Goal: Information Seeking & Learning: Learn about a topic

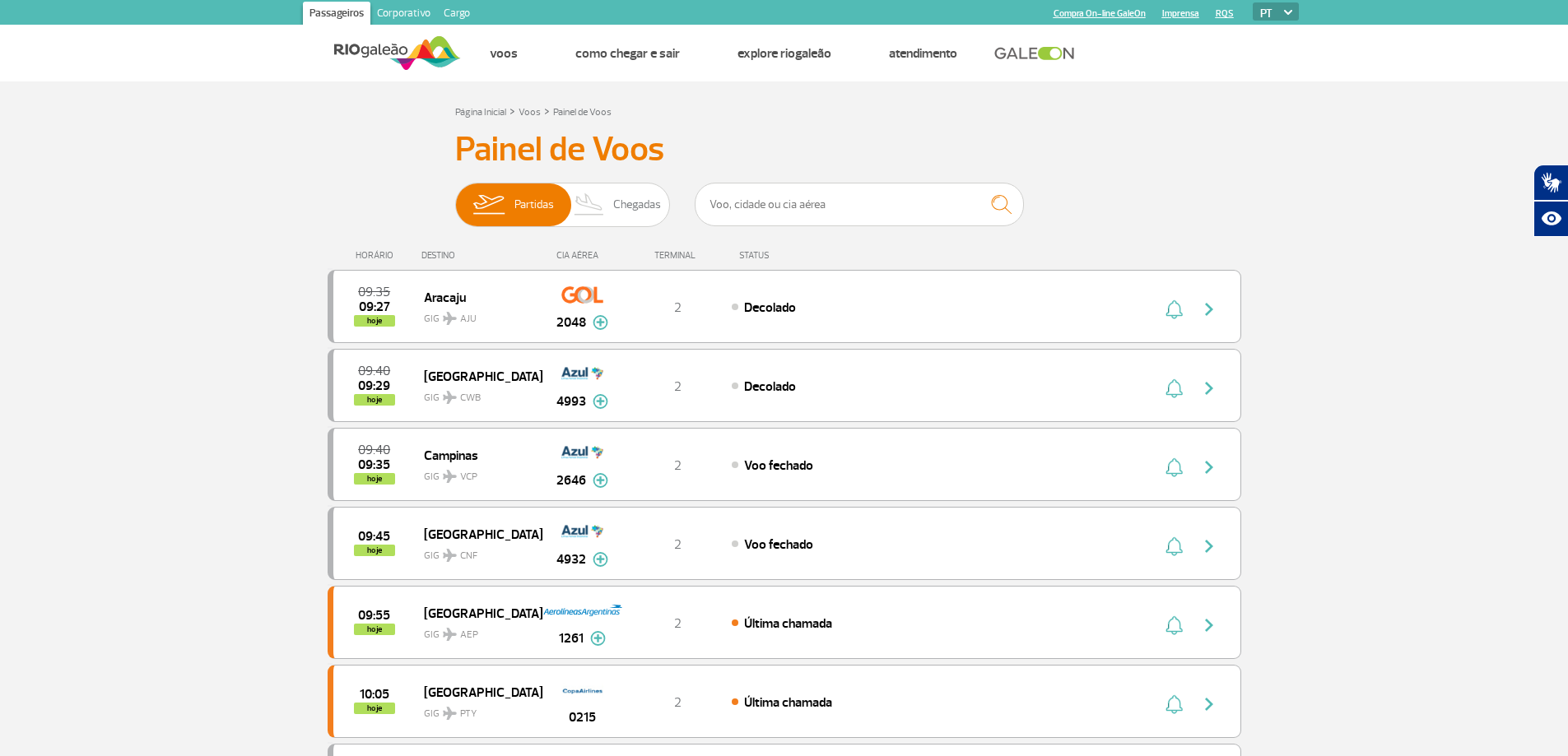
click at [799, 139] on h3 "Painel de Voos" at bounding box center [785, 149] width 659 height 41
click at [597, 244] on div "HORÁRIO DESTINO CIA AÉREA TERMINAL STATUS" at bounding box center [784, 248] width 914 height 32
click at [782, 205] on input "text" at bounding box center [859, 204] width 329 height 44
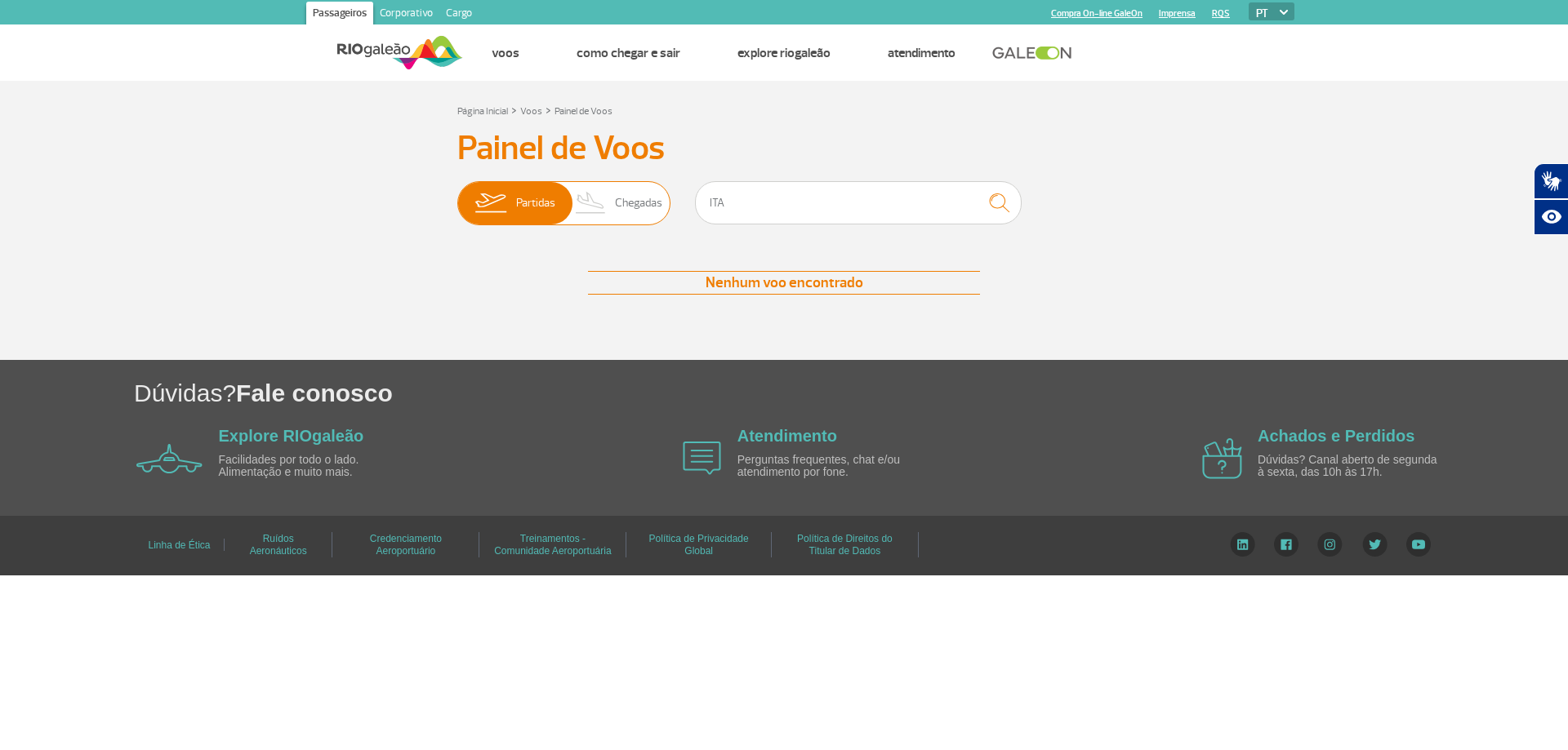
click at [631, 209] on span "Chegadas" at bounding box center [638, 203] width 47 height 42
click at [458, 195] on input "Partidas Chegadas" at bounding box center [458, 195] width 0 height 0
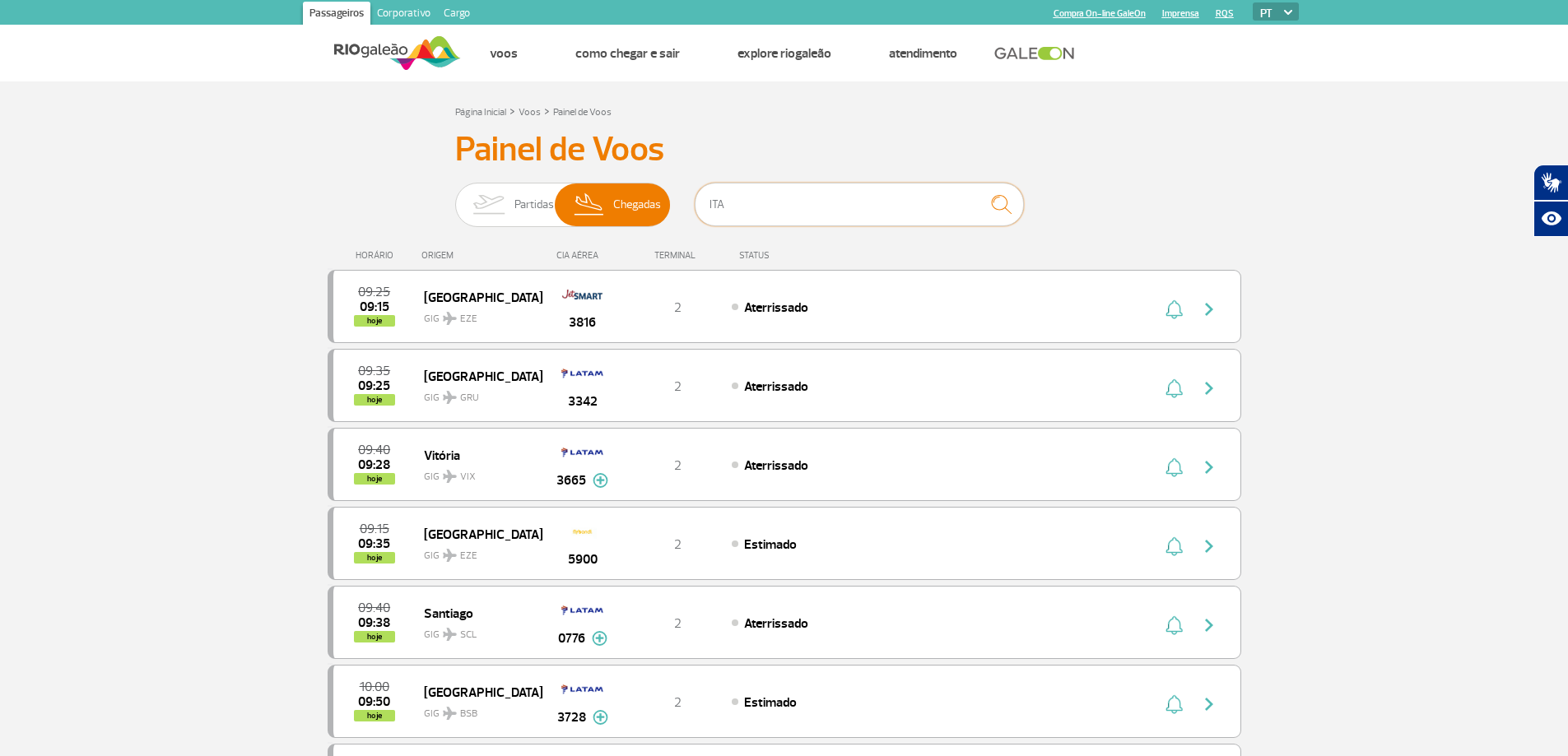
click at [747, 211] on input "ITA" at bounding box center [859, 204] width 329 height 44
click at [748, 210] on input "ITA" at bounding box center [859, 204] width 329 height 44
click at [1000, 200] on img "submit" at bounding box center [1001, 204] width 35 height 33
click at [529, 207] on span "Partidas" at bounding box center [533, 205] width 40 height 43
click at [456, 197] on input "Partidas Chegadas" at bounding box center [456, 197] width 0 height 0
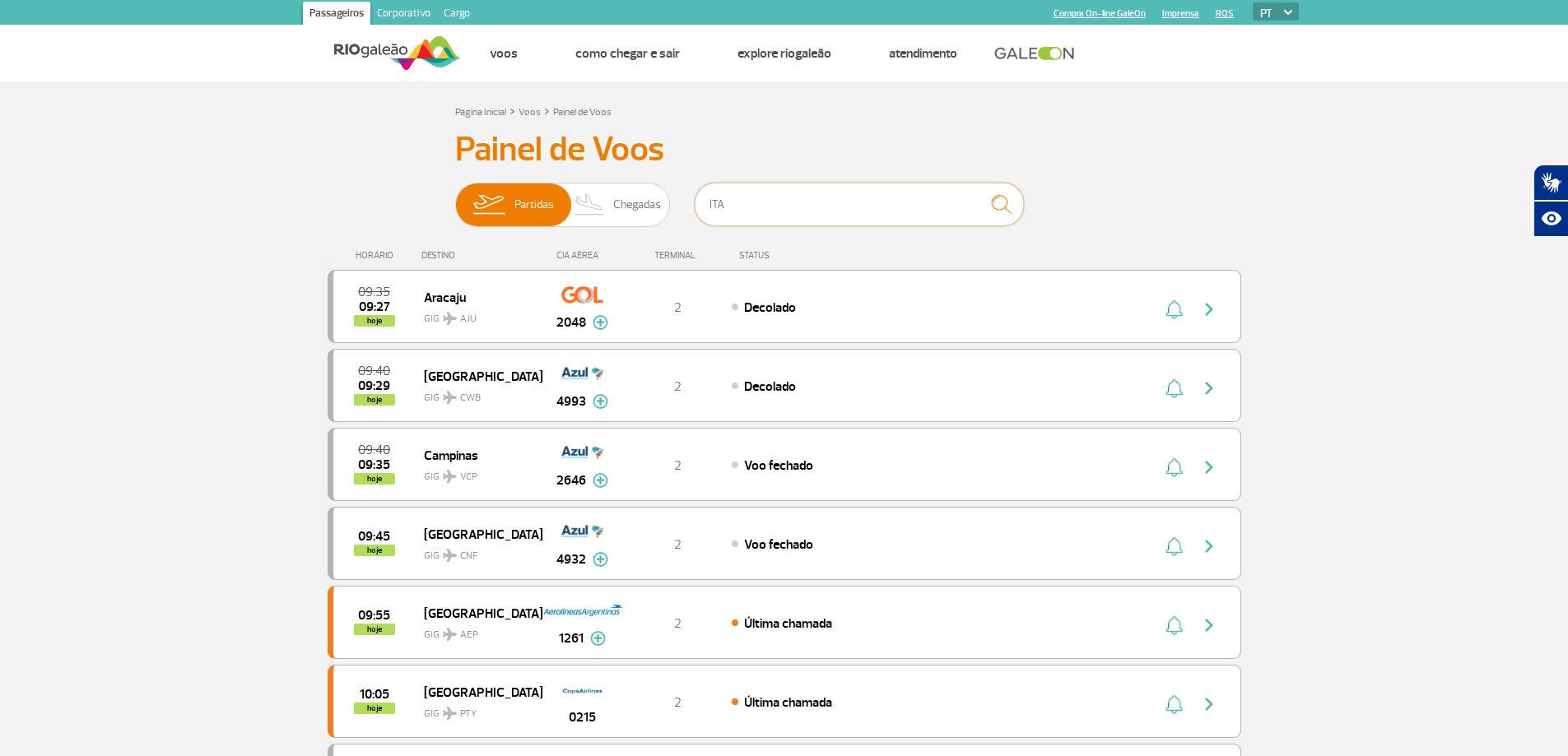
click at [801, 200] on input "ITA" at bounding box center [859, 204] width 329 height 44
click at [1001, 203] on img "submit" at bounding box center [1001, 204] width 35 height 33
click at [774, 211] on input "ITA" at bounding box center [859, 204] width 329 height 44
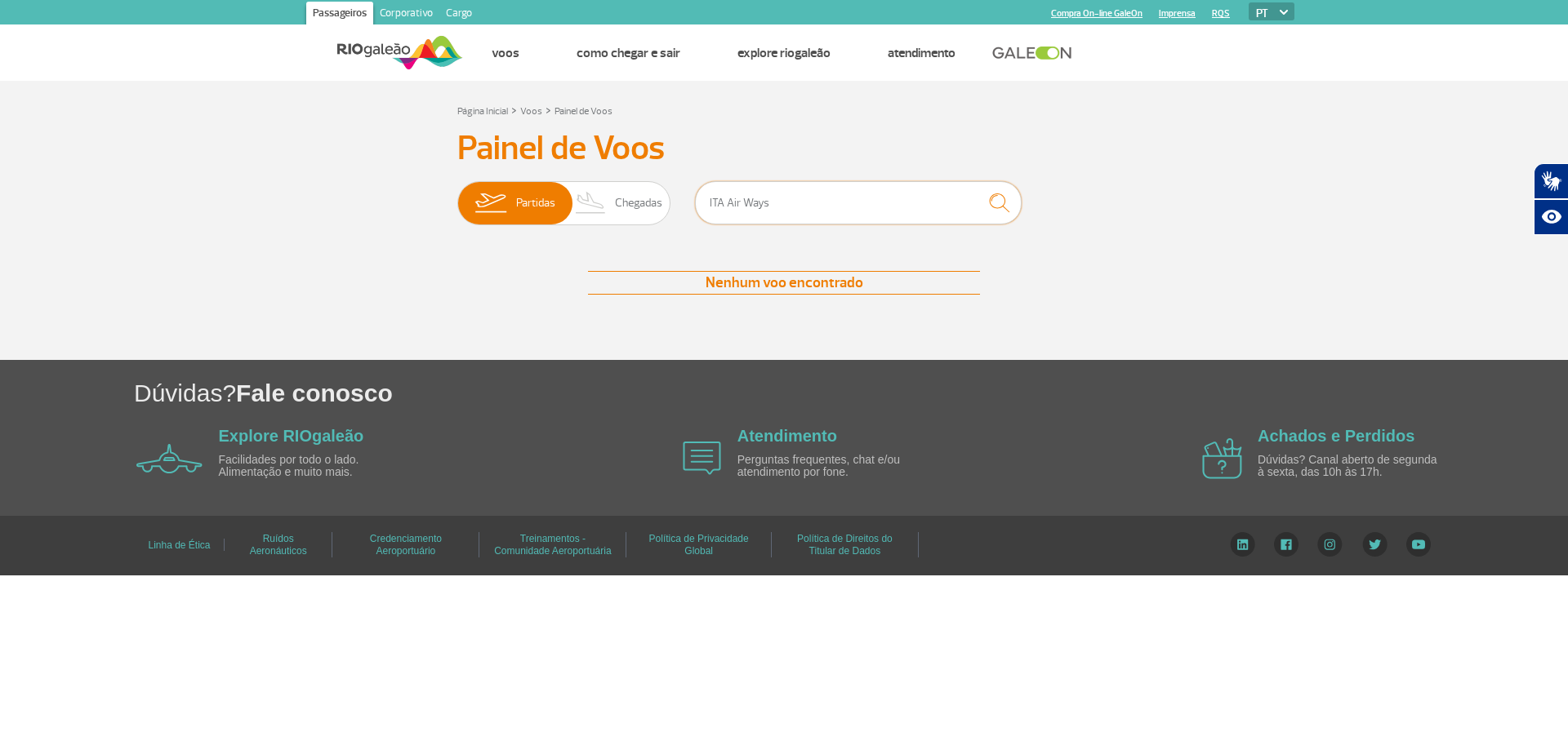
drag, startPoint x: 725, startPoint y: 206, endPoint x: 867, endPoint y: 199, distance: 142.2
click at [866, 202] on input "ITA Air Ways" at bounding box center [858, 202] width 327 height 43
type input "ITA"
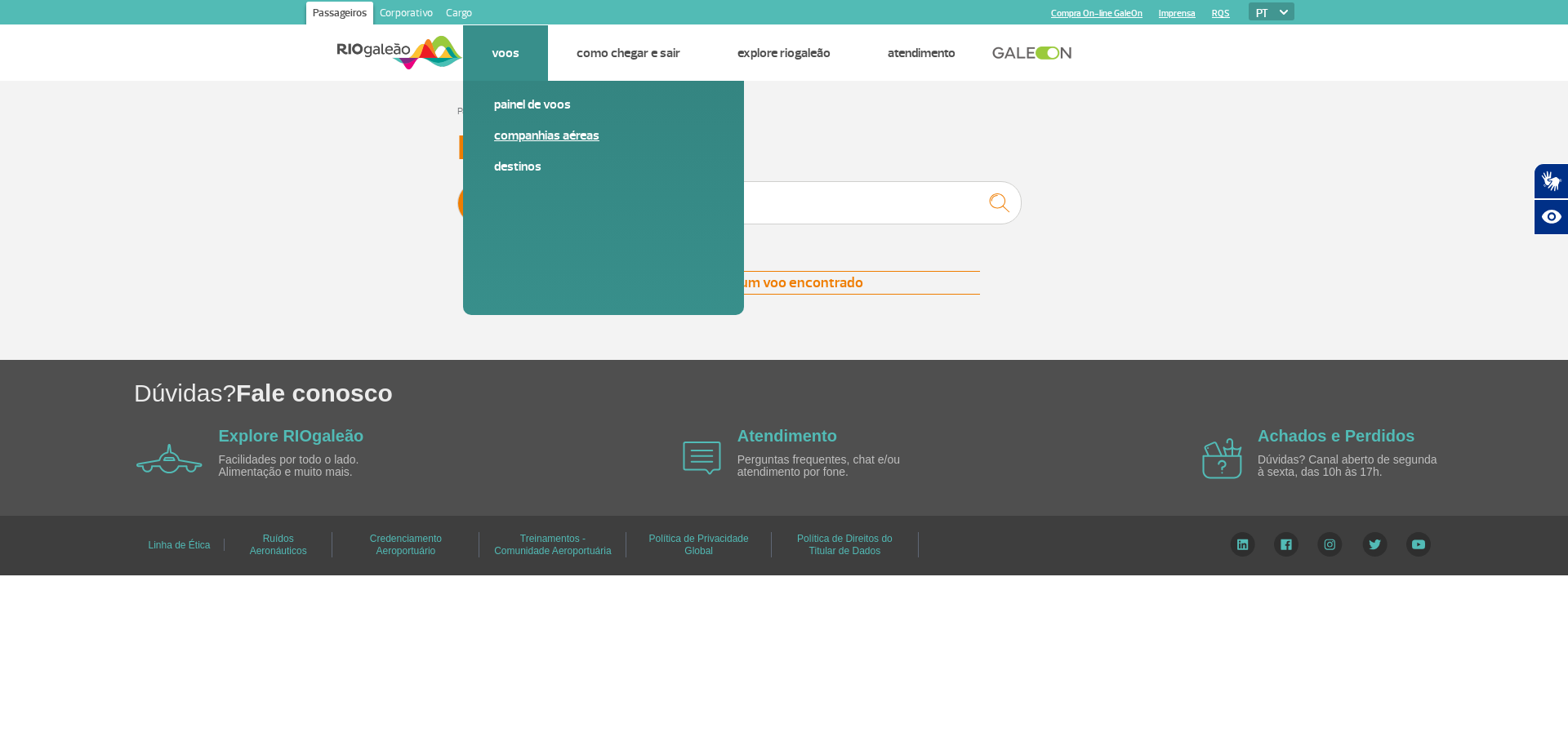
click at [520, 134] on link "Companhias Aéreas" at bounding box center [604, 136] width 219 height 18
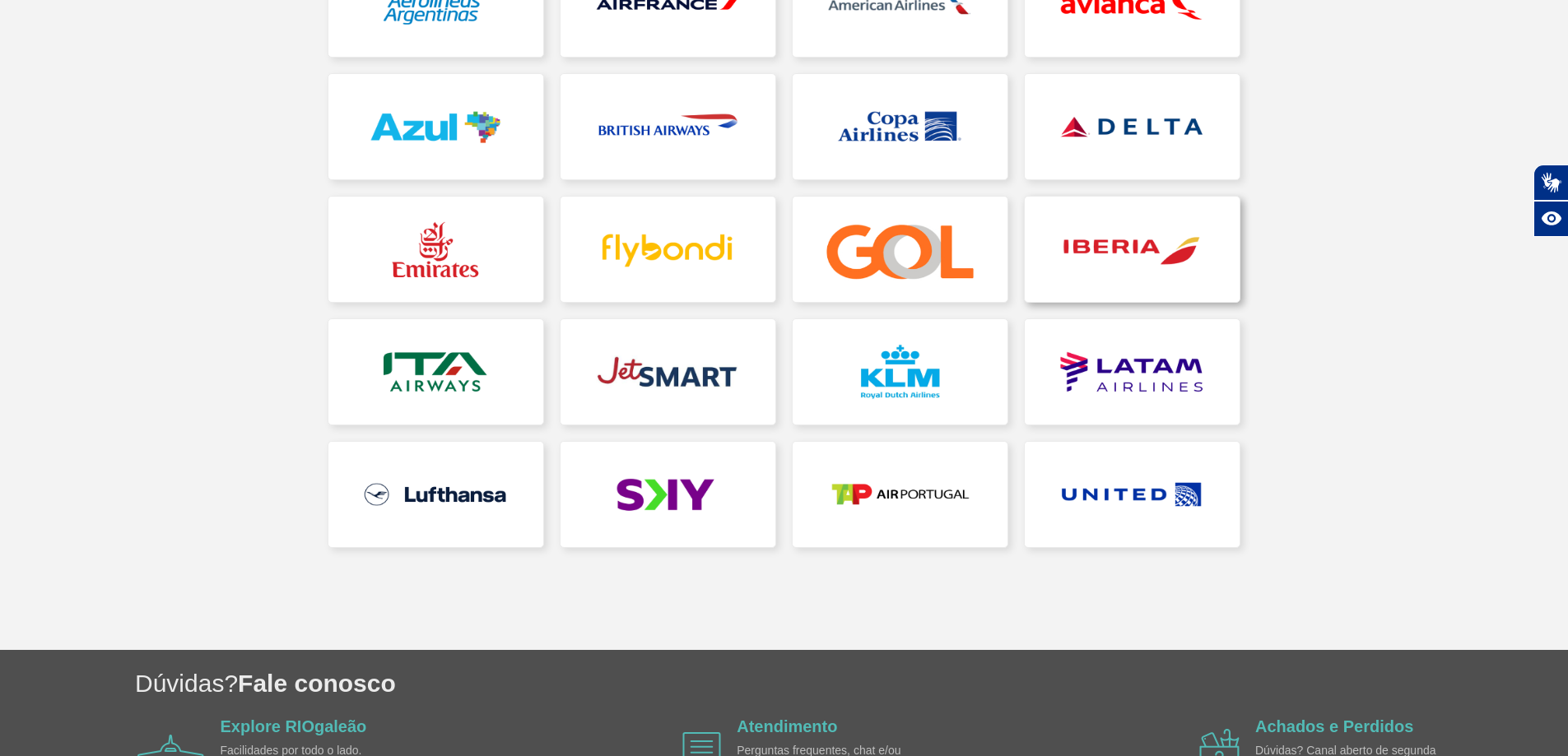
scroll to position [329, 0]
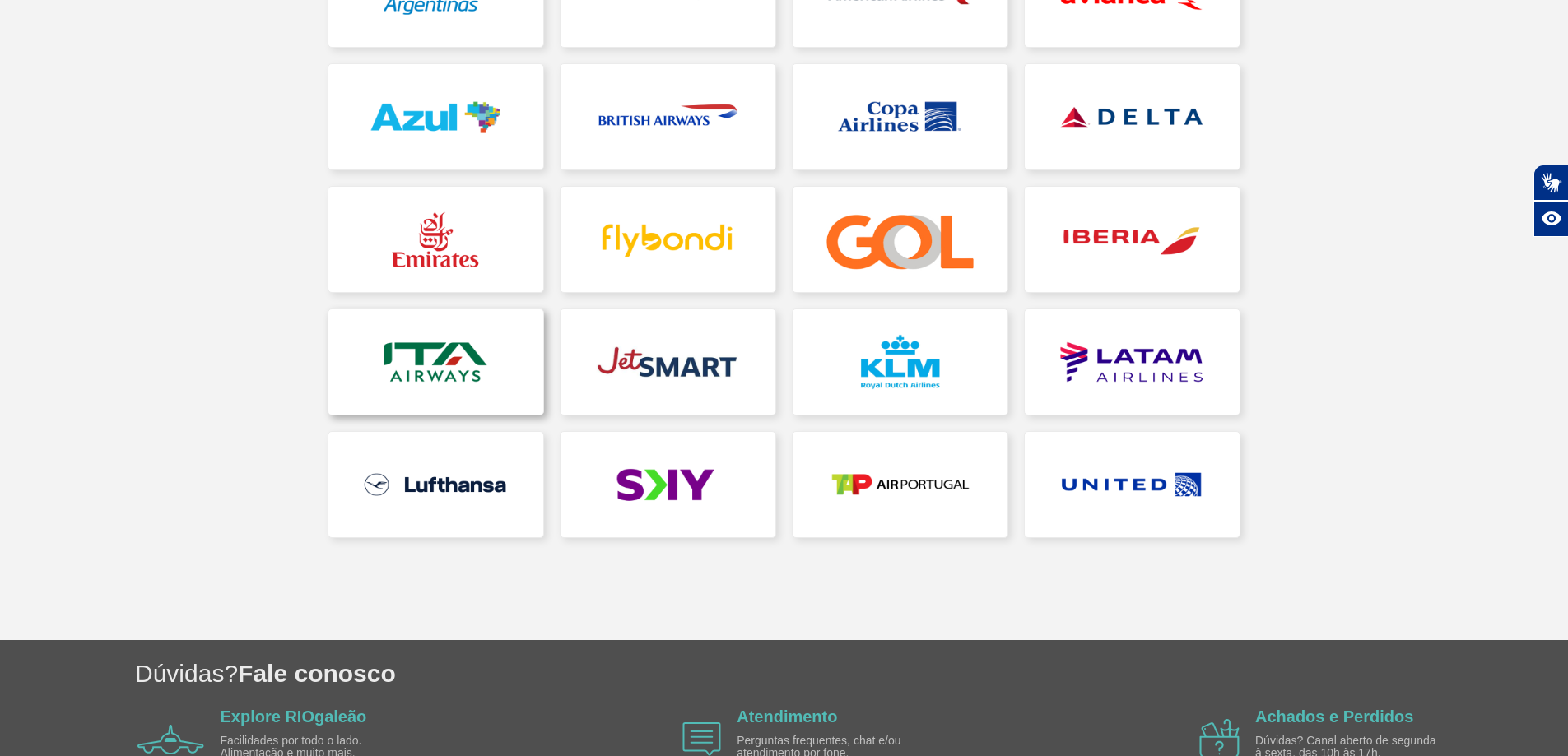
click at [386, 371] on link at bounding box center [436, 363] width 215 height 106
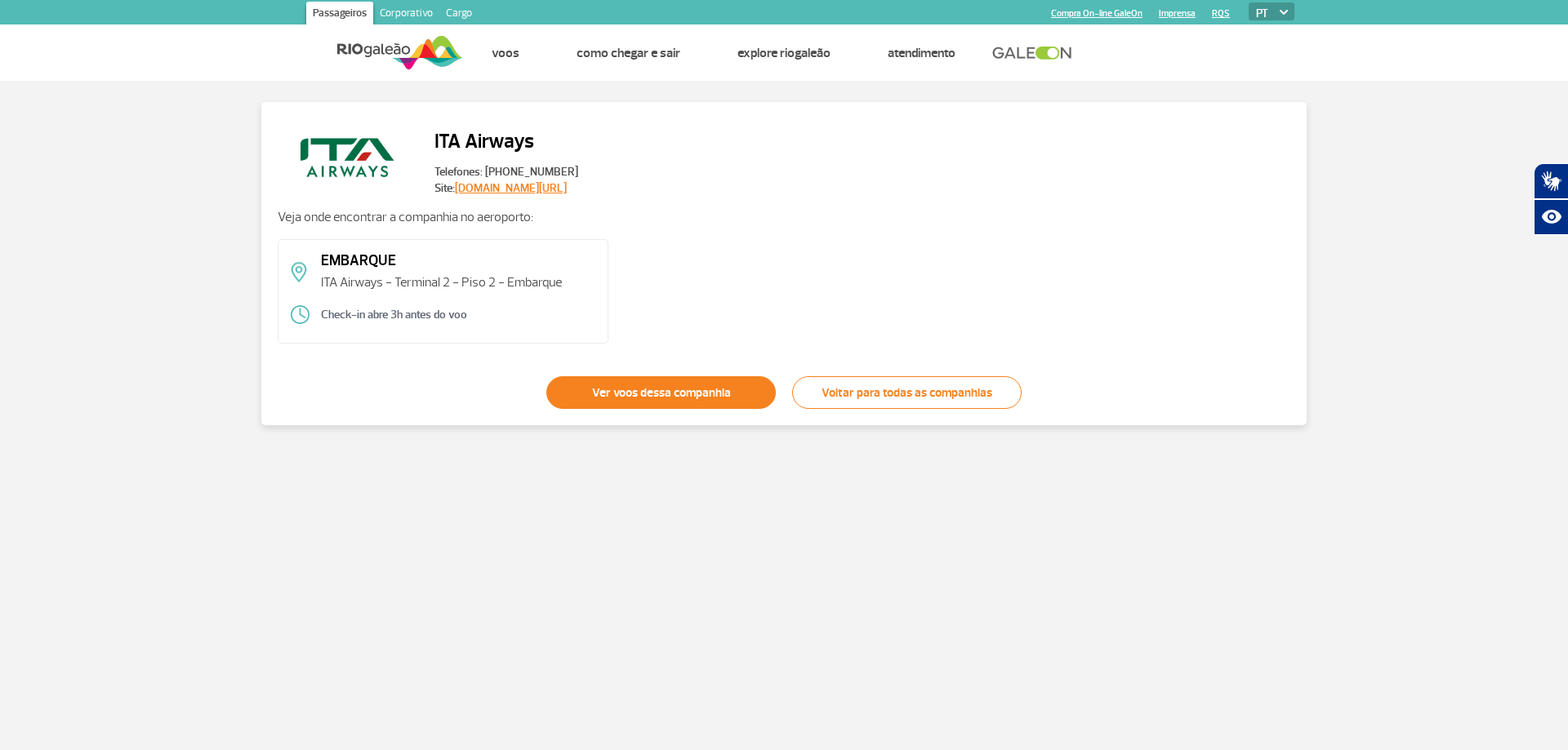
click at [679, 397] on link "Ver voos dessa companhia" at bounding box center [661, 392] width 229 height 32
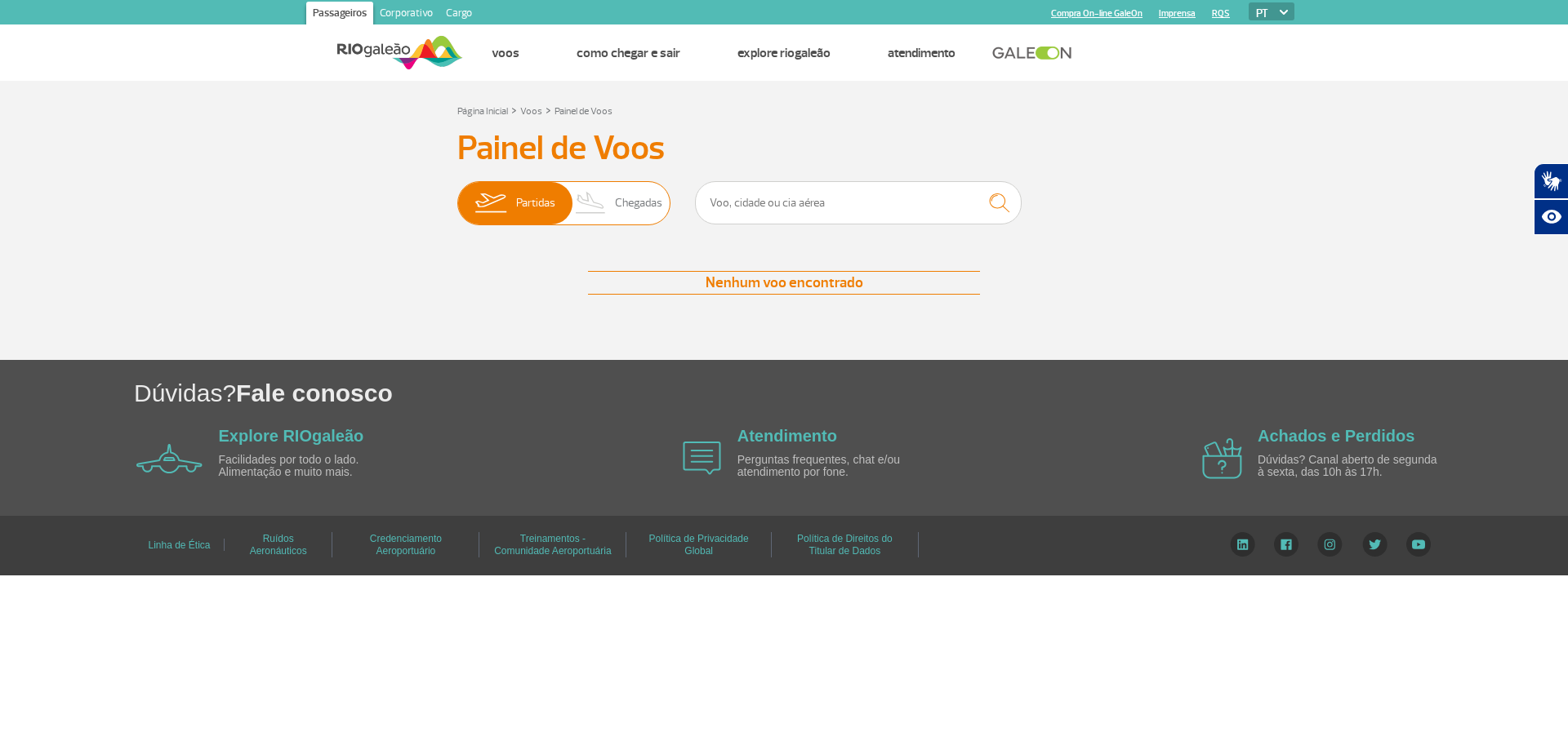
click at [621, 210] on span "Chegadas" at bounding box center [638, 203] width 47 height 42
click at [458, 195] on input "Partidas Chegadas" at bounding box center [458, 195] width 0 height 0
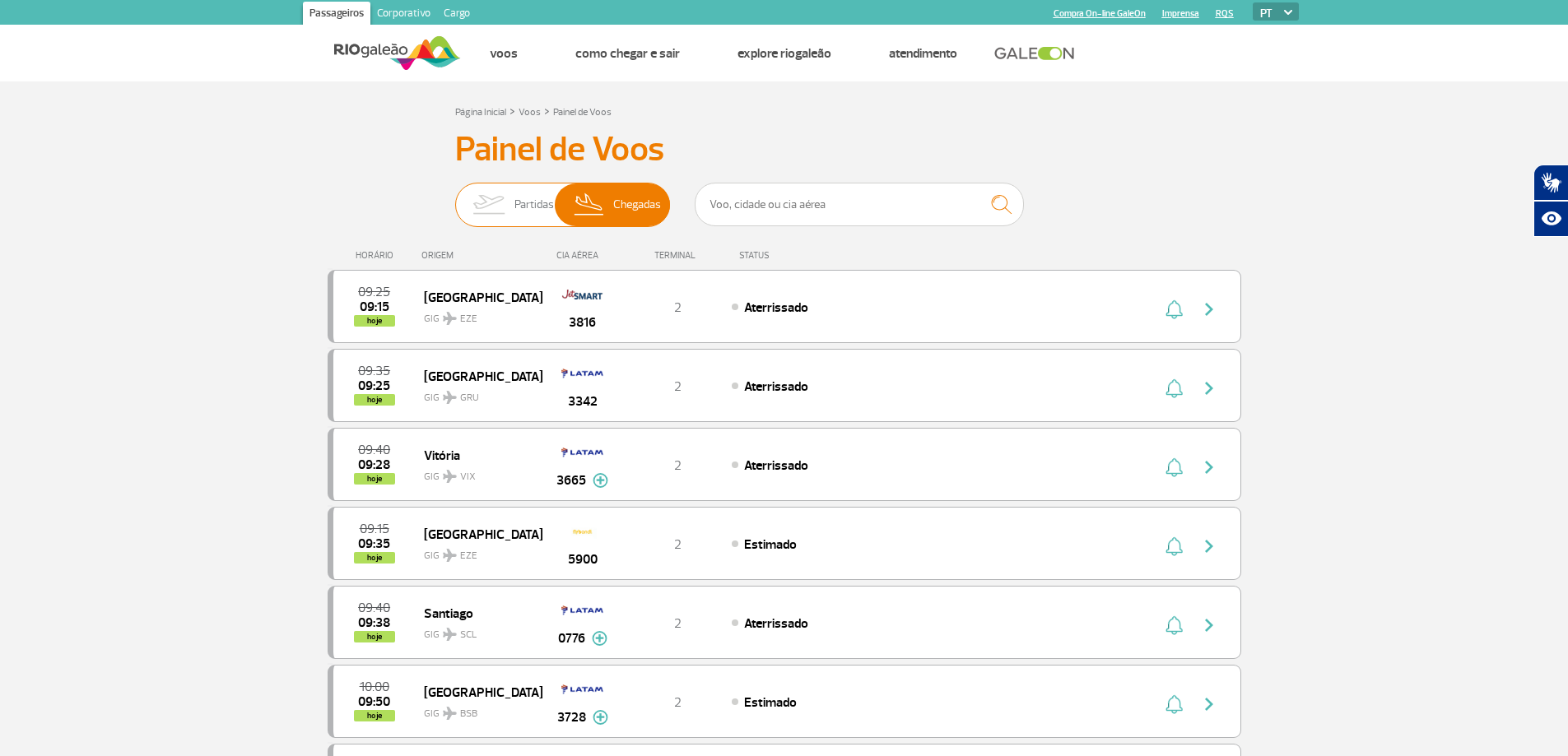
click at [504, 213] on img at bounding box center [489, 205] width 52 height 43
click at [456, 197] on input "Partidas Chegadas" at bounding box center [456, 197] width 0 height 0
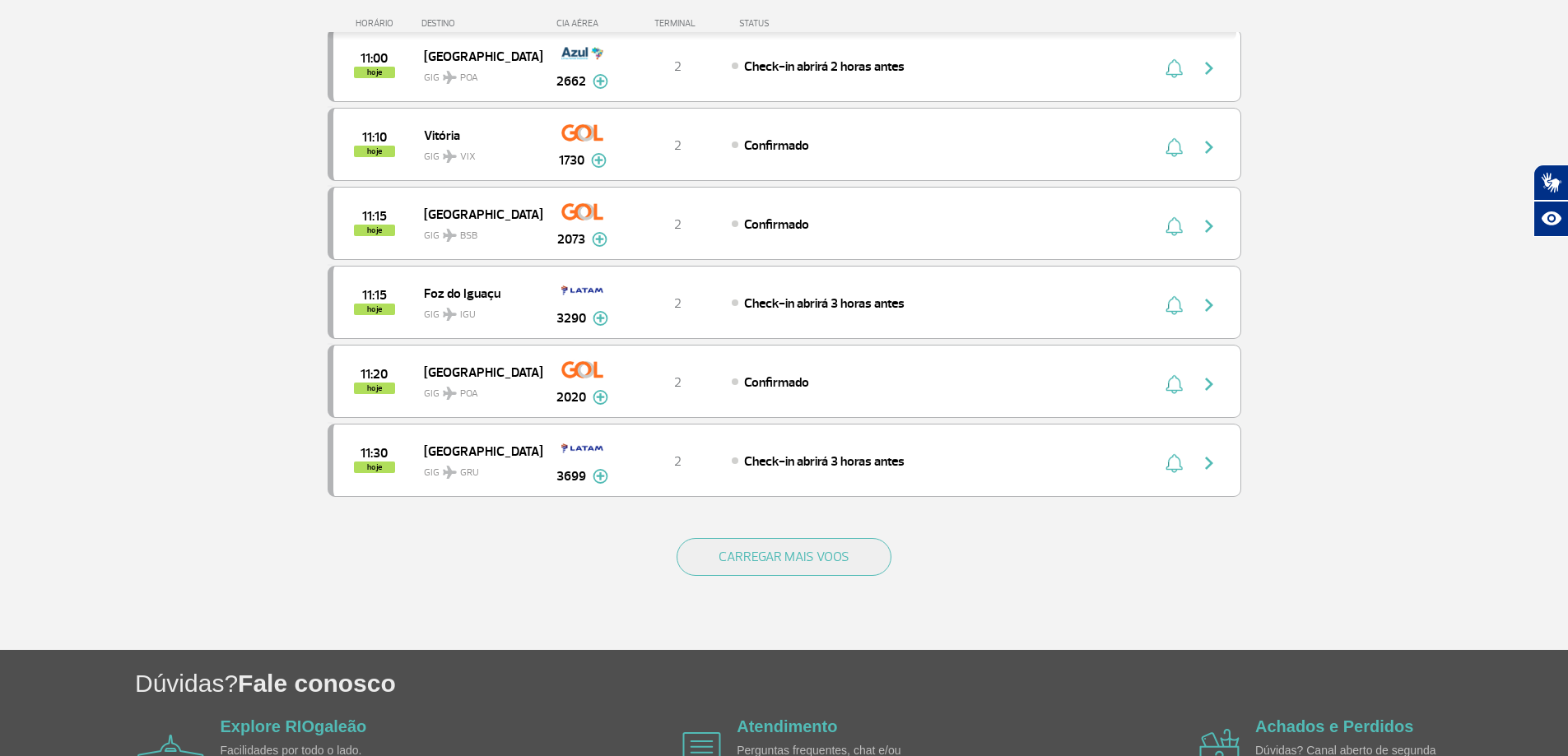
scroll to position [1473, 0]
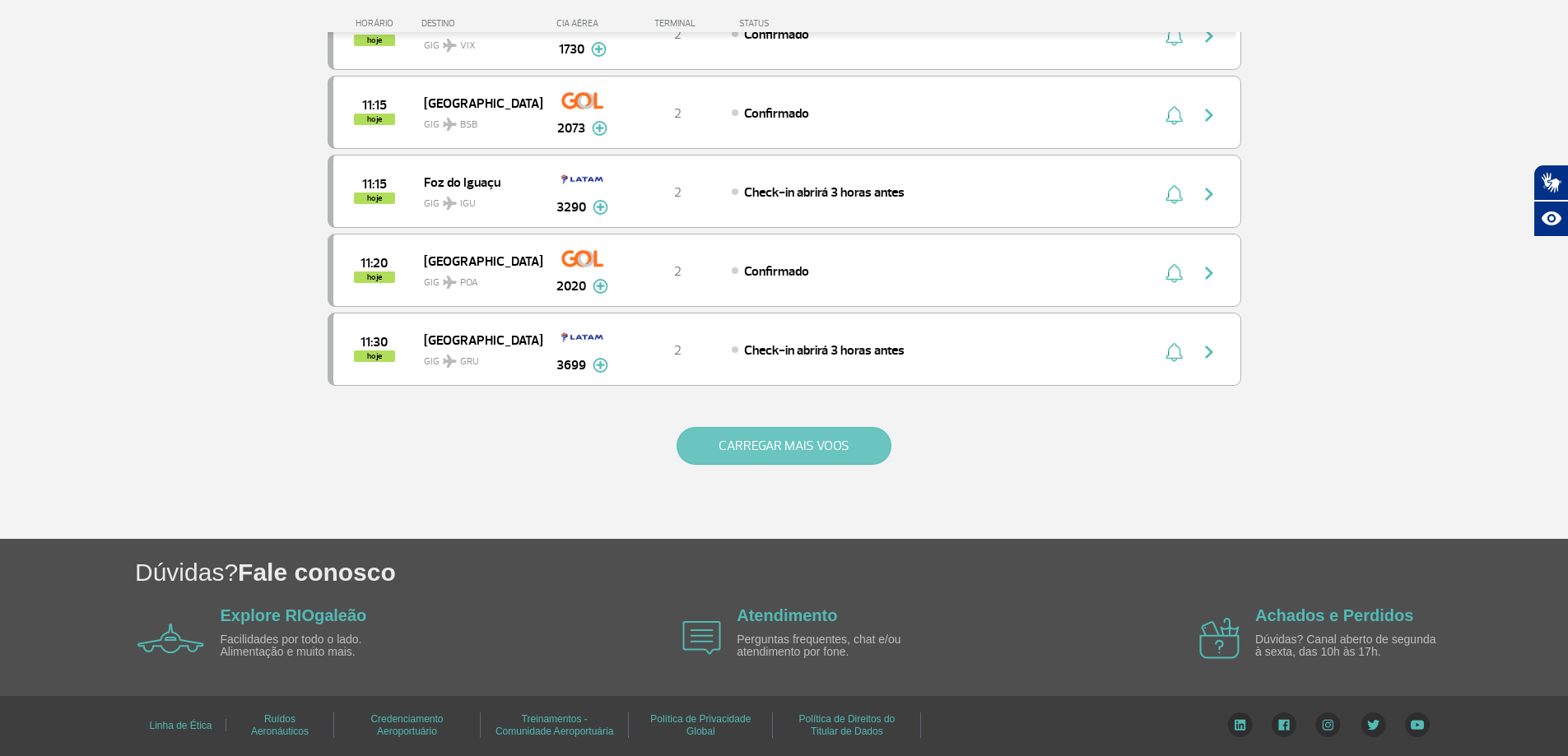
click at [770, 442] on button "CARREGAR MAIS VOOS" at bounding box center [784, 445] width 215 height 38
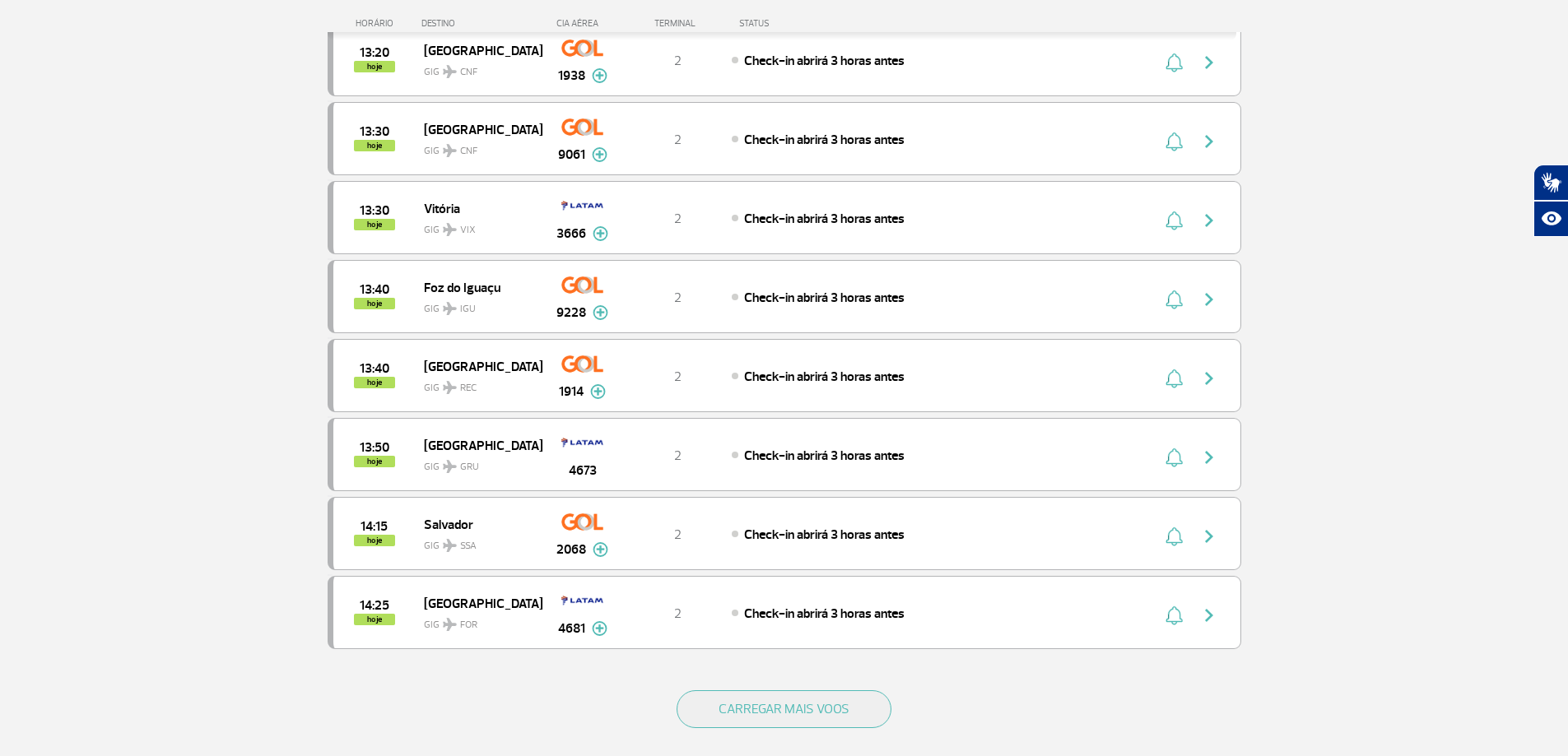
scroll to position [3053, 0]
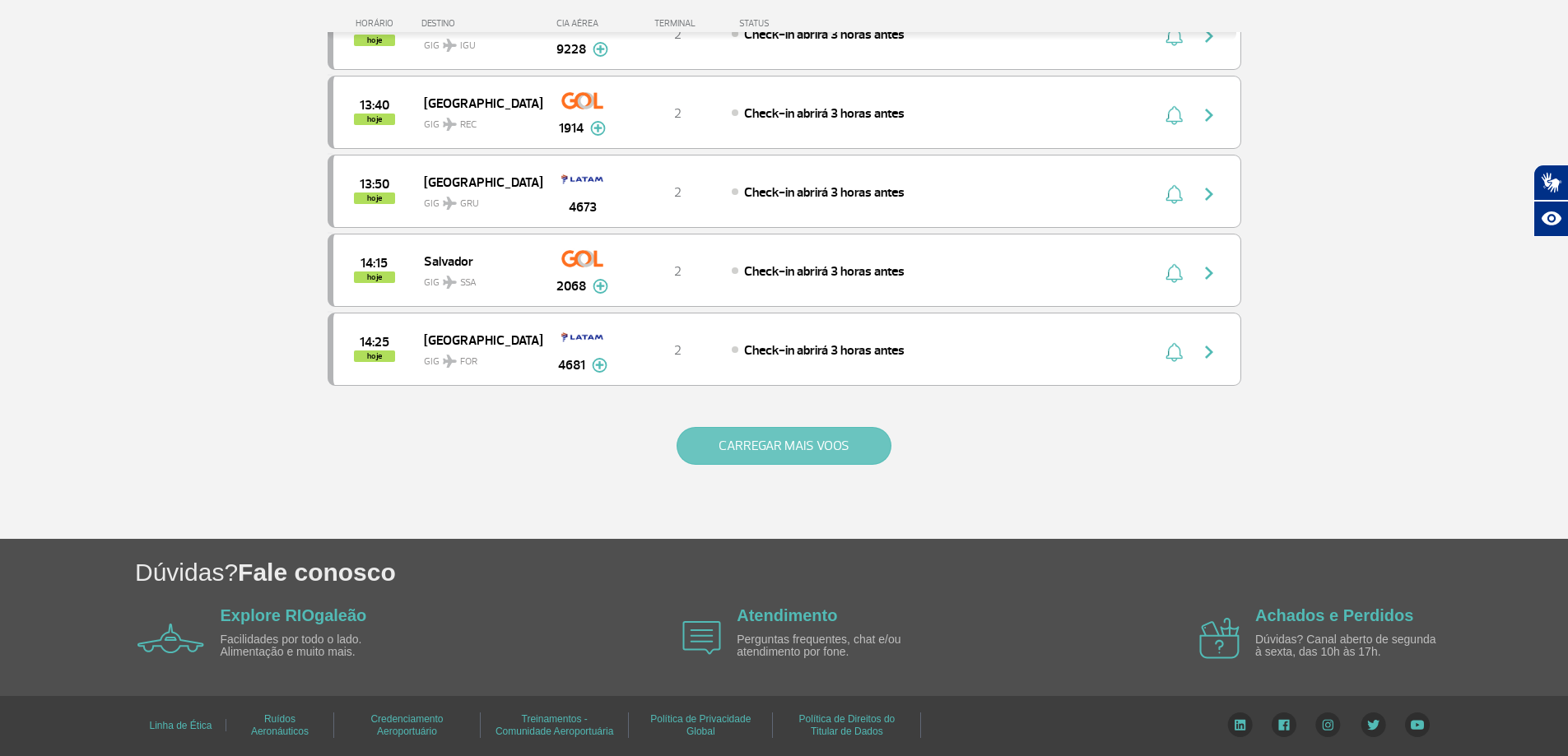
click at [790, 444] on button "CARREGAR MAIS VOOS" at bounding box center [784, 445] width 215 height 38
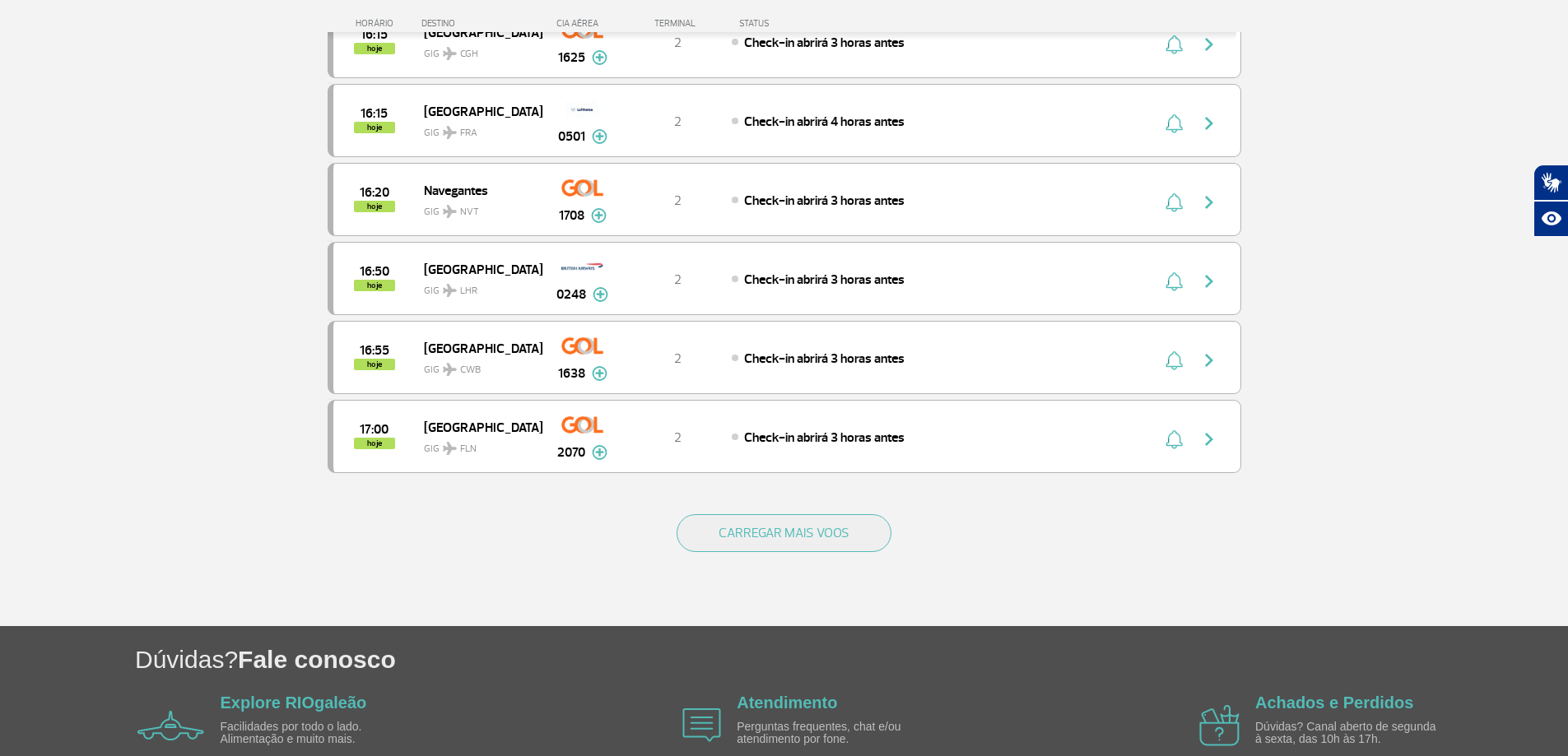
scroll to position [4621, 0]
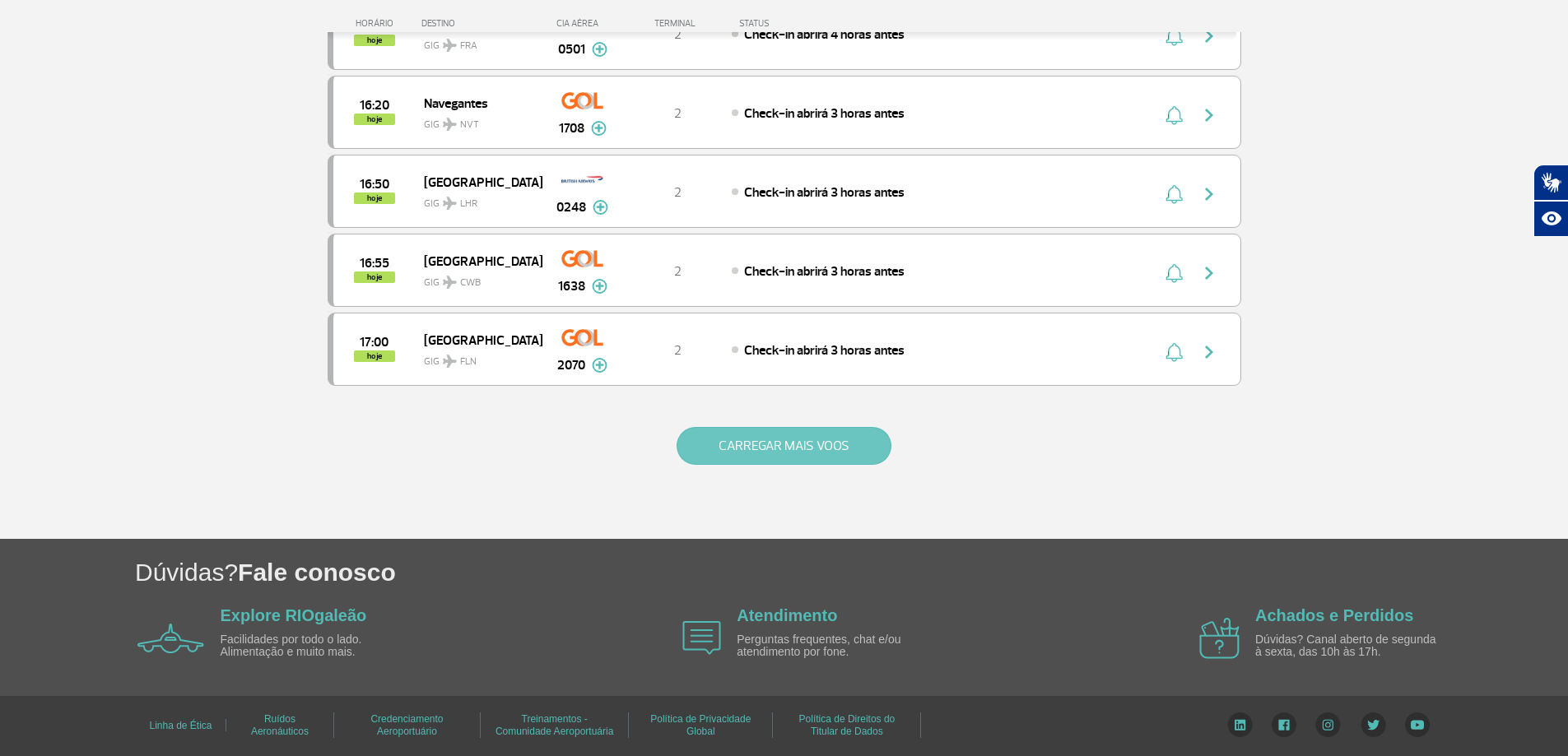
click at [795, 448] on button "CARREGAR MAIS VOOS" at bounding box center [784, 445] width 215 height 38
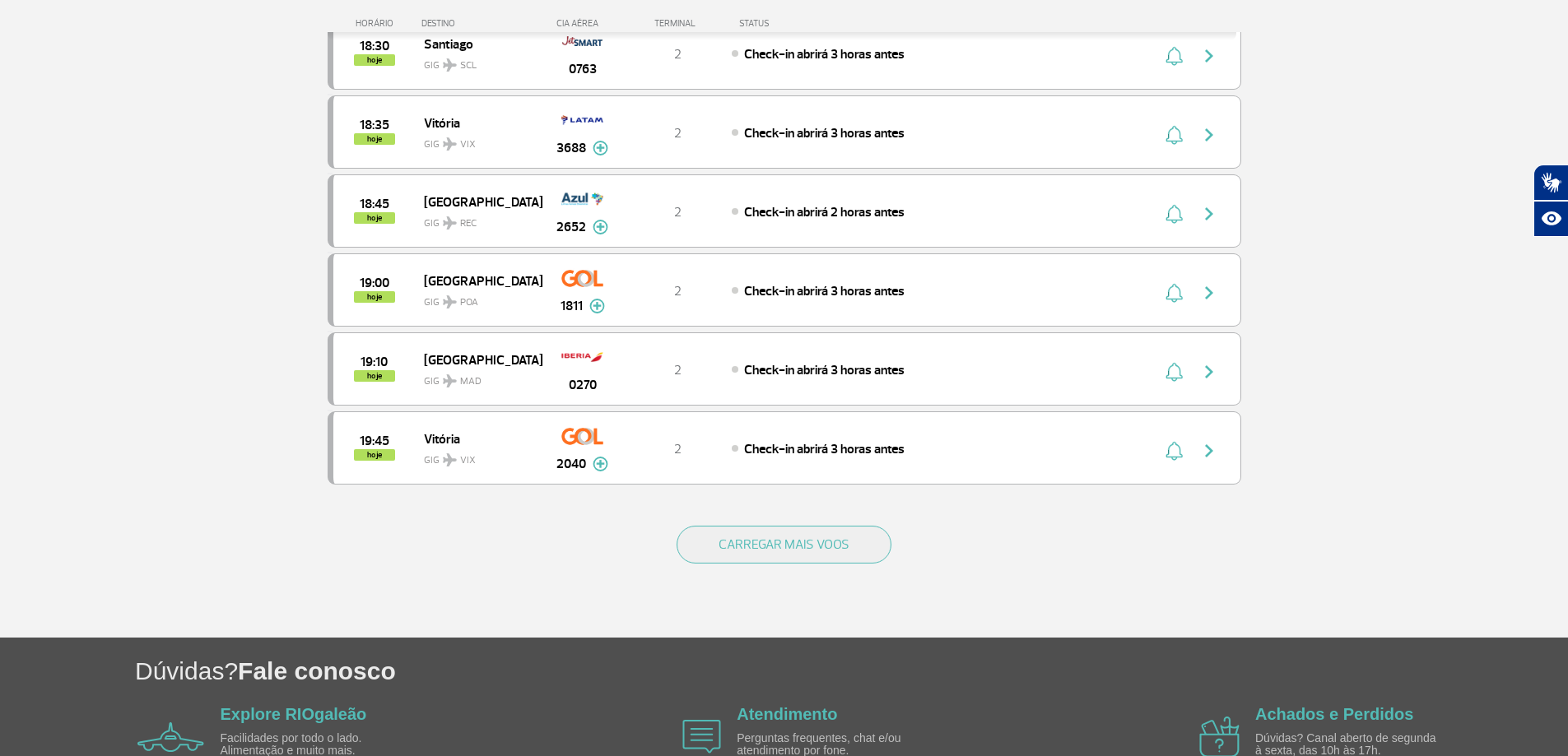
scroll to position [6202, 0]
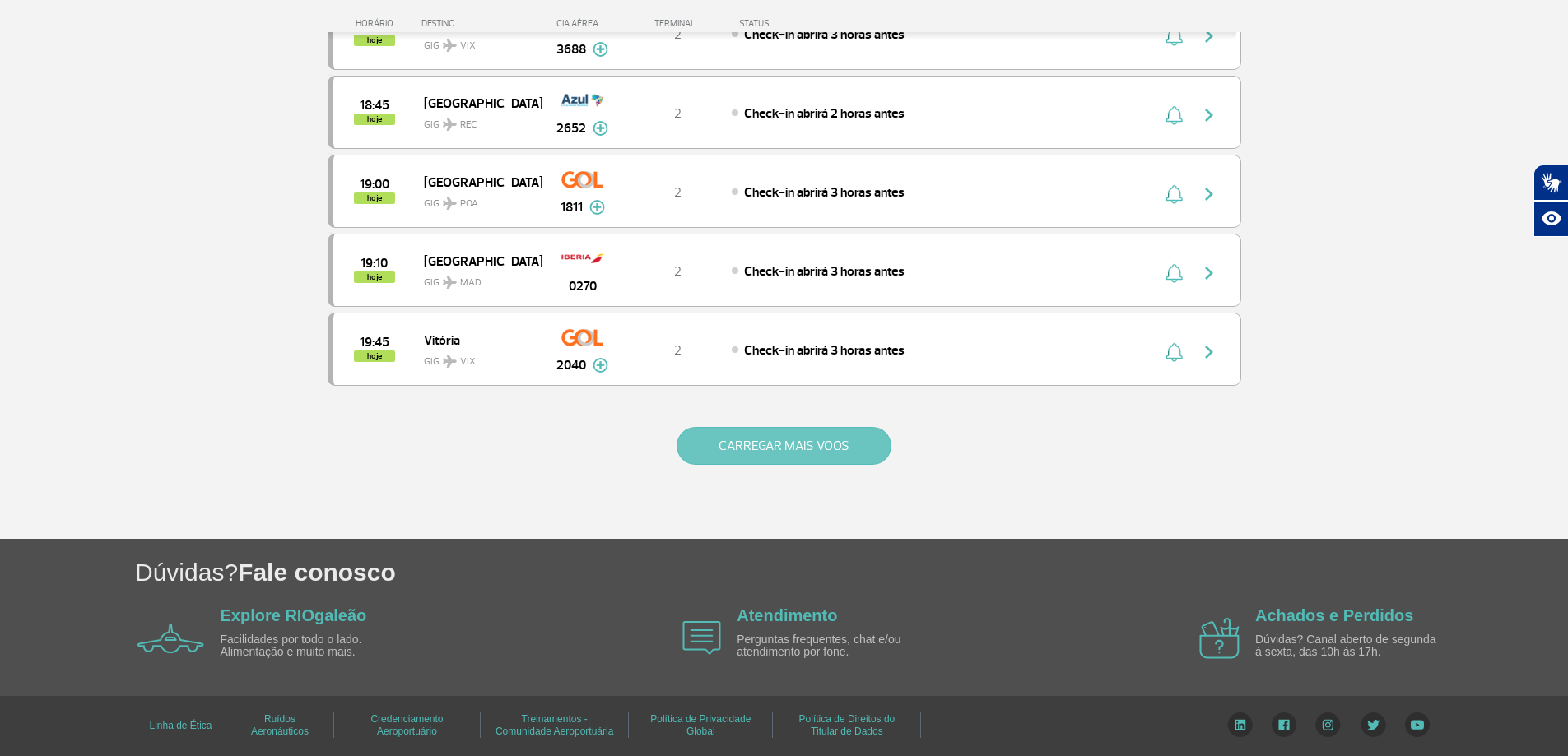
click at [758, 434] on button "CARREGAR MAIS VOOS" at bounding box center [784, 445] width 215 height 38
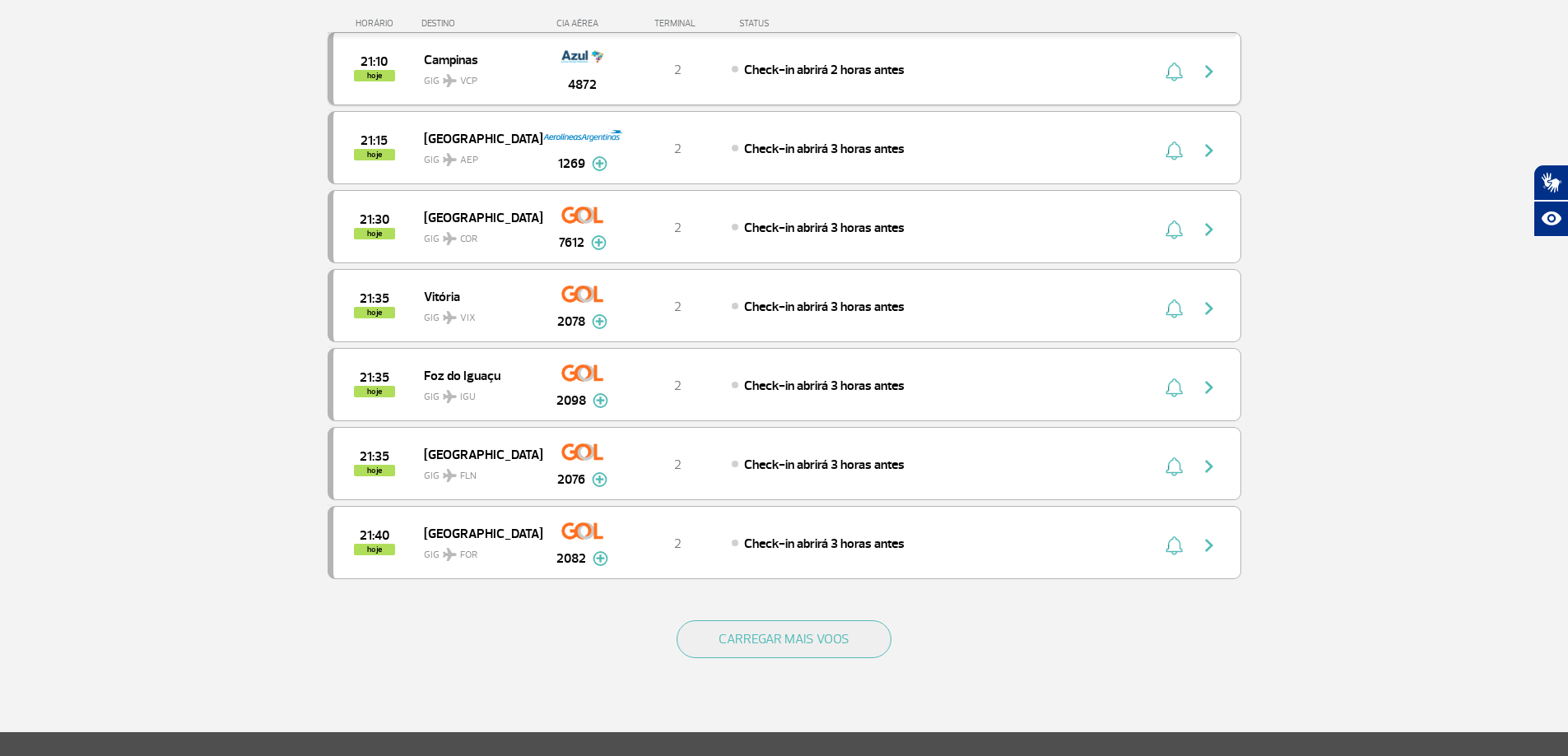
scroll to position [7765, 0]
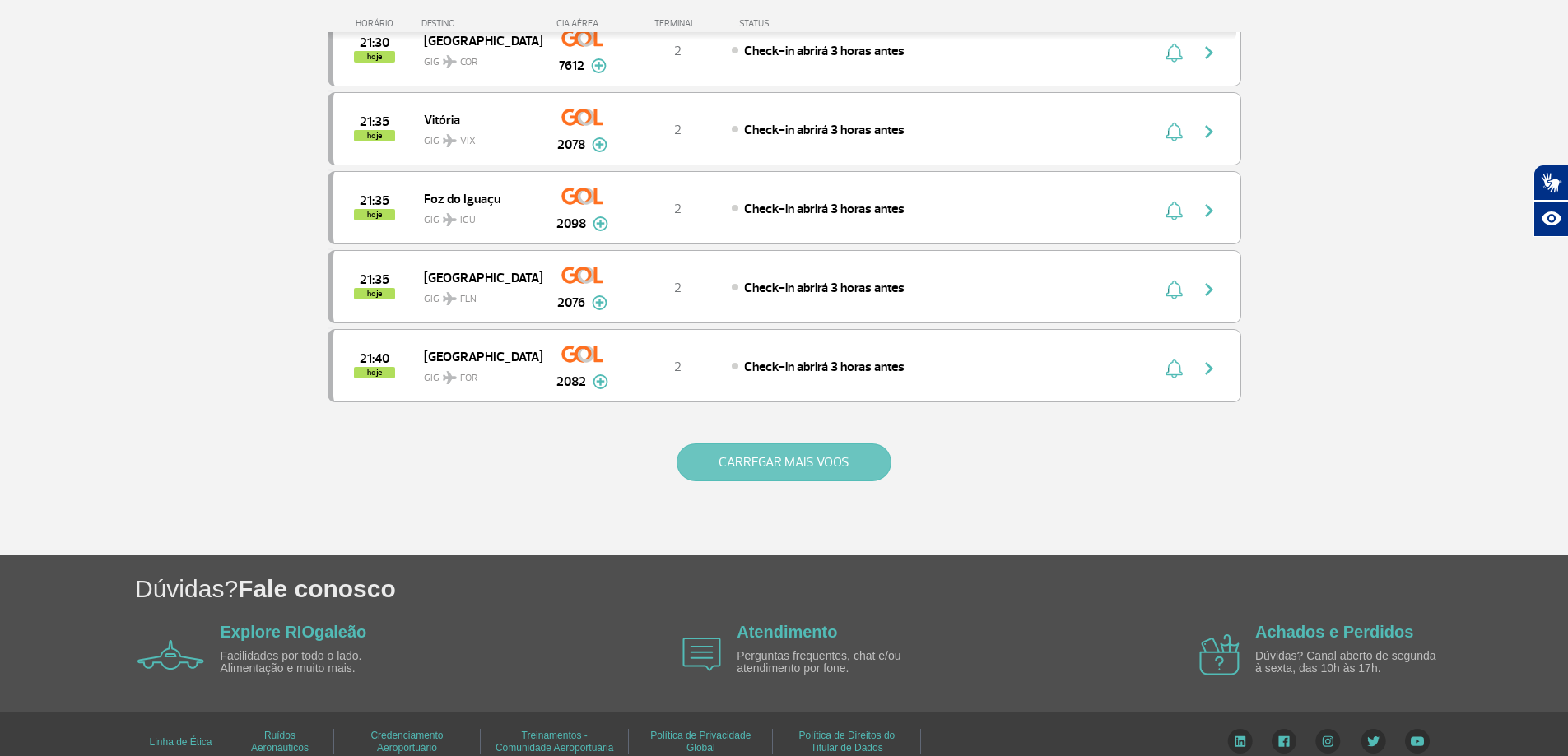
click at [803, 465] on button "CARREGAR MAIS VOOS" at bounding box center [784, 462] width 215 height 38
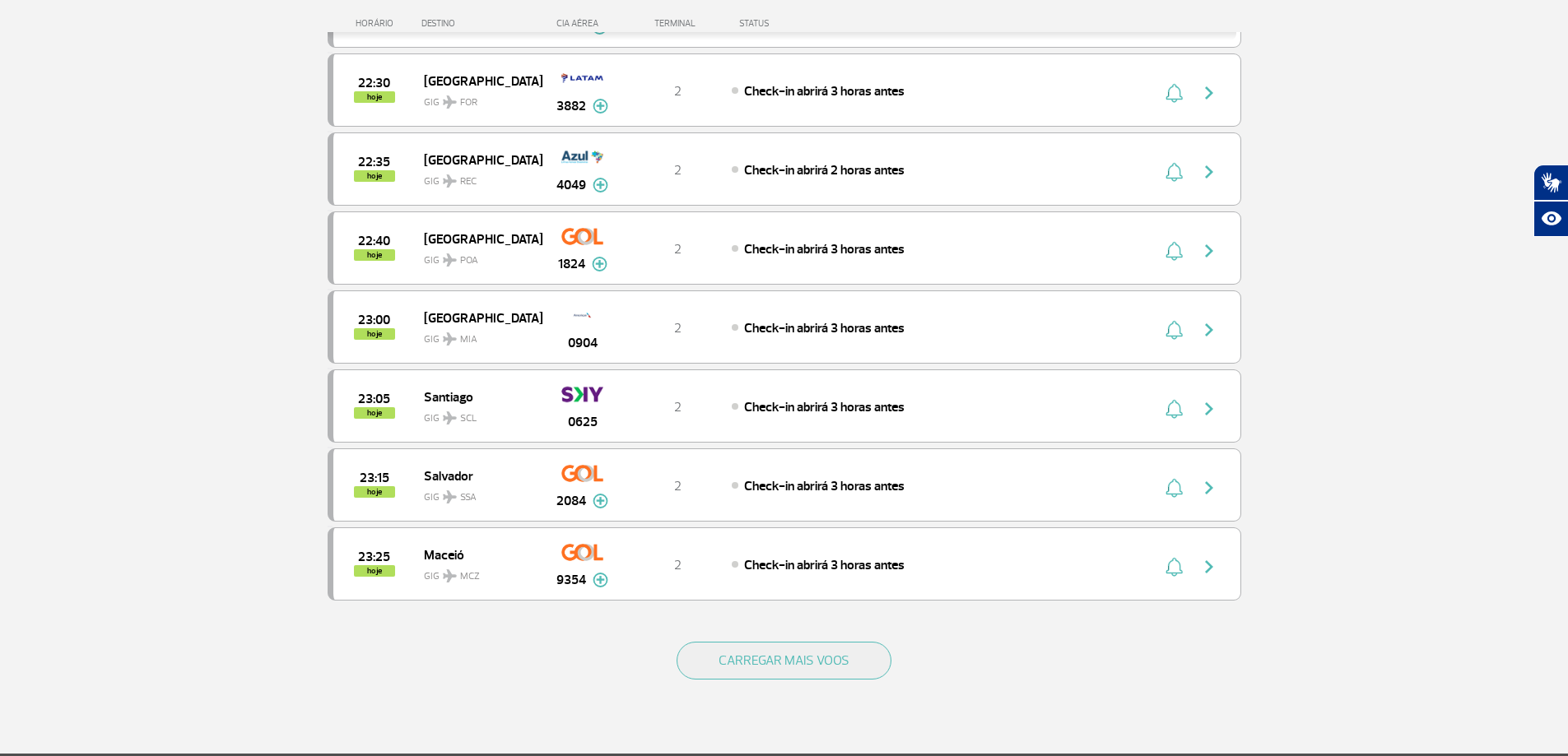
scroll to position [9246, 0]
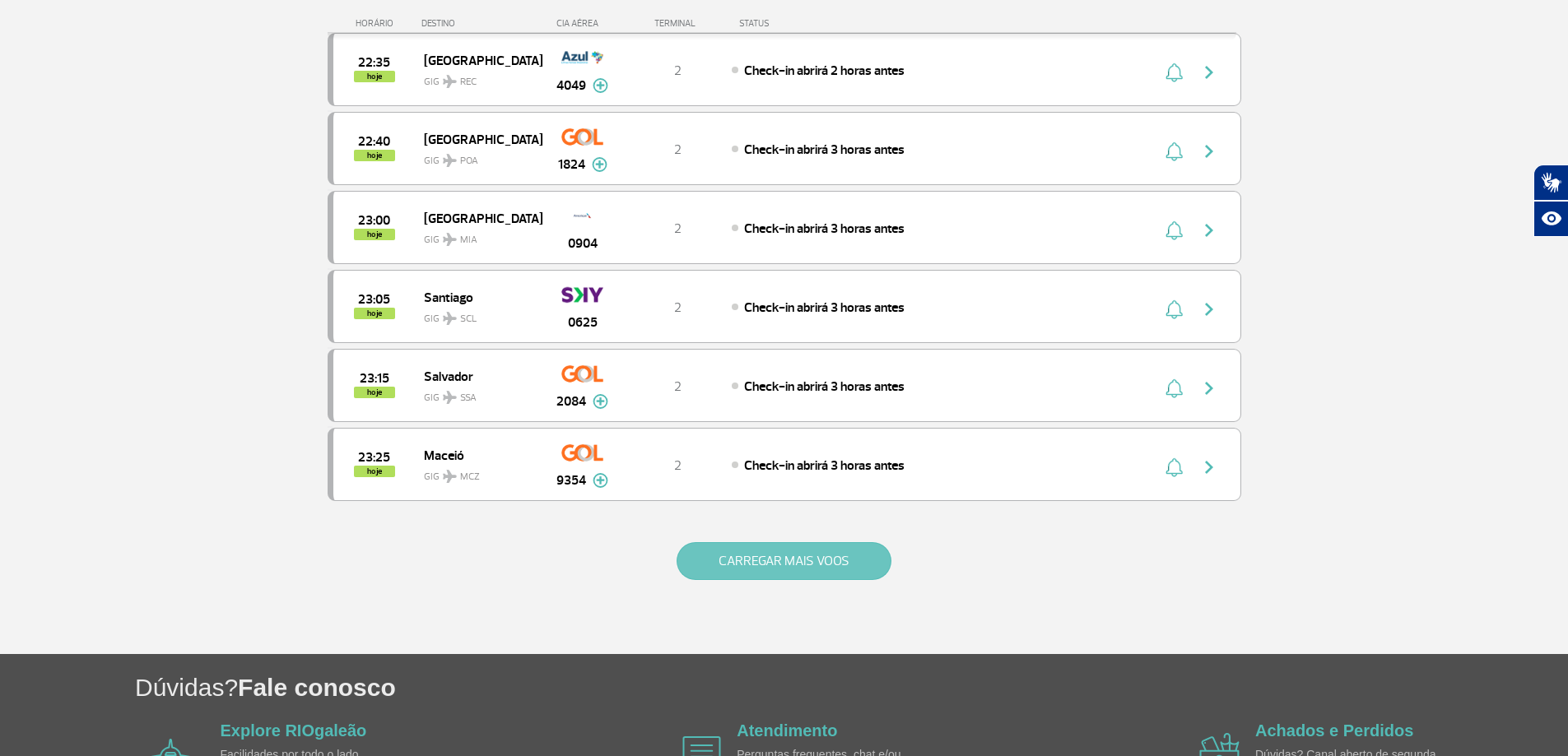
click at [810, 557] on button "CARREGAR MAIS VOOS" at bounding box center [784, 561] width 215 height 38
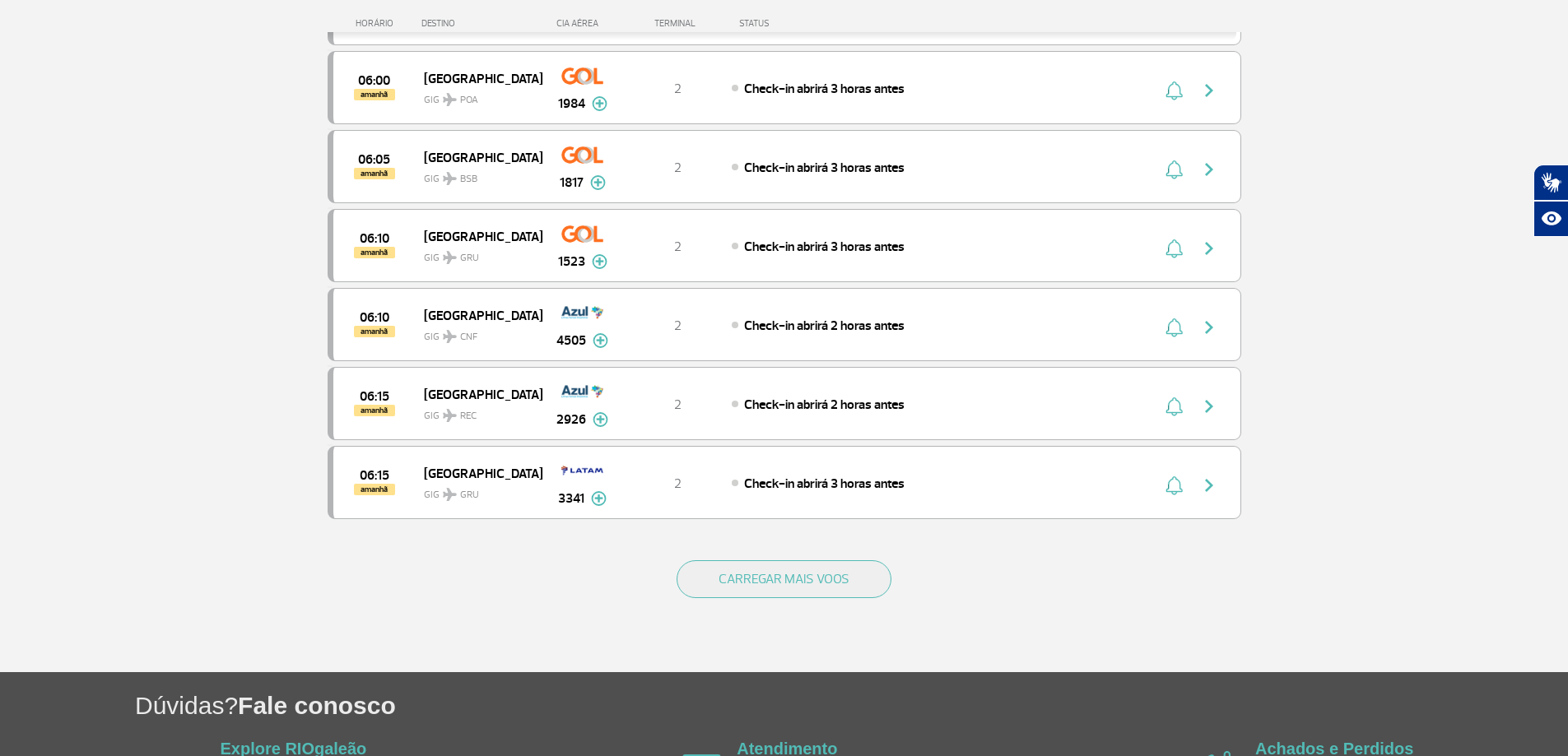
scroll to position [10810, 0]
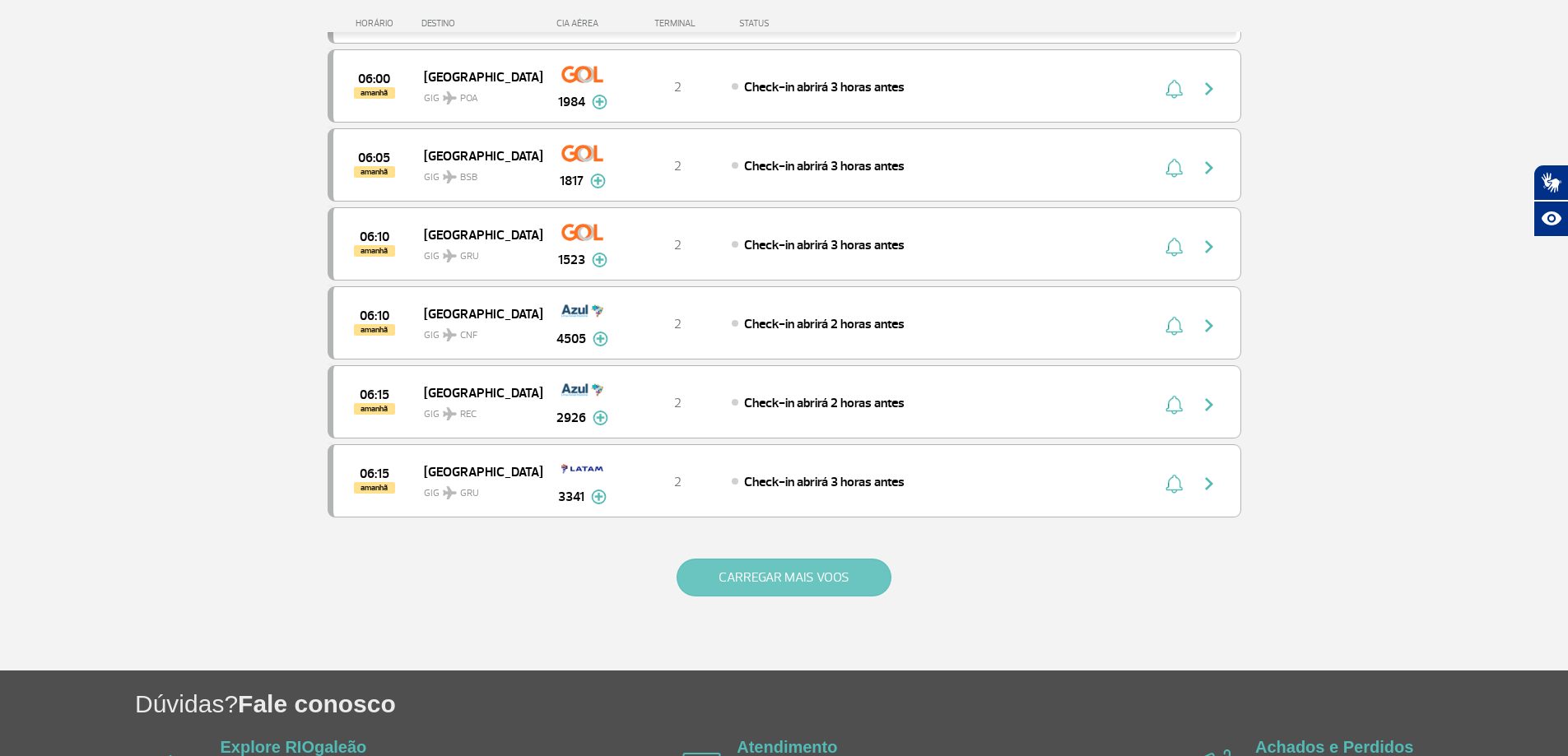
click at [769, 581] on button "CARREGAR MAIS VOOS" at bounding box center [784, 577] width 215 height 38
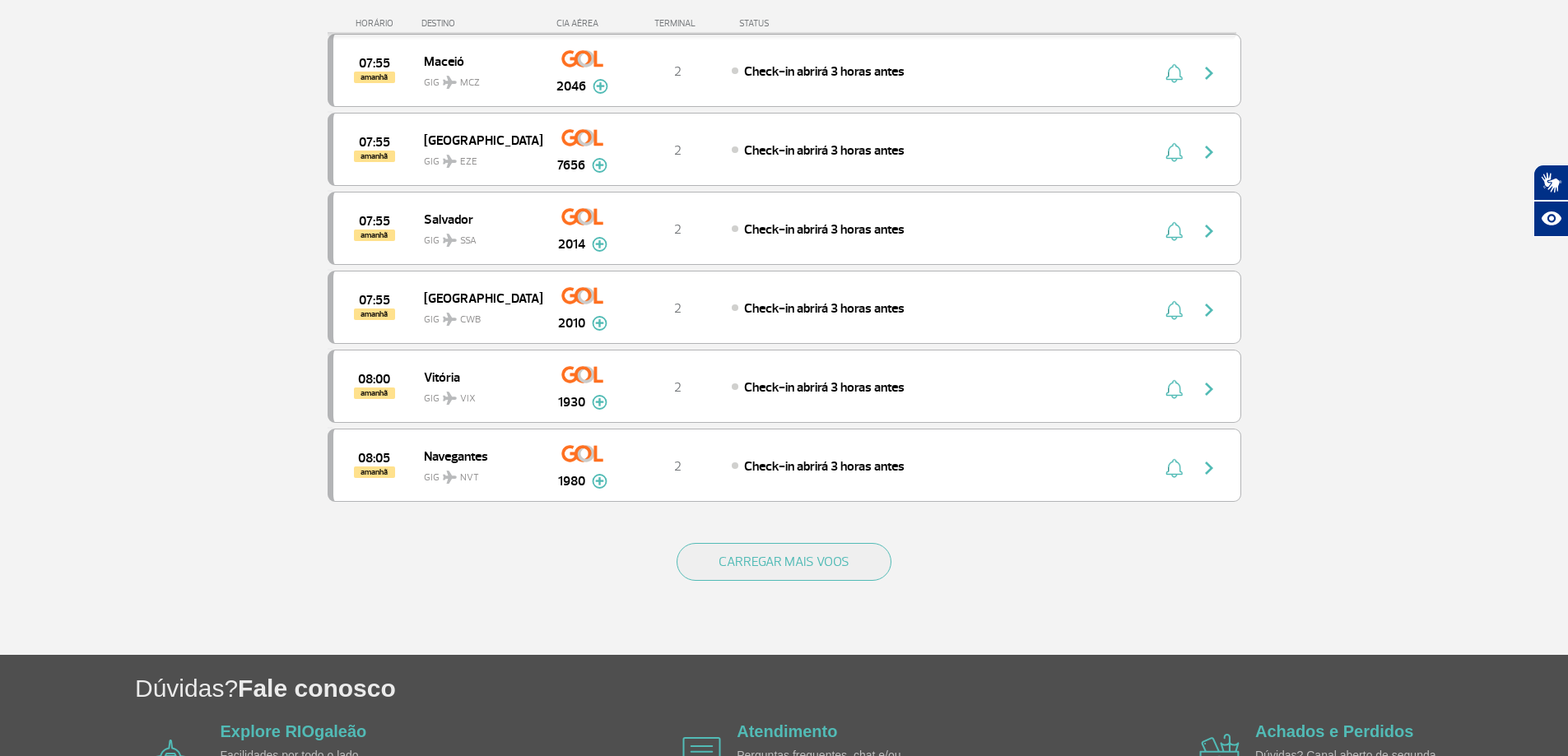
scroll to position [12522, 0]
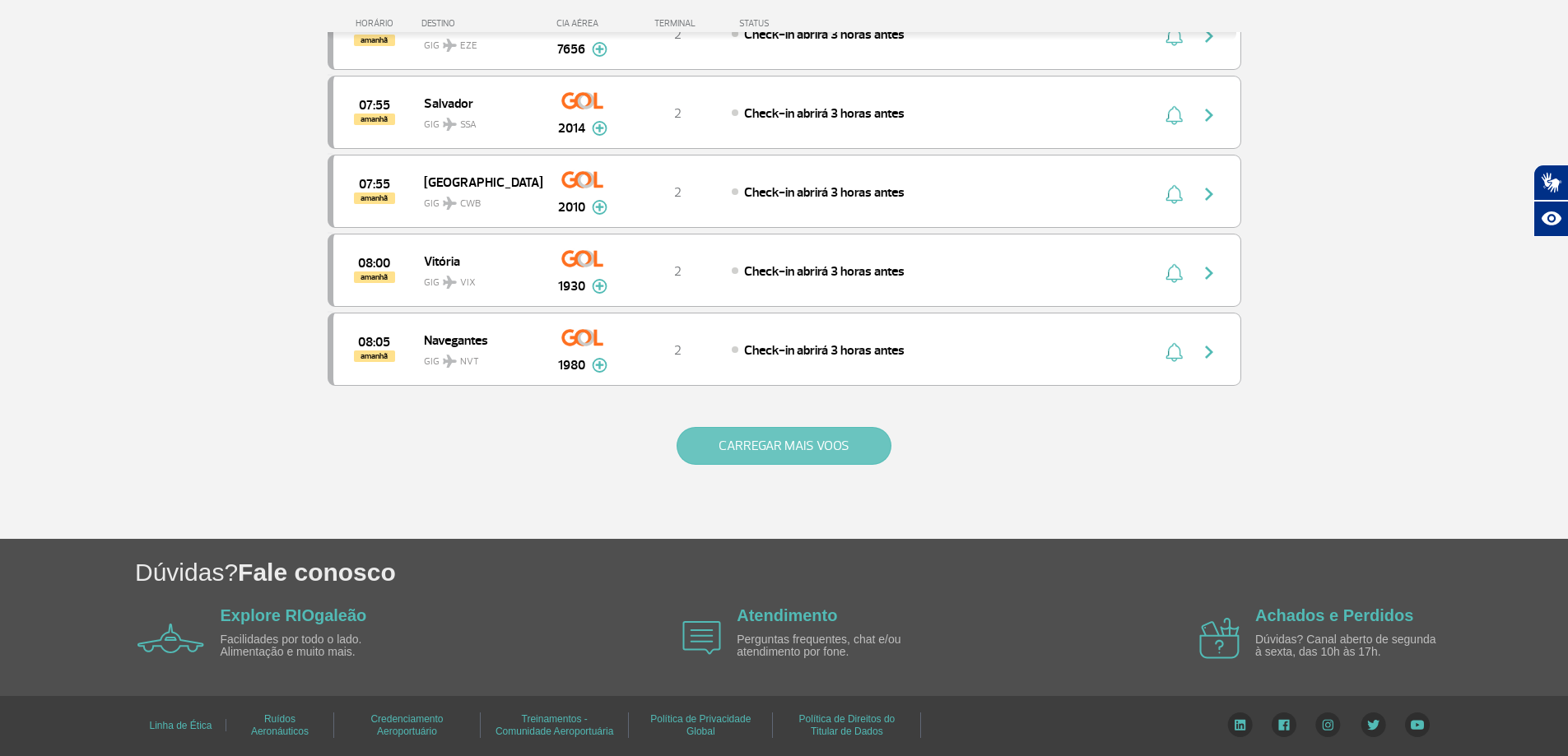
click at [813, 441] on button "CARREGAR MAIS VOOS" at bounding box center [784, 445] width 215 height 38
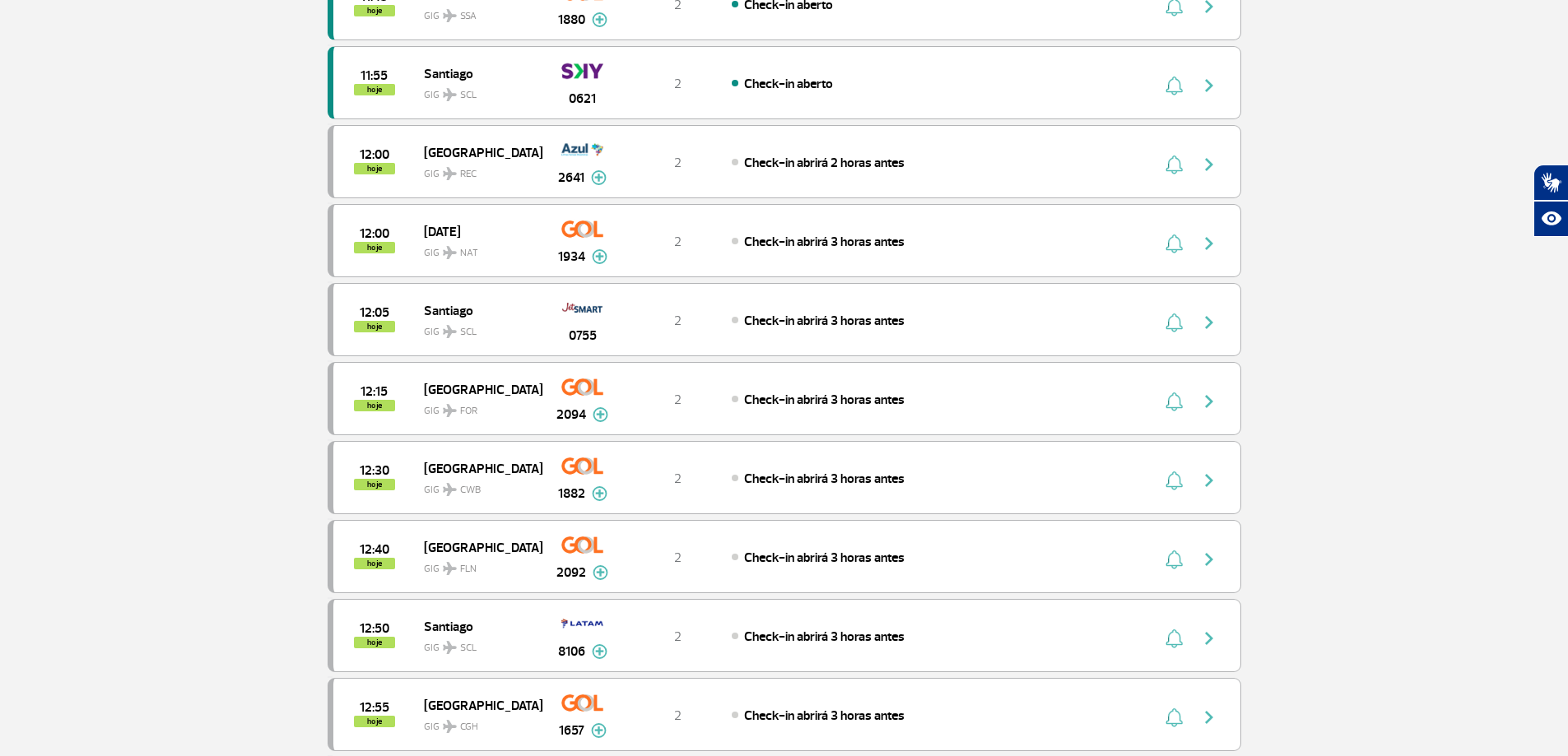
scroll to position [0, 0]
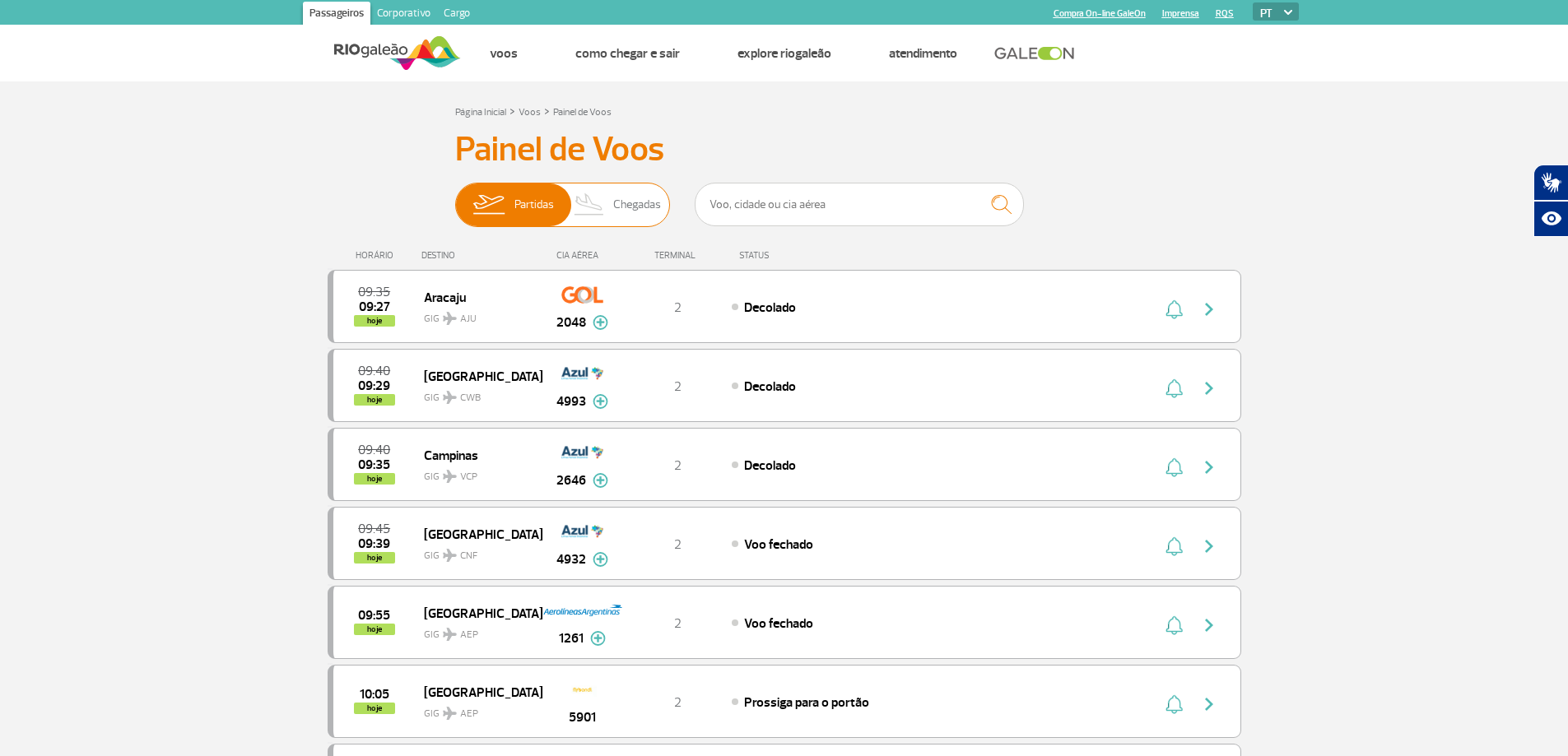
click at [644, 199] on span "Chegadas" at bounding box center [636, 205] width 47 height 43
click at [456, 197] on input "Partidas Chegadas" at bounding box center [456, 197] width 0 height 0
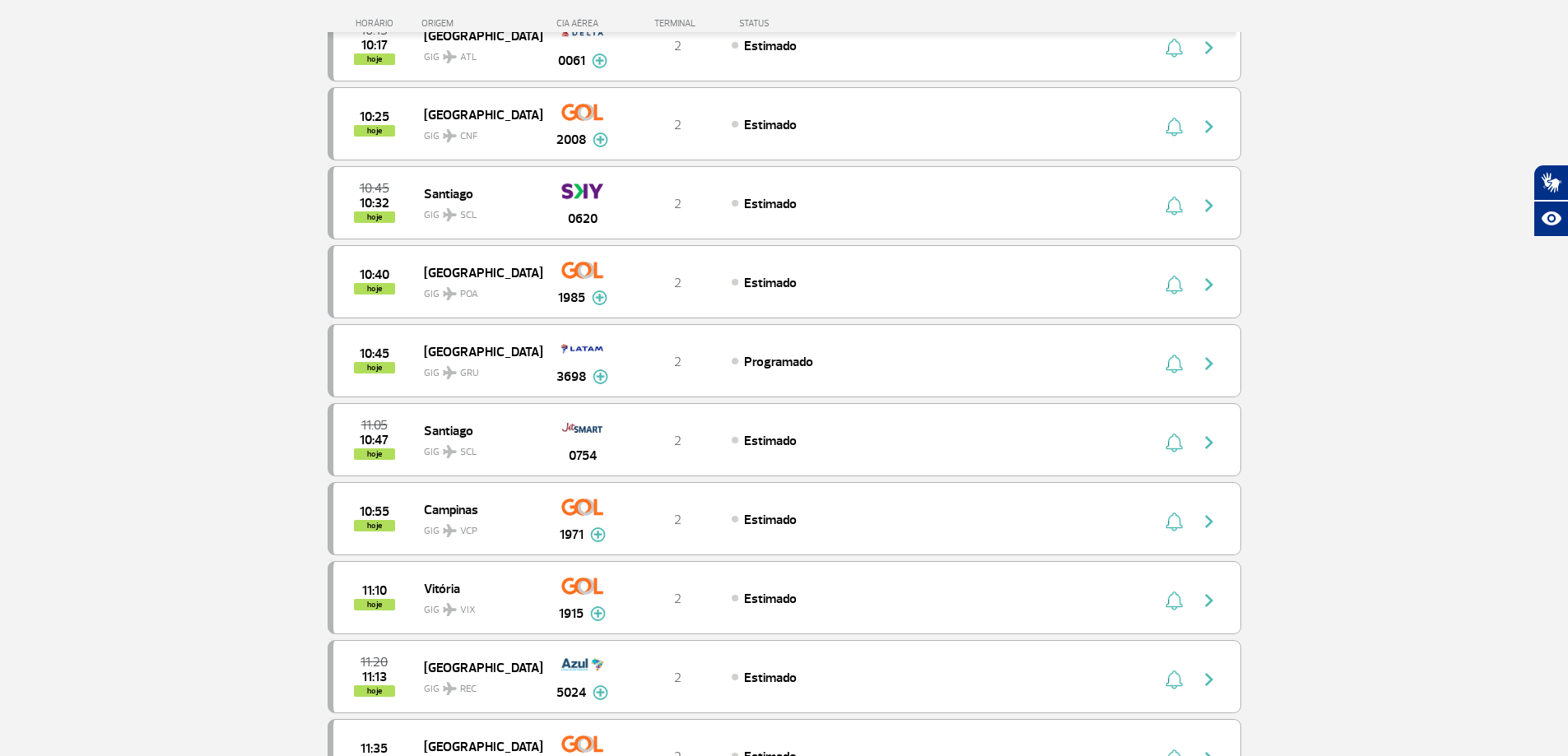
scroll to position [1316, 0]
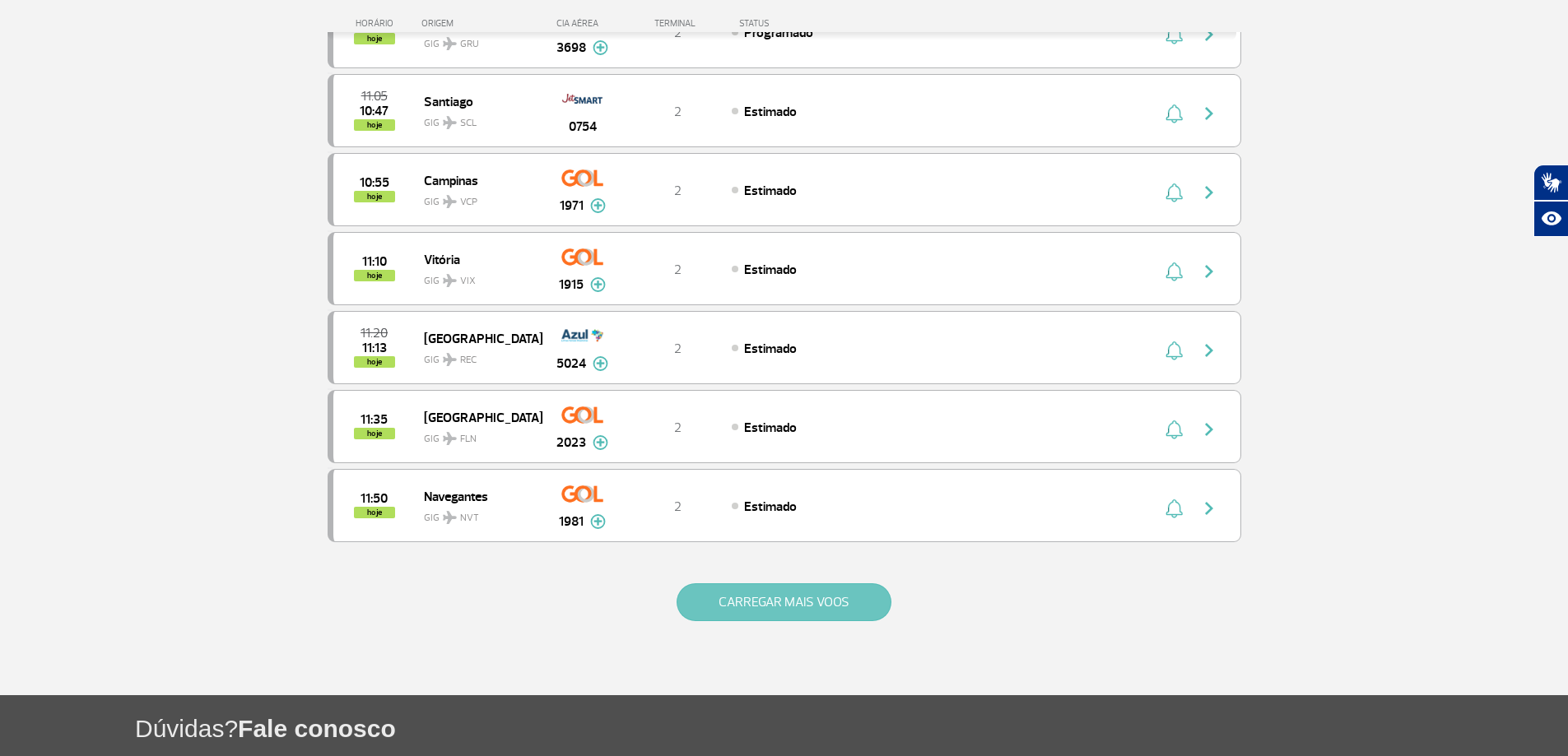
click at [800, 602] on button "CARREGAR MAIS VOOS" at bounding box center [784, 602] width 215 height 38
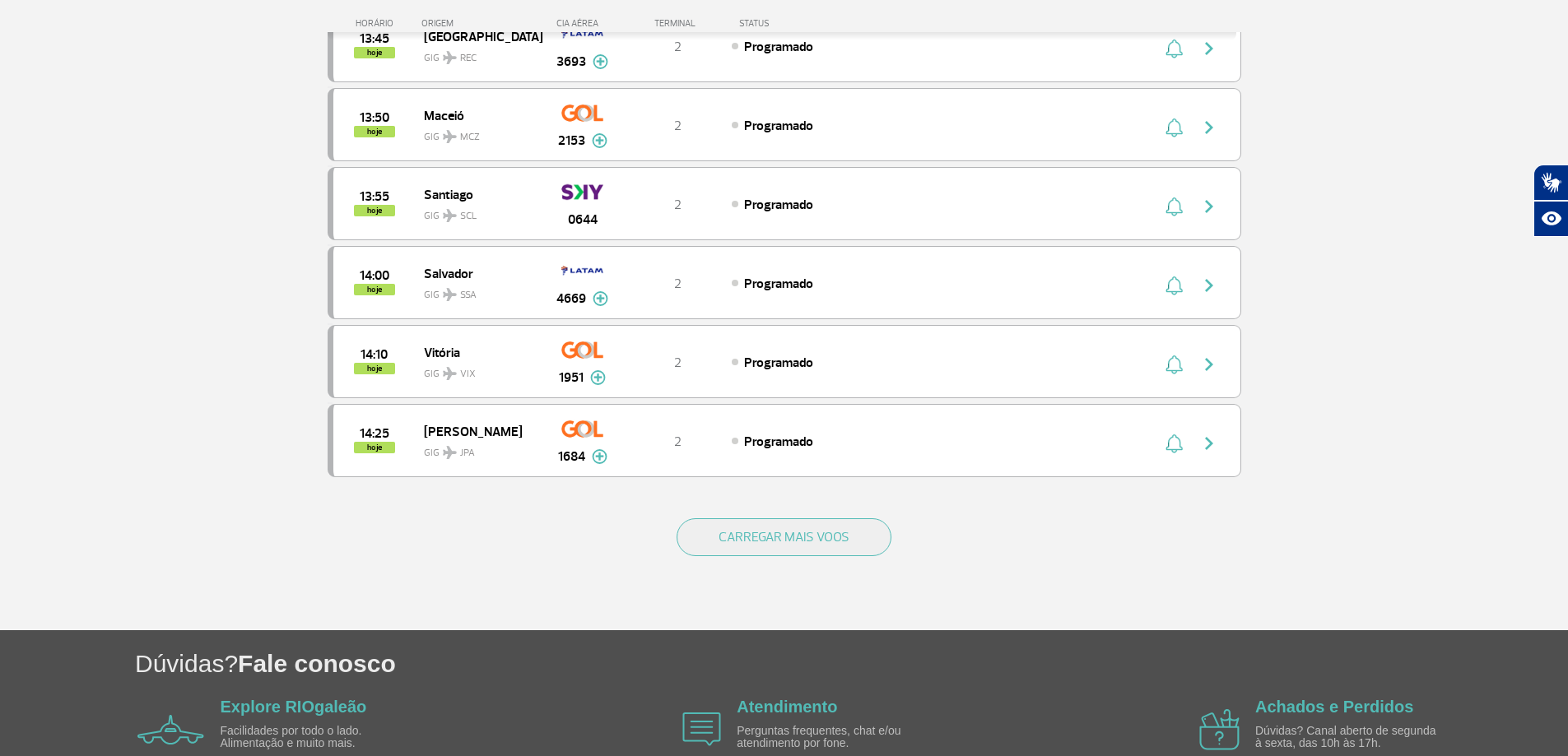
scroll to position [2963, 0]
click at [794, 543] on button "CARREGAR MAIS VOOS" at bounding box center [784, 536] width 215 height 38
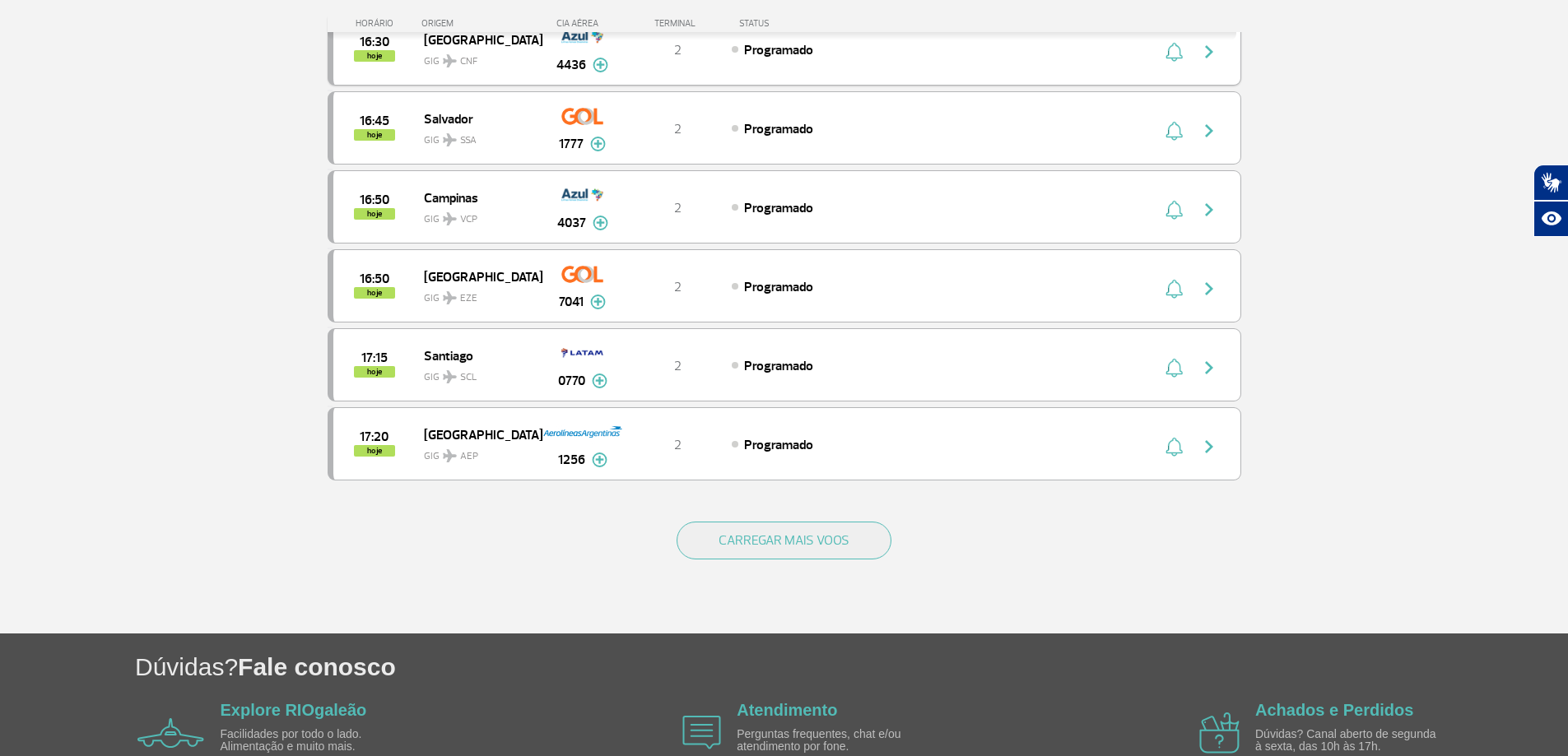
scroll to position [4608, 0]
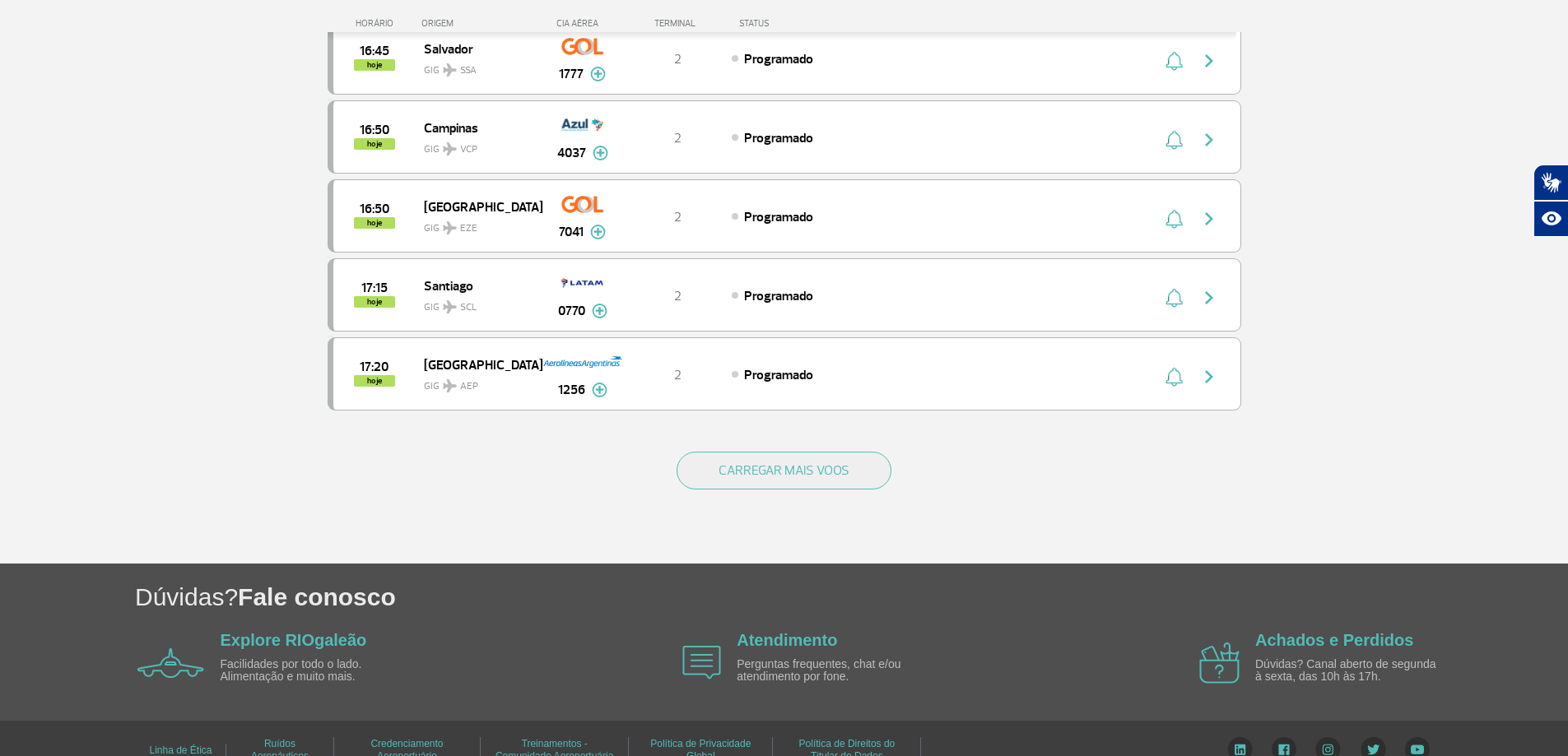
click at [751, 493] on div "CARREGAR MAIS VOOS" at bounding box center [784, 497] width 914 height 133
click at [746, 458] on button "CARREGAR MAIS VOOS" at bounding box center [784, 470] width 215 height 38
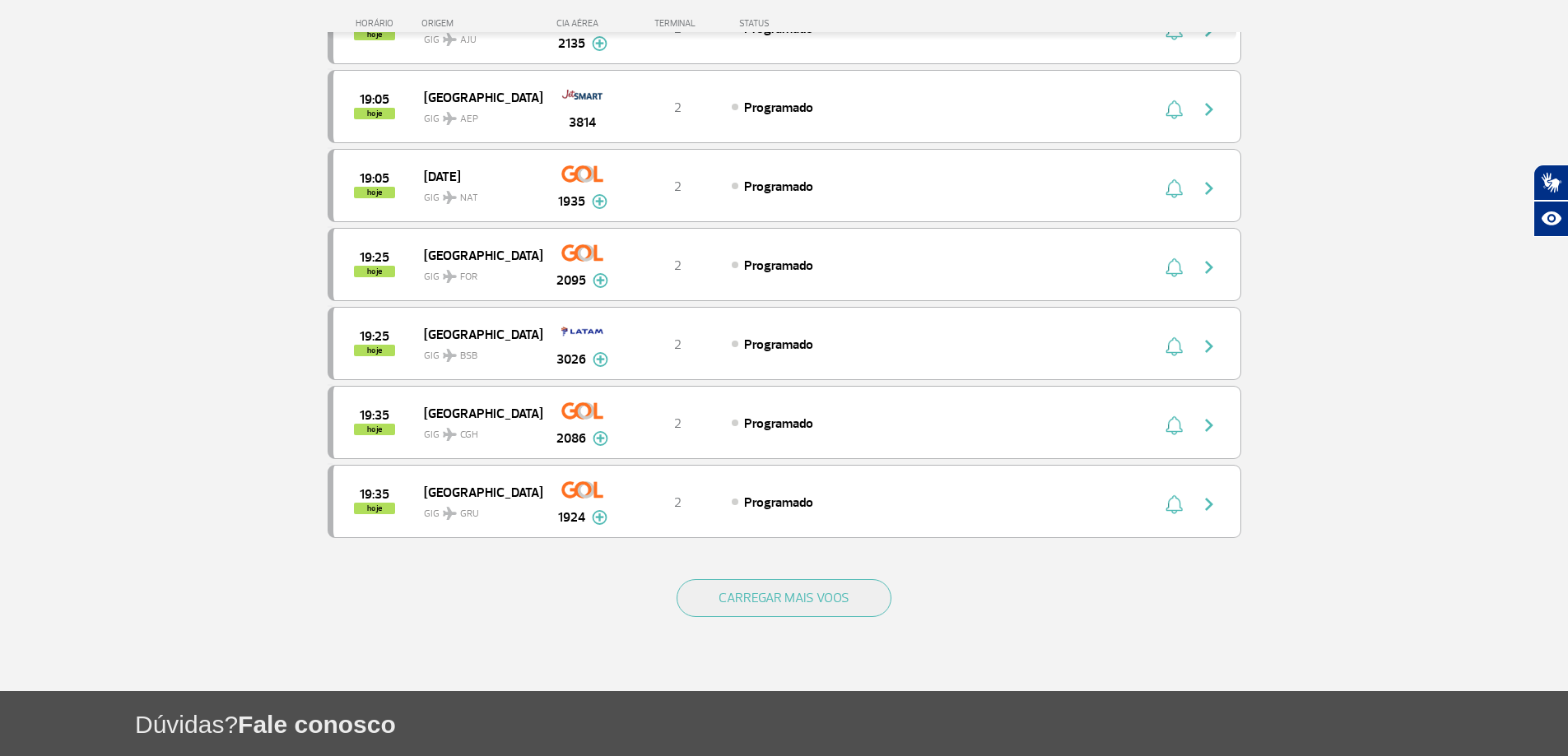
scroll to position [6090, 0]
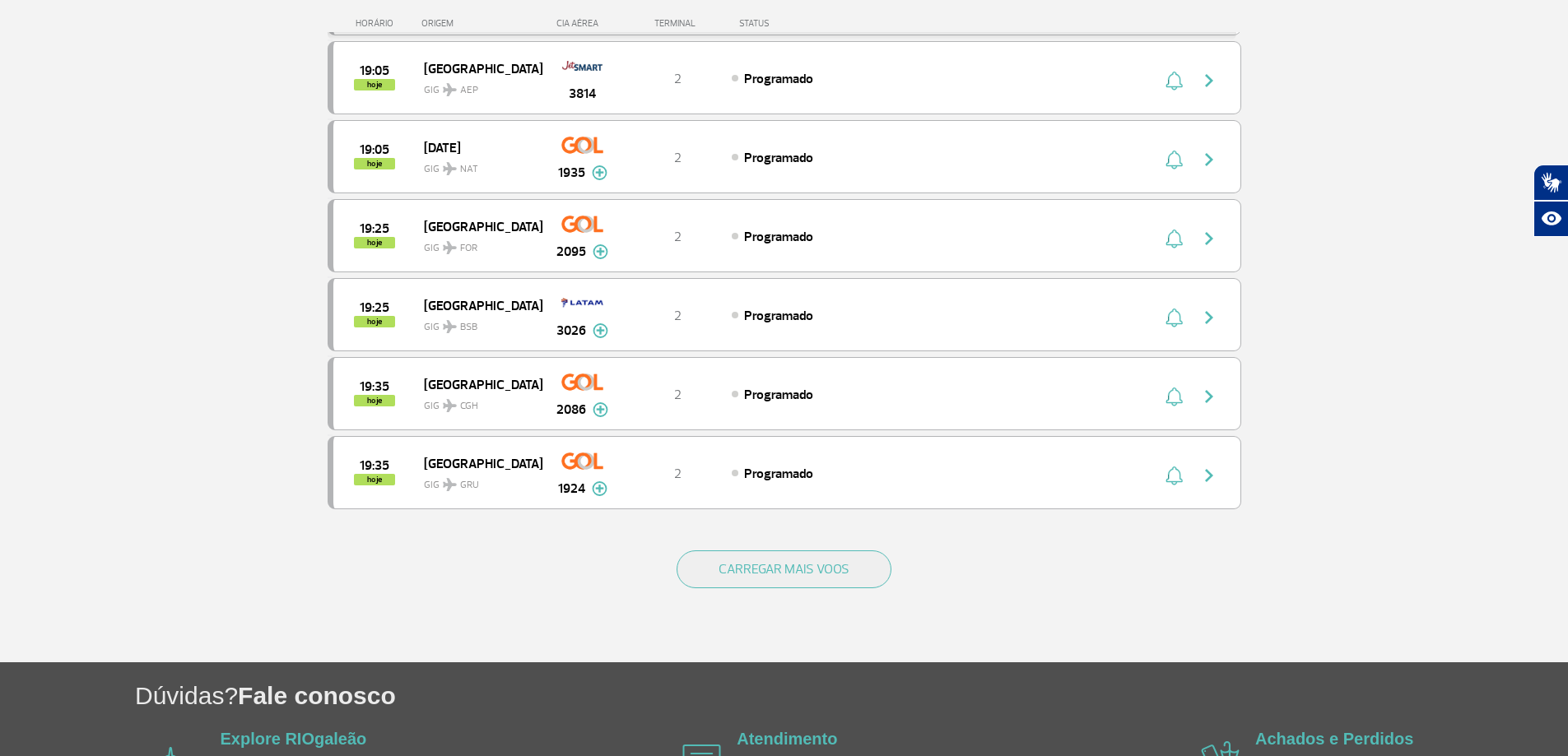
click at [807, 546] on div "CARREGAR MAIS VOOS" at bounding box center [784, 596] width 914 height 133
click at [807, 564] on button "CARREGAR MAIS VOOS" at bounding box center [784, 570] width 215 height 38
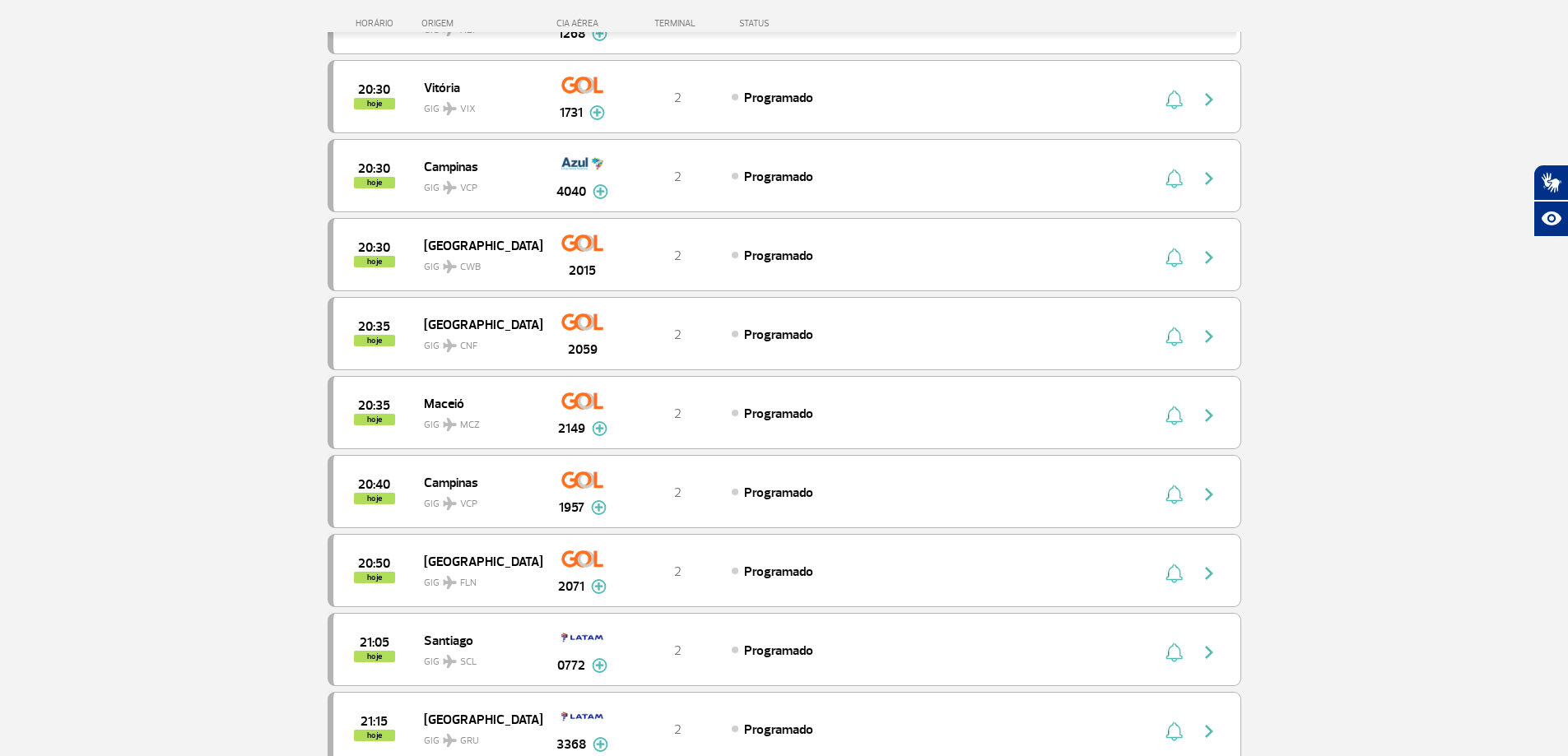
scroll to position [7654, 0]
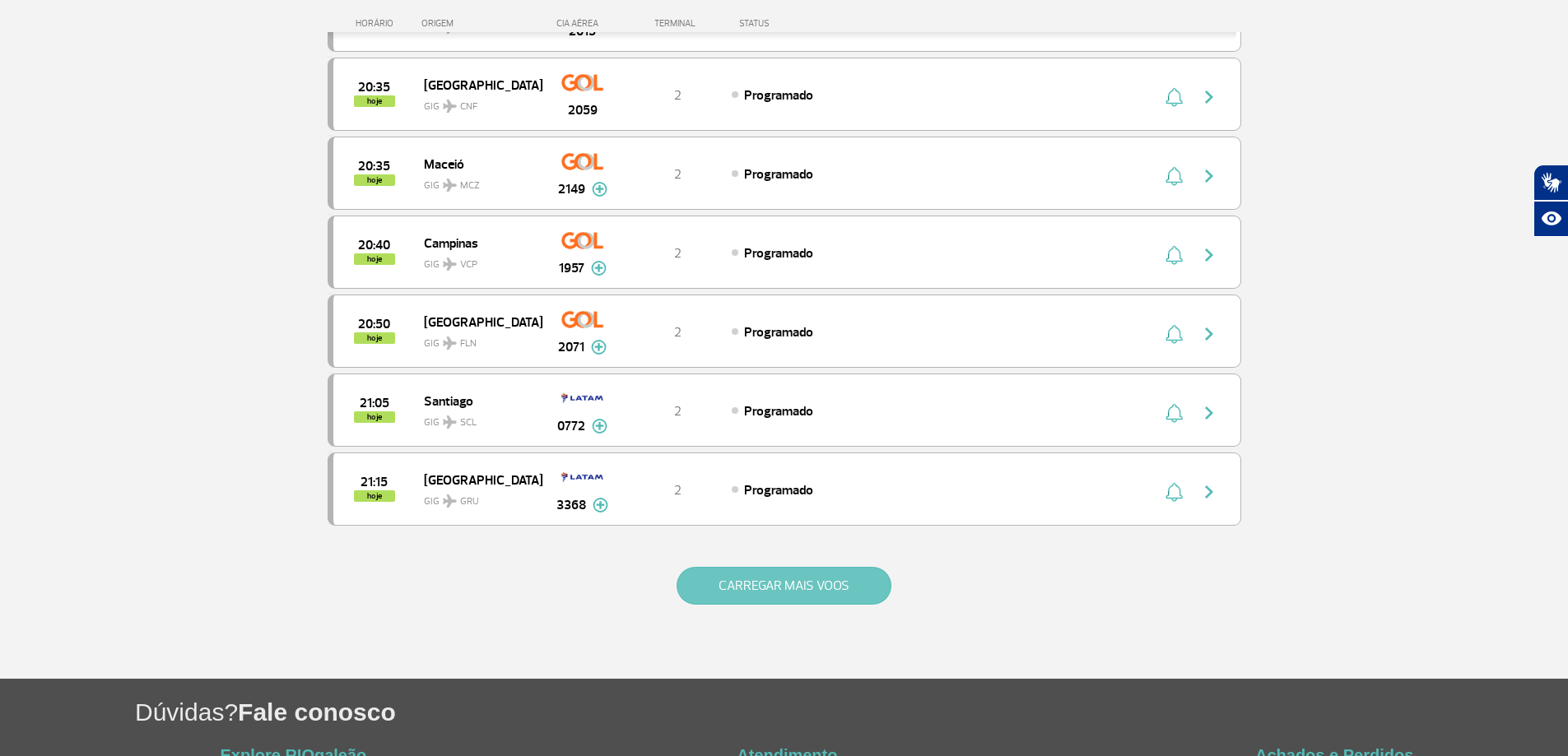
click at [816, 586] on button "CARREGAR MAIS VOOS" at bounding box center [784, 585] width 215 height 38
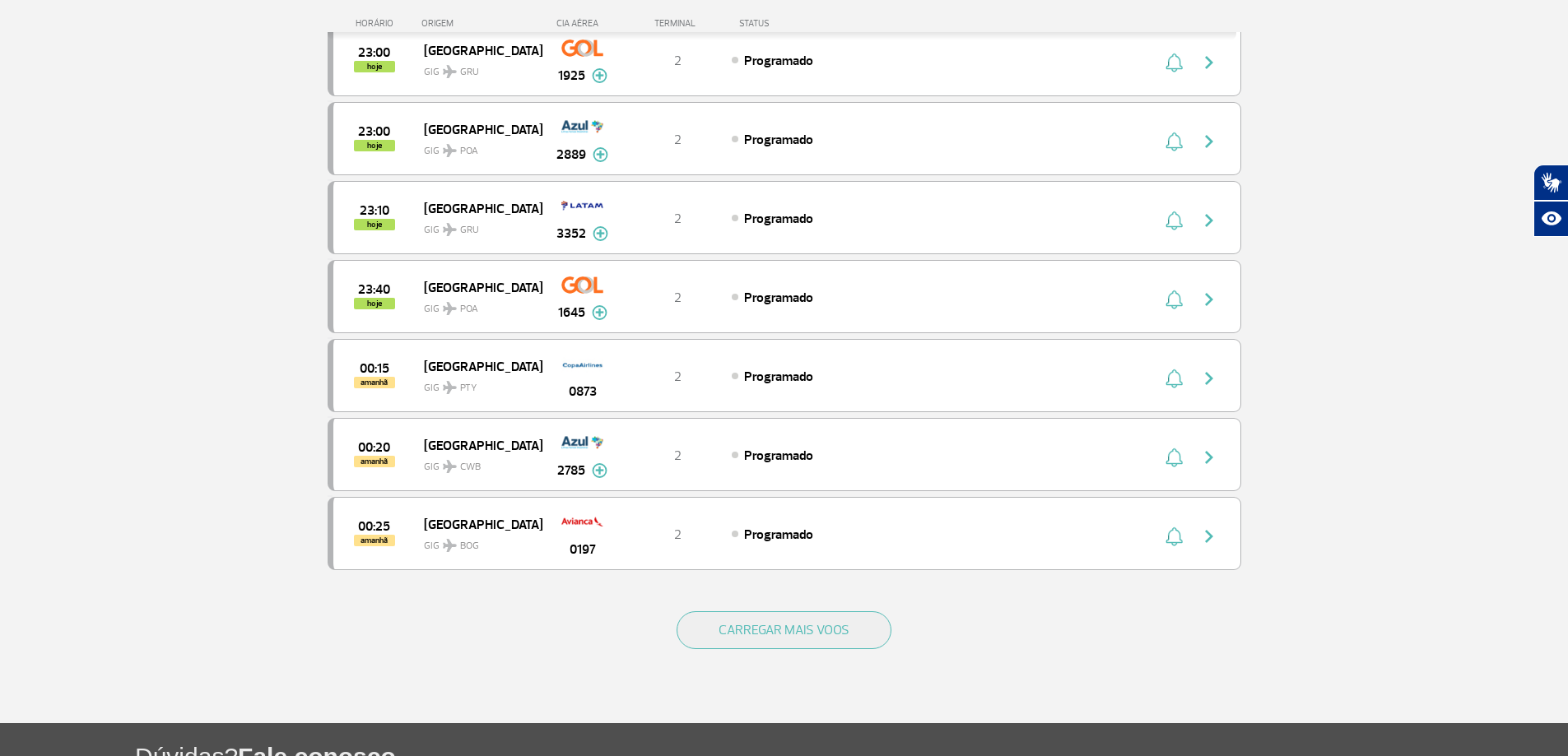
scroll to position [9217, 0]
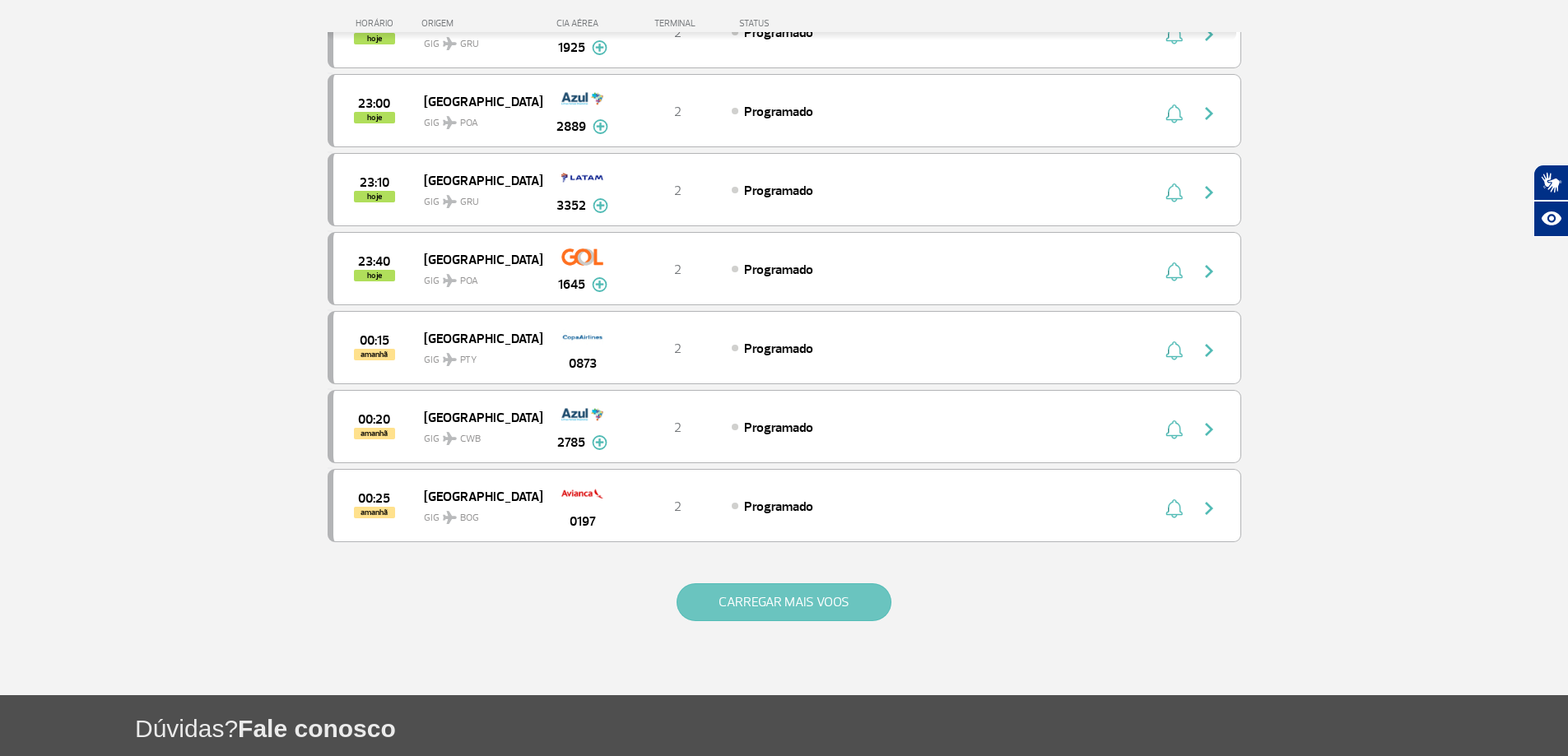
click at [818, 593] on button "CARREGAR MAIS VOOS" at bounding box center [784, 602] width 215 height 38
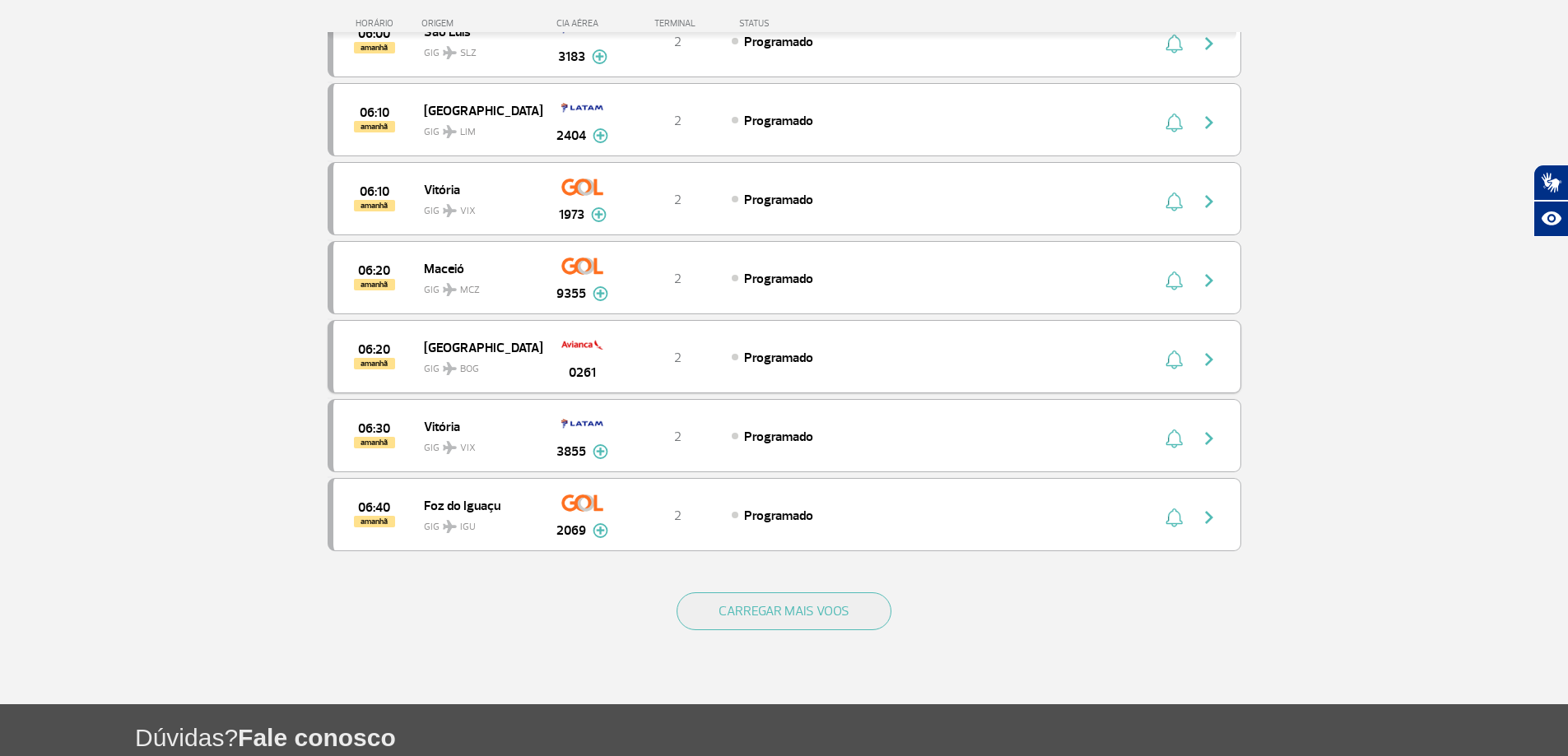
scroll to position [10781, 0]
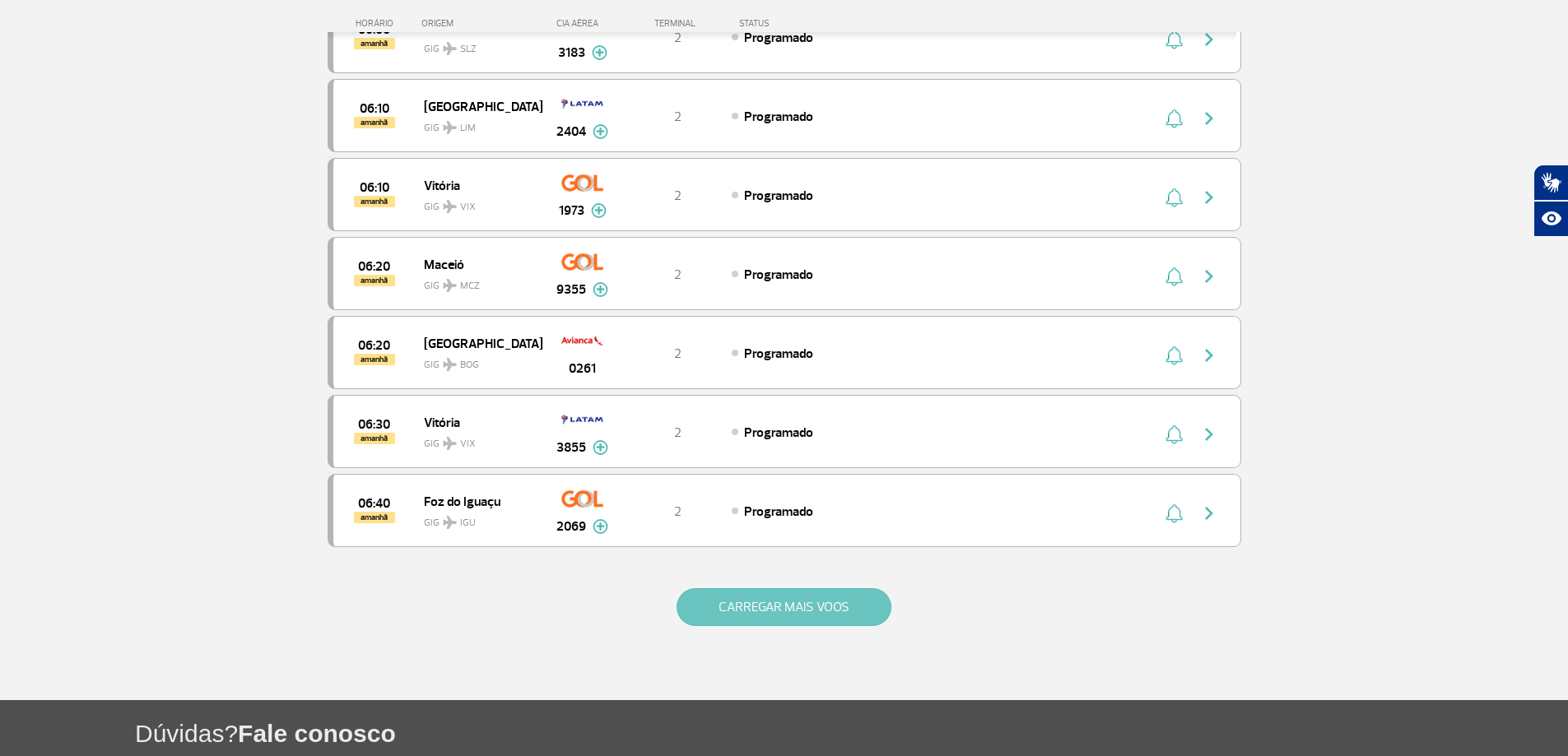
click at [789, 600] on button "CARREGAR MAIS VOOS" at bounding box center [784, 607] width 215 height 38
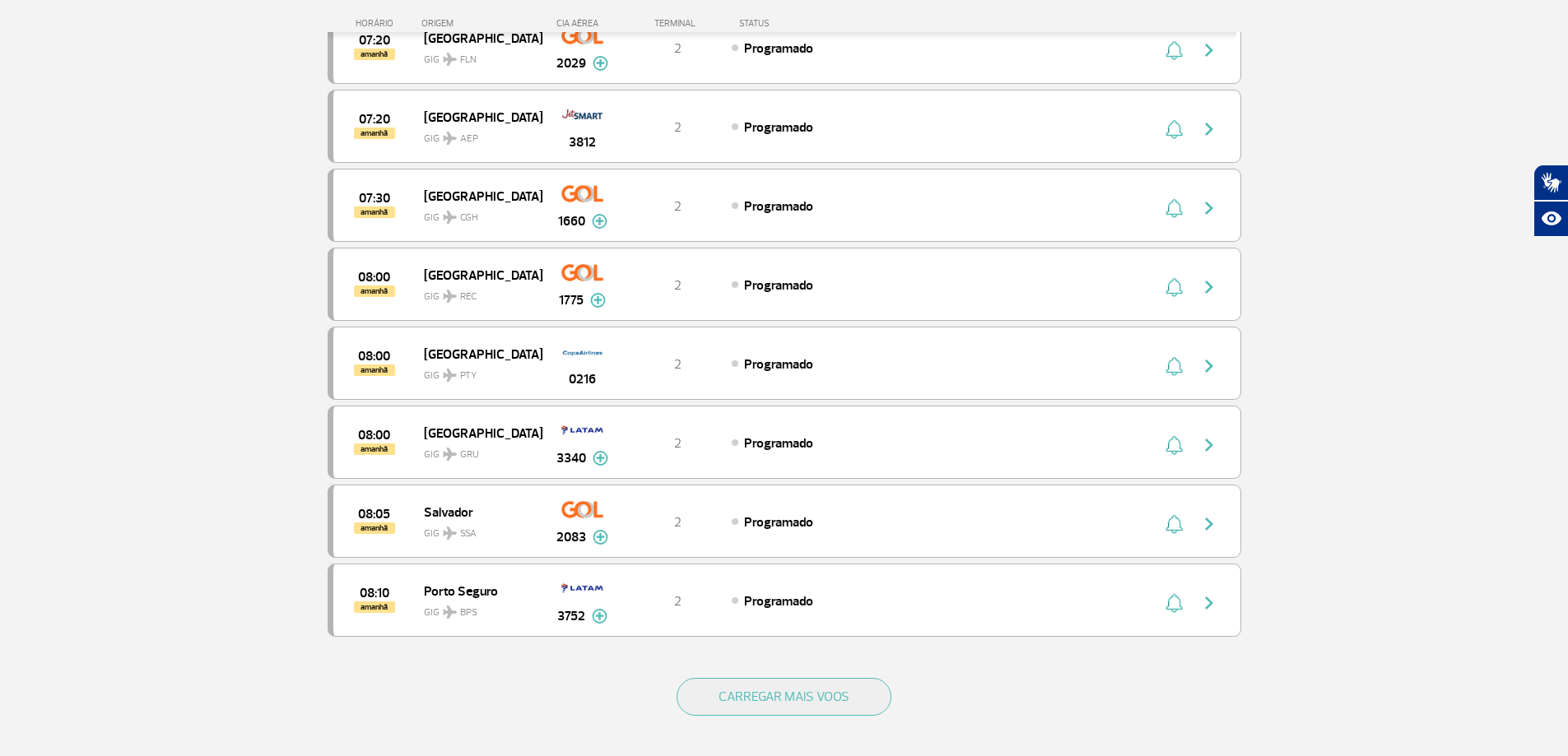
scroll to position [12522, 0]
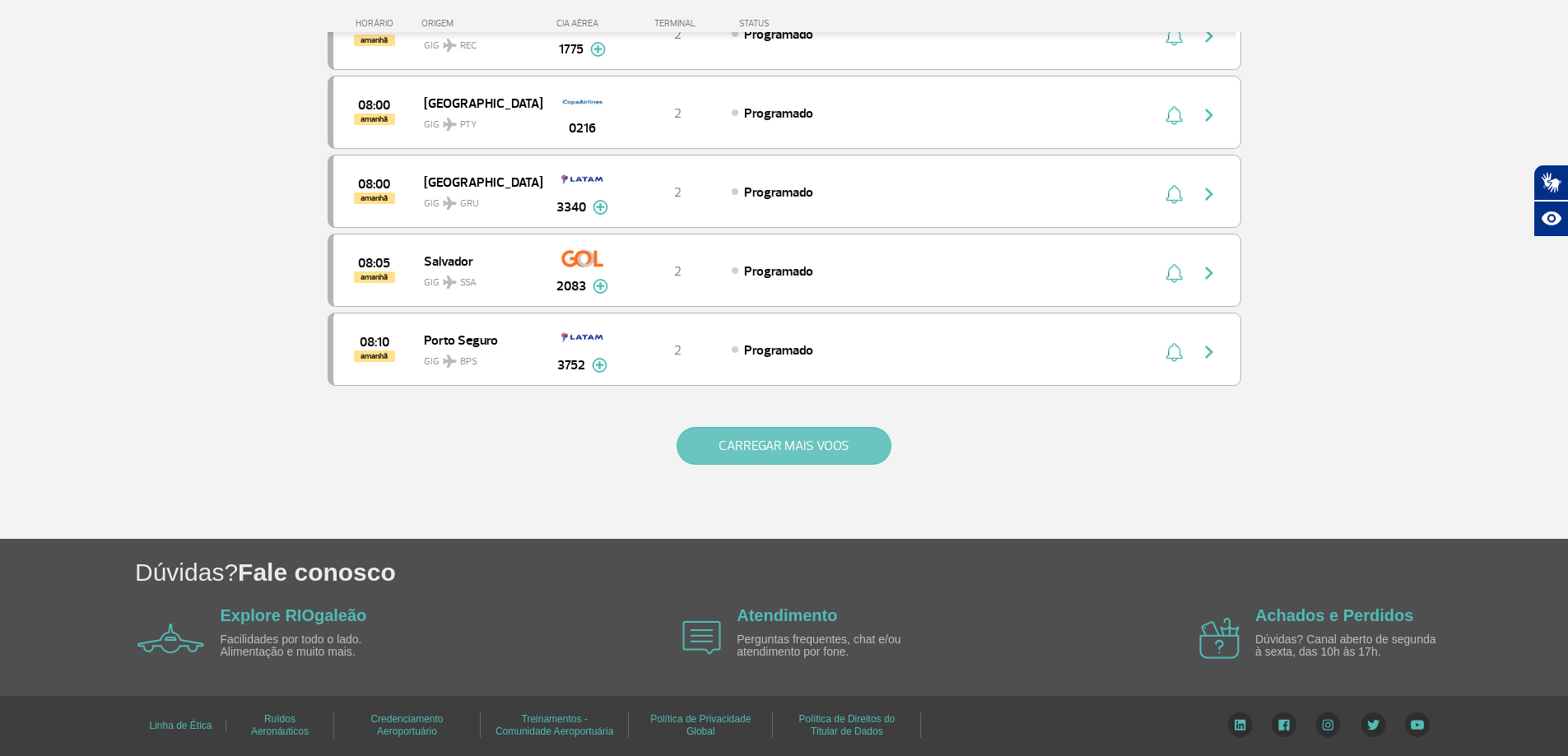
click at [805, 448] on button "CARREGAR MAIS VOOS" at bounding box center [784, 445] width 215 height 38
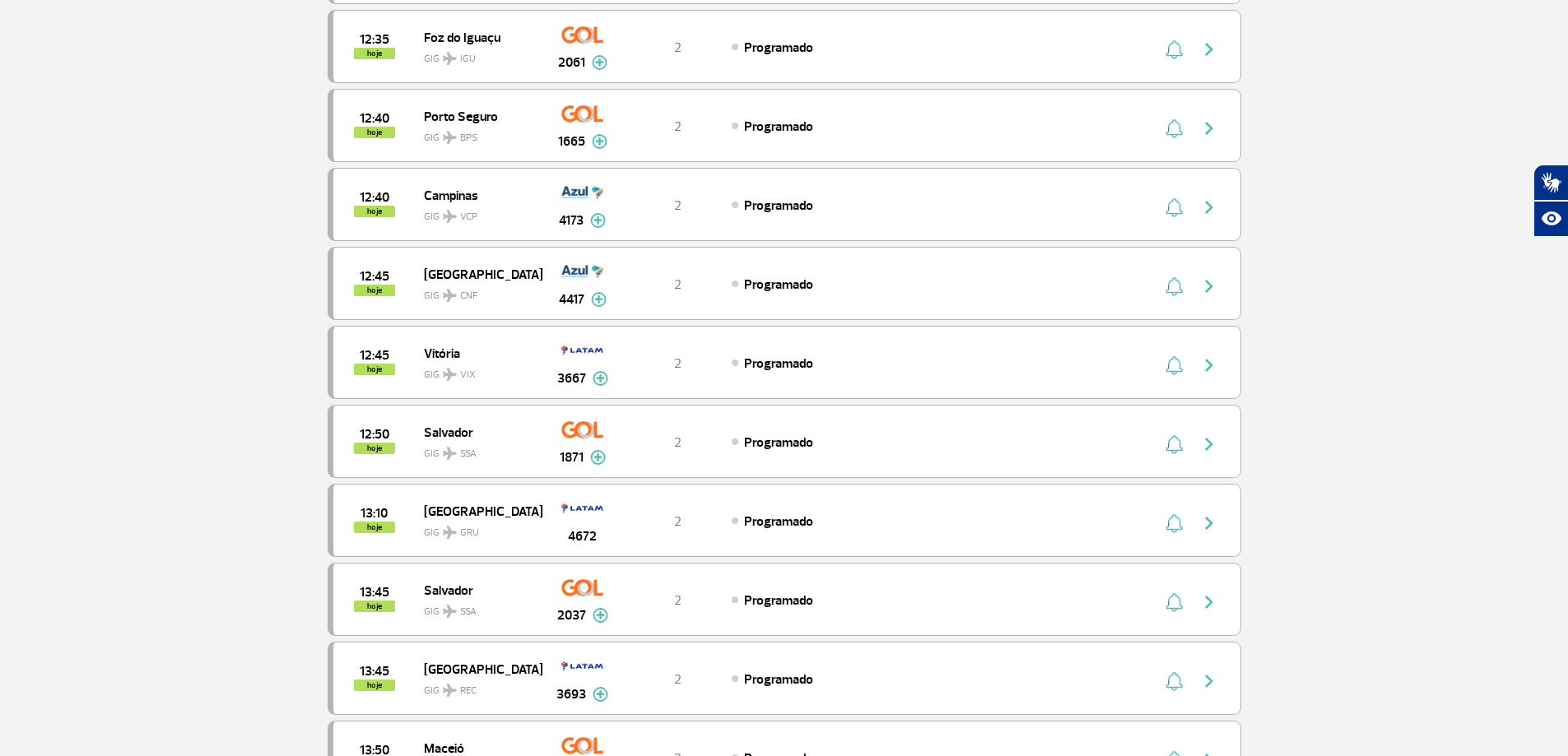
scroll to position [0, 0]
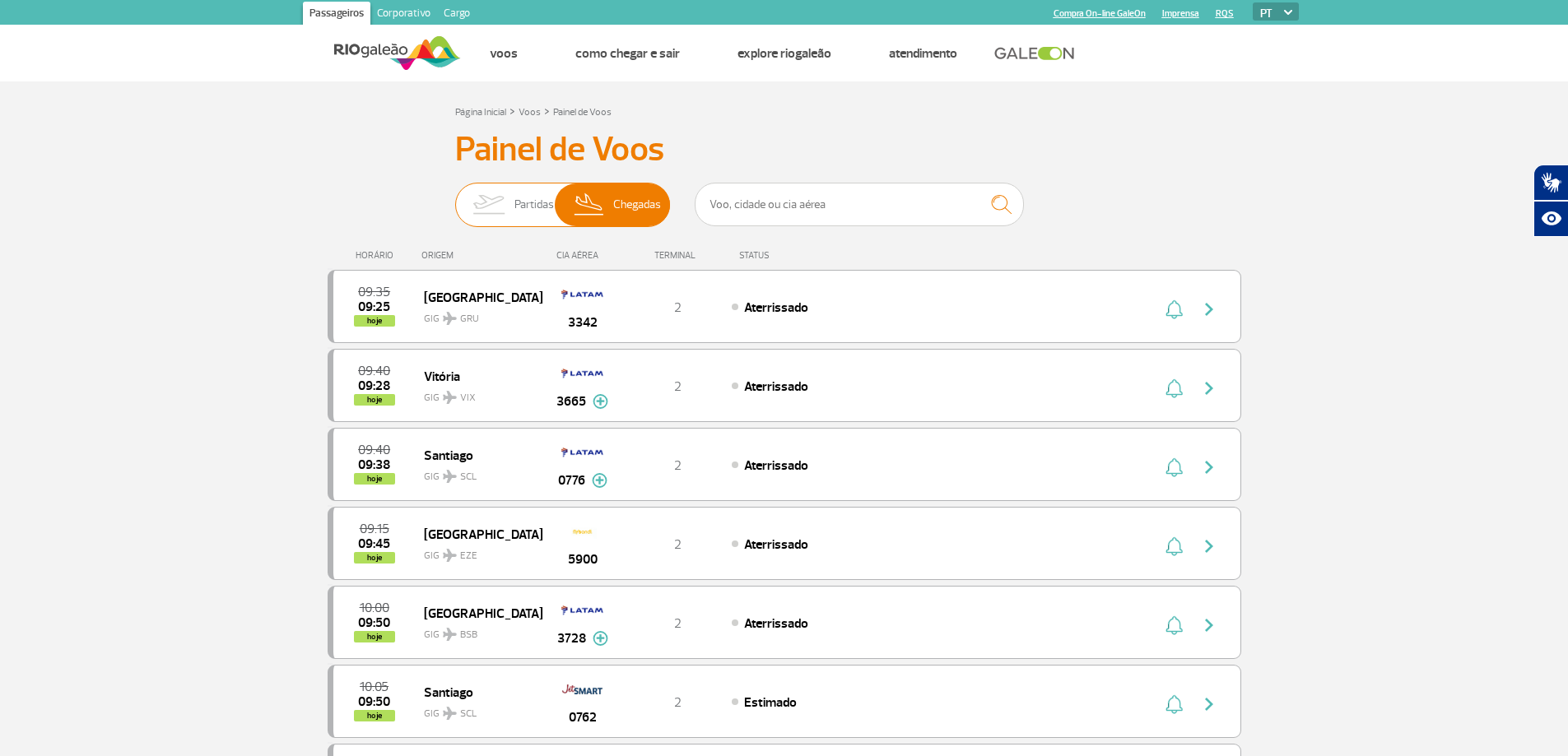
click at [507, 211] on img at bounding box center [489, 205] width 52 height 43
click at [456, 197] on input "Partidas Chegadas" at bounding box center [456, 197] width 0 height 0
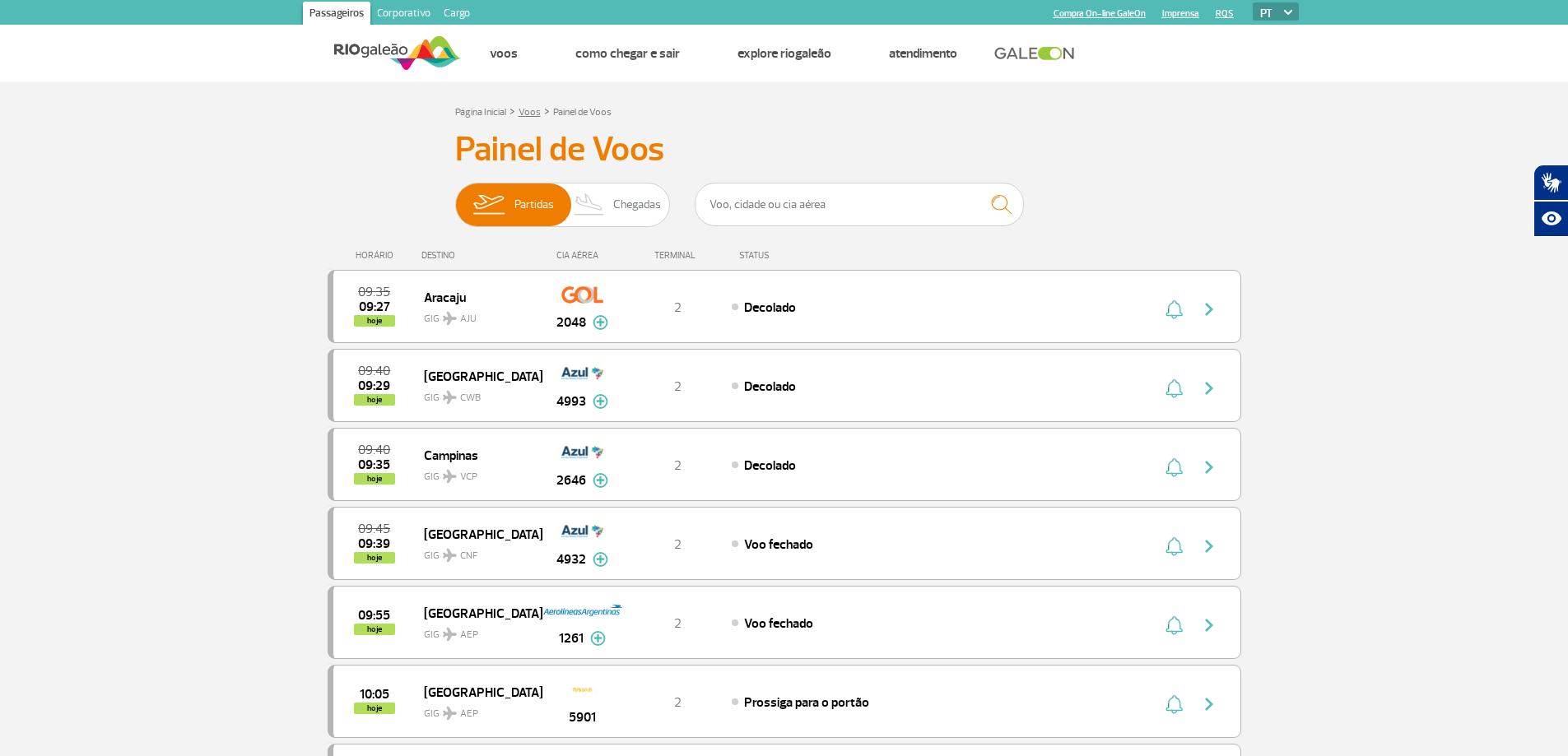
click at [525, 112] on link "Voos" at bounding box center [530, 111] width 22 height 12
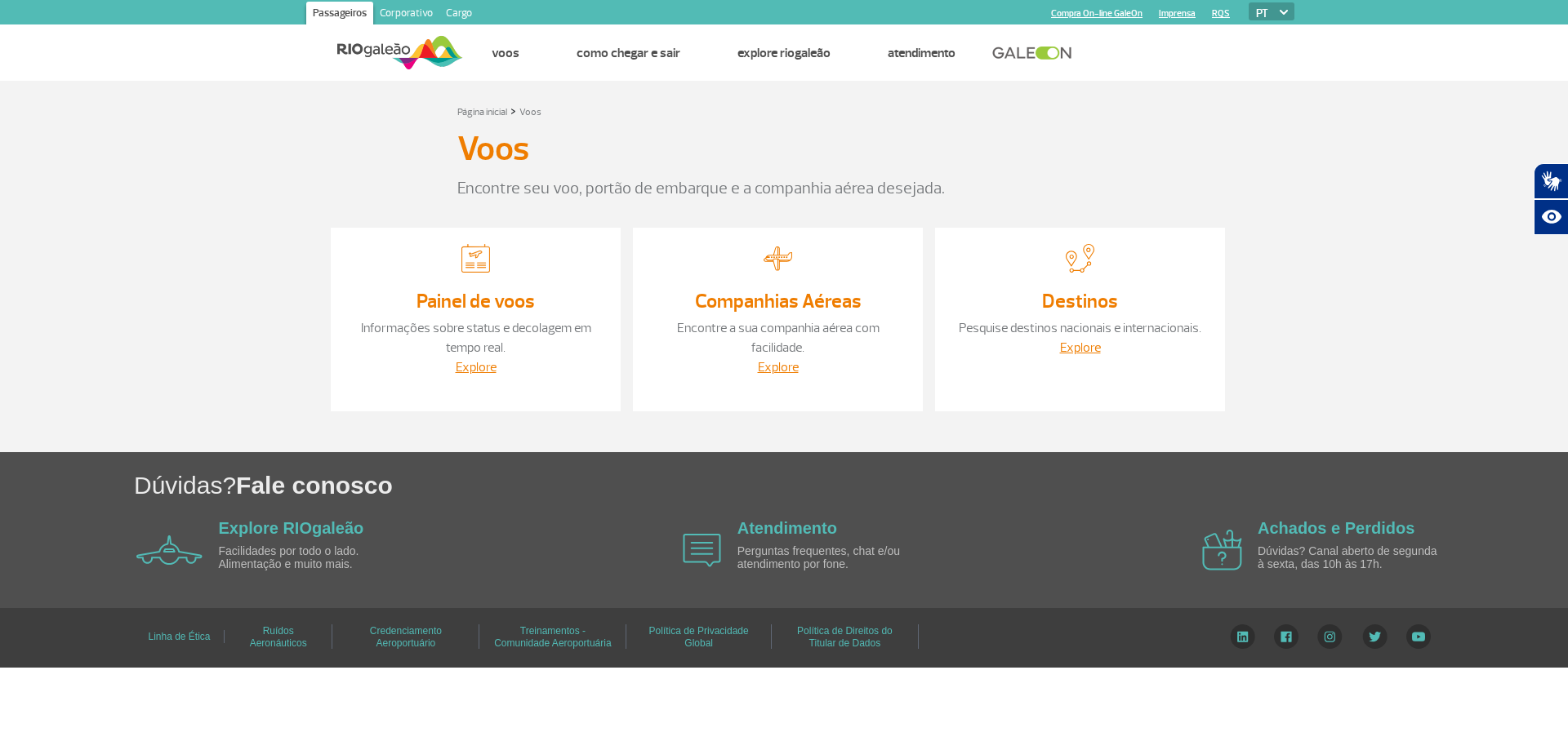
click at [1073, 312] on link "Destinos" at bounding box center [1080, 301] width 76 height 25
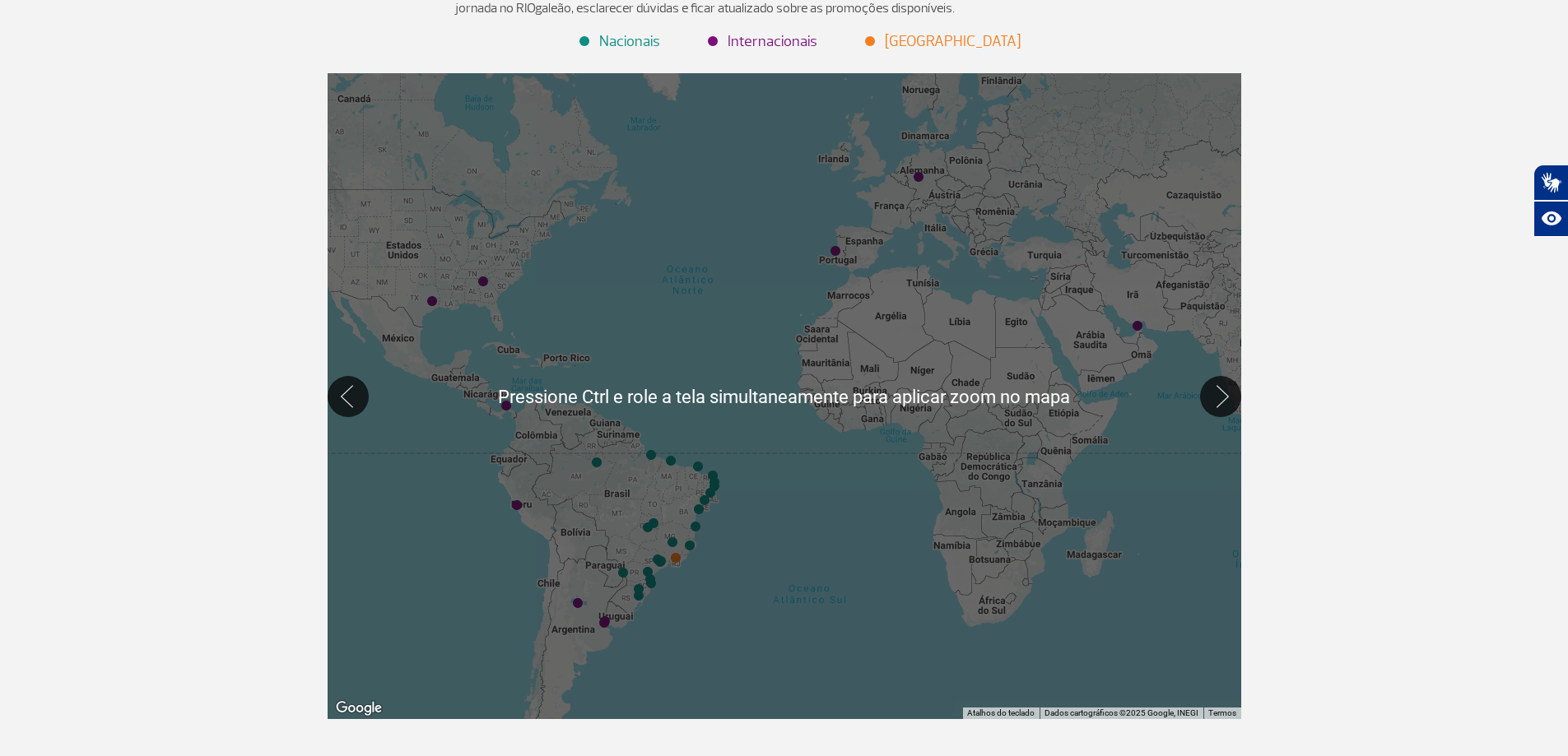
scroll to position [164, 0]
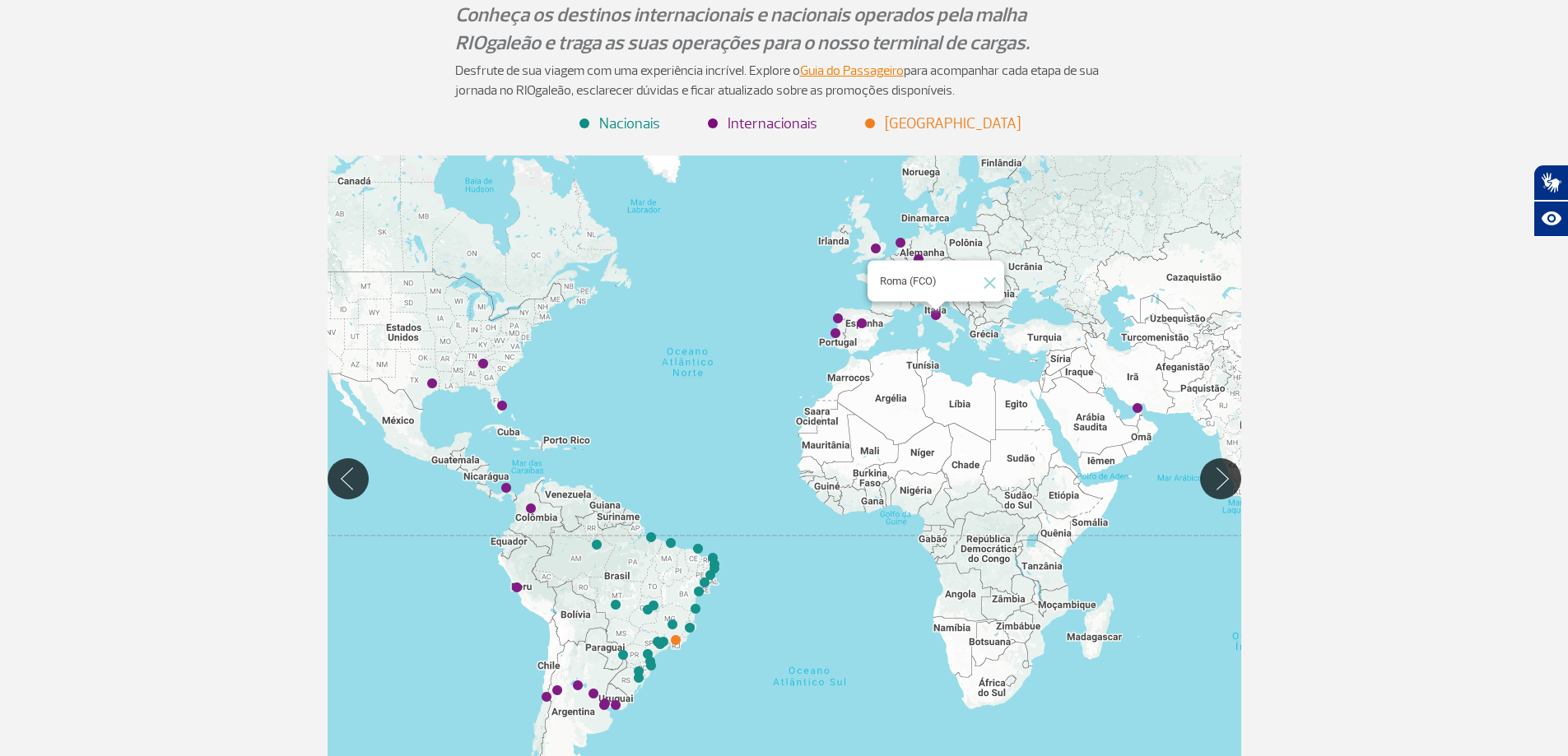
click at [934, 314] on img "Roma (FCO)" at bounding box center [935, 315] width 10 height 10
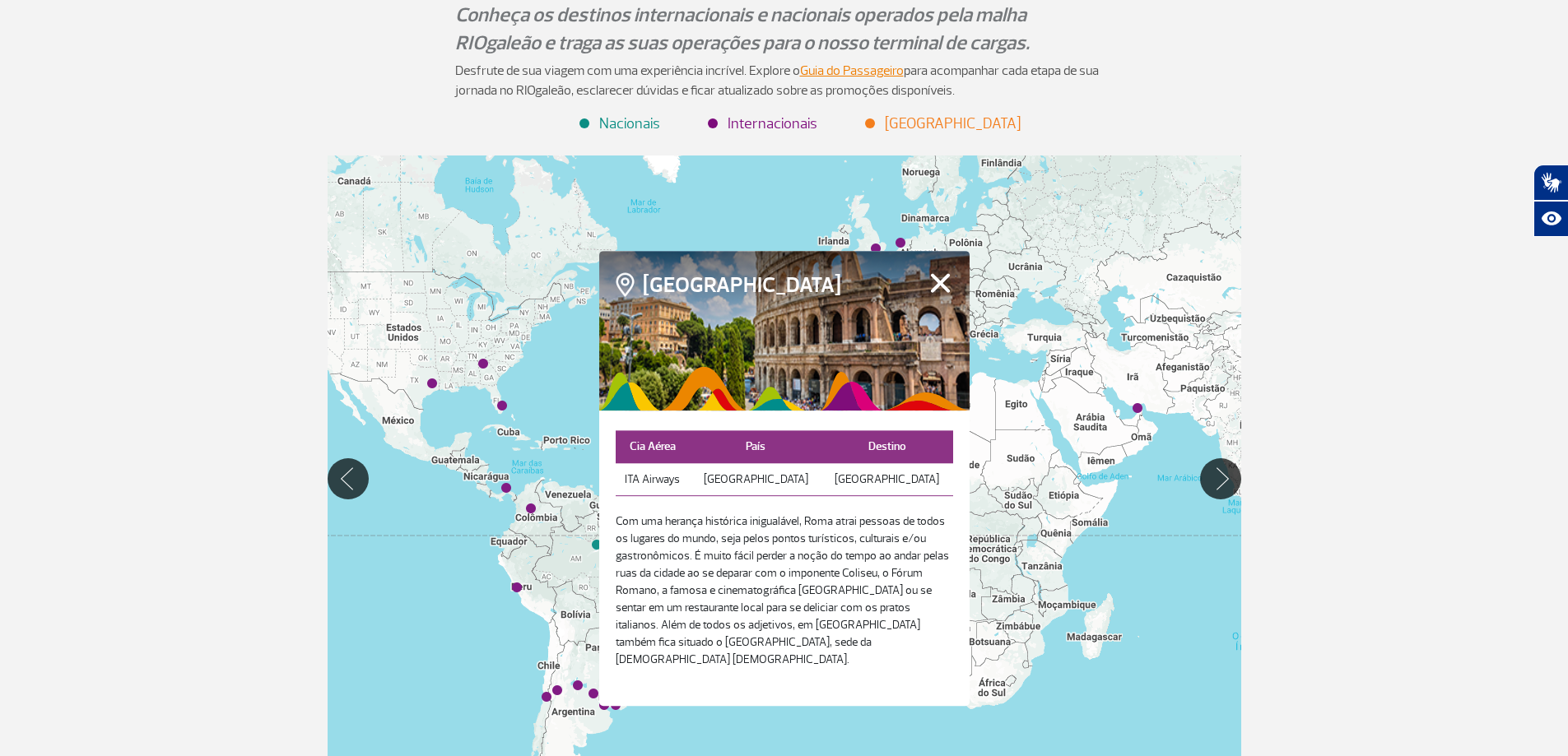
click at [1137, 550] on div "Para iniciar o trajeto, pressione as teclas de seta." at bounding box center [784, 479] width 914 height 646
click at [1212, 478] on button "Mover para direita" at bounding box center [1220, 479] width 41 height 41
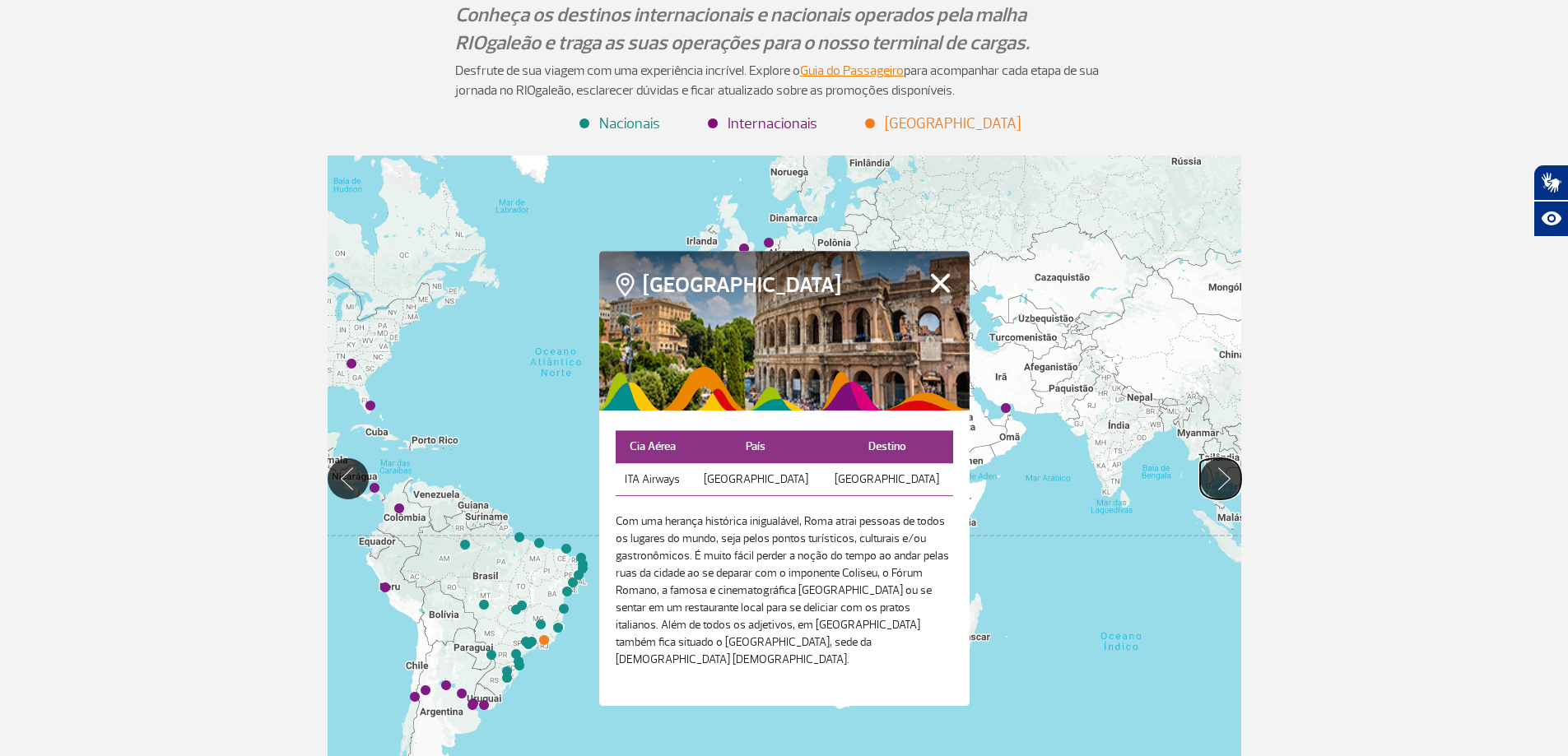
click at [1211, 478] on button "Mover para direita" at bounding box center [1220, 479] width 41 height 41
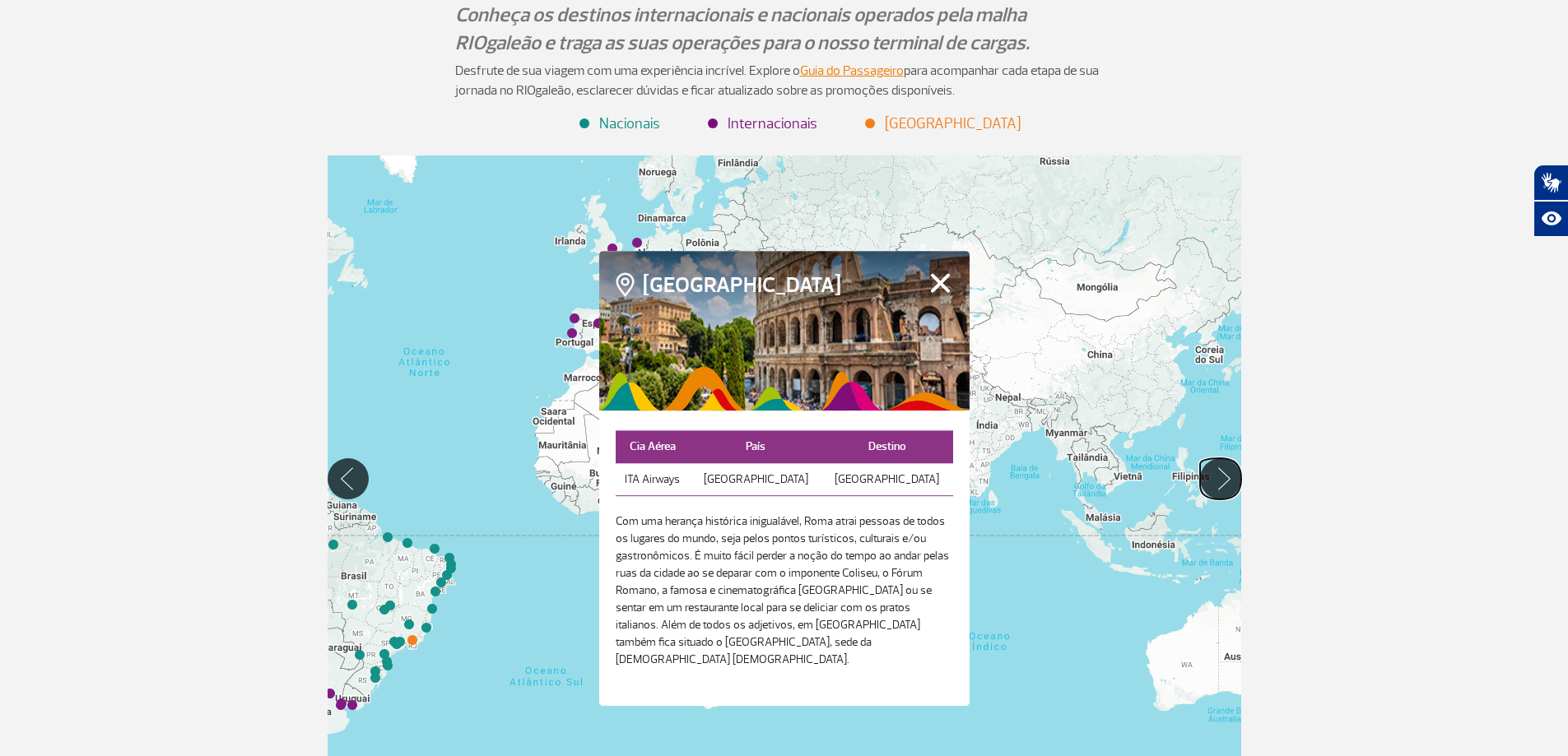
click at [1211, 478] on button "Mover para direita" at bounding box center [1220, 479] width 41 height 41
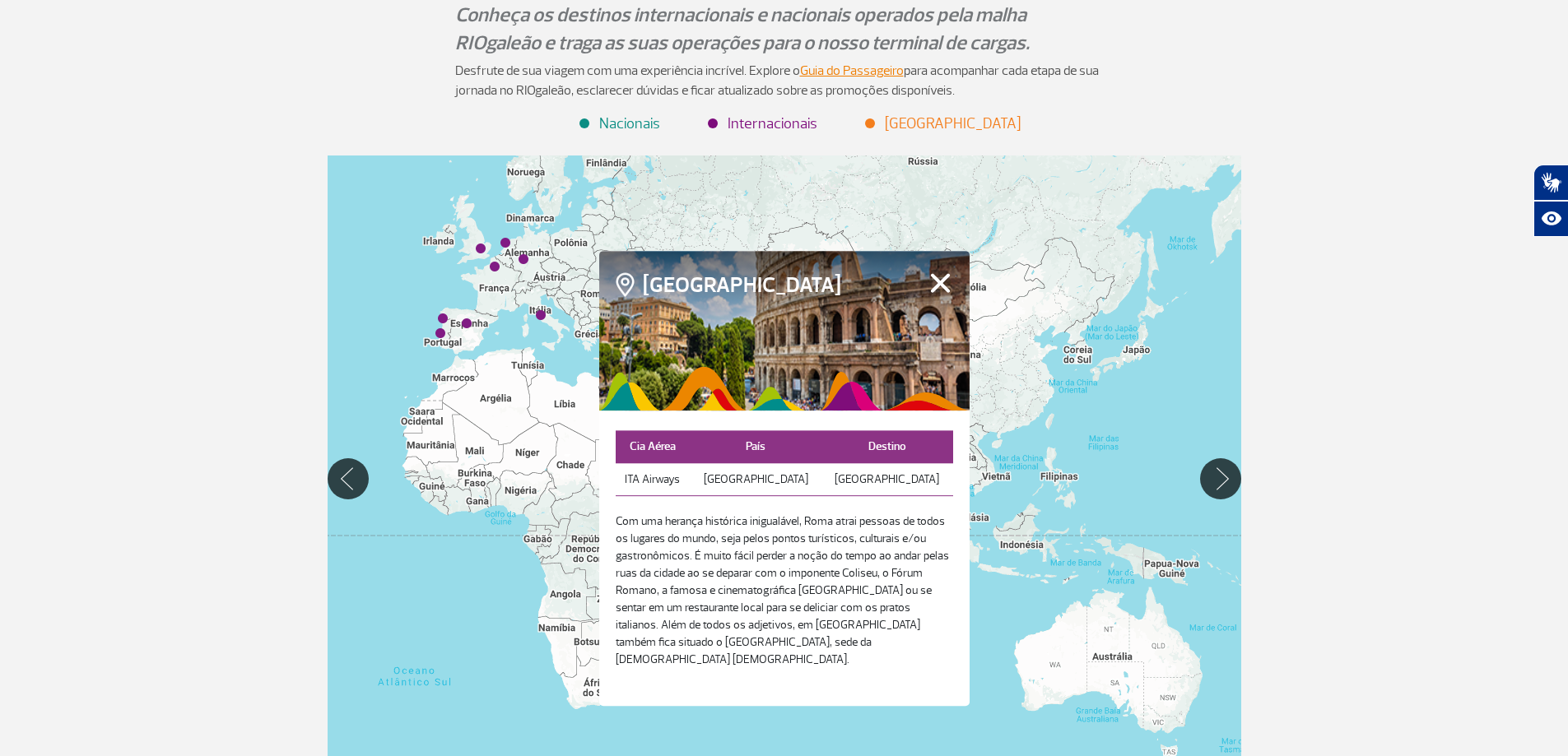
click at [937, 288] on button "Fechar" at bounding box center [941, 283] width 26 height 21
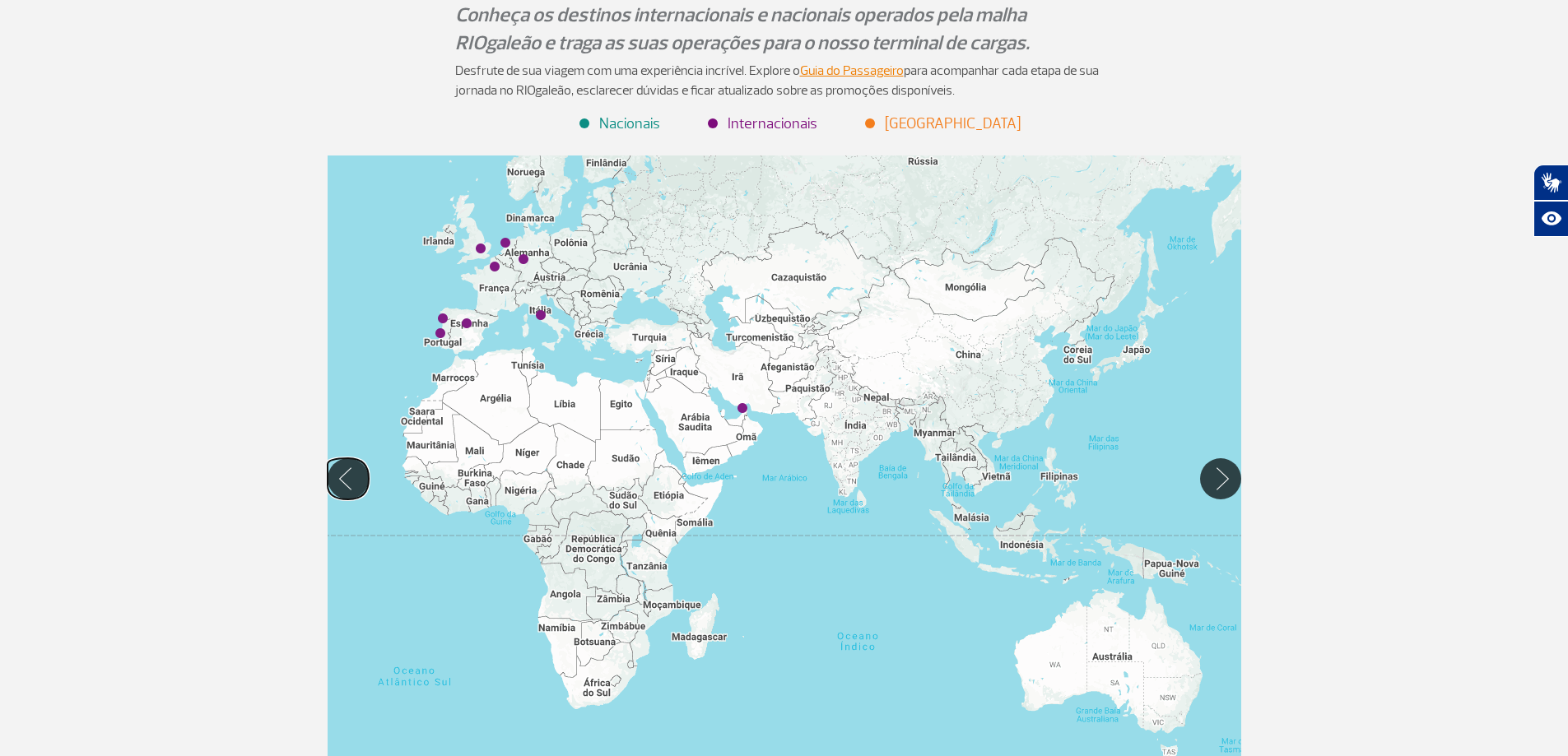
click at [344, 477] on button "Mover para esquerda" at bounding box center [348, 479] width 41 height 41
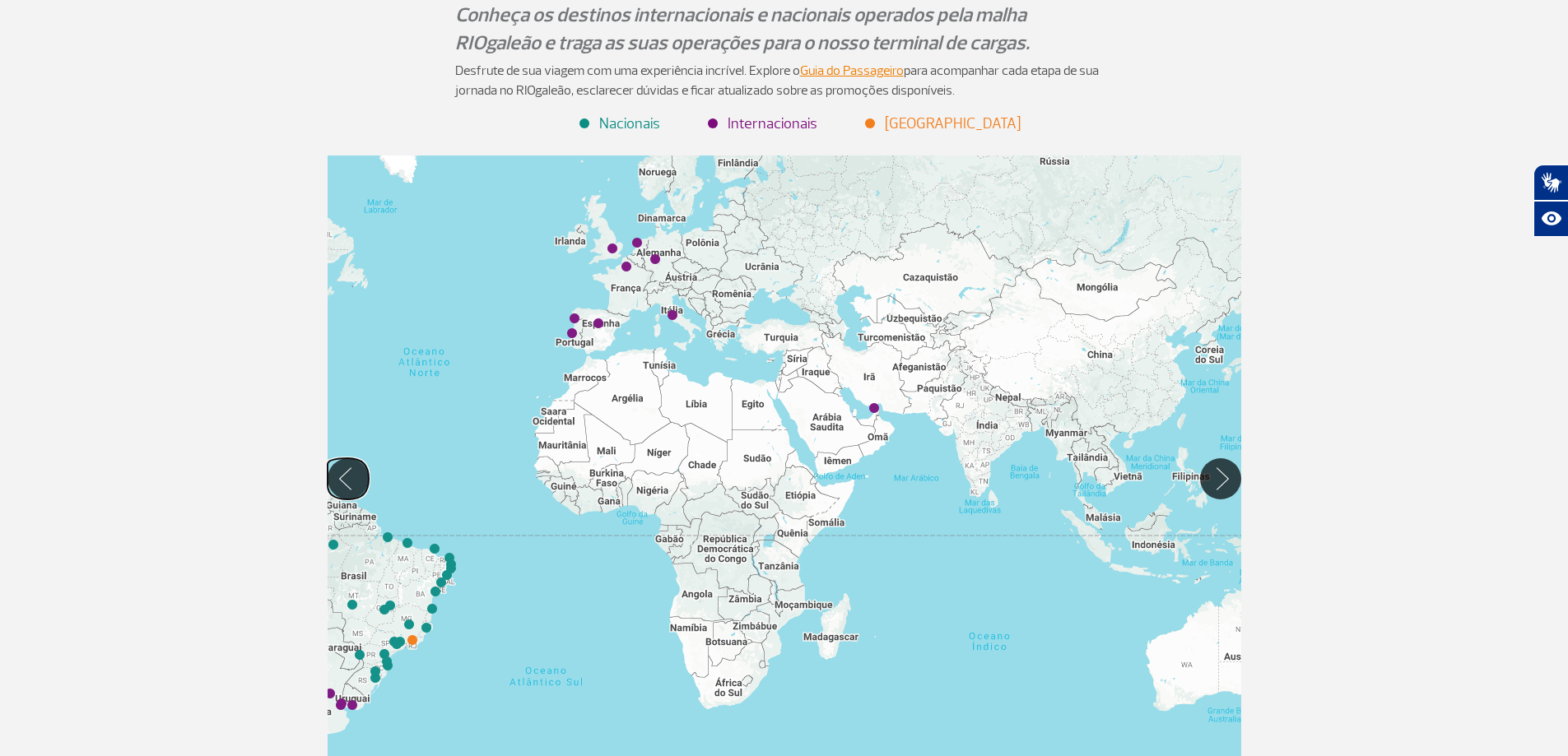
click at [344, 477] on button "Mover para esquerda" at bounding box center [348, 479] width 41 height 41
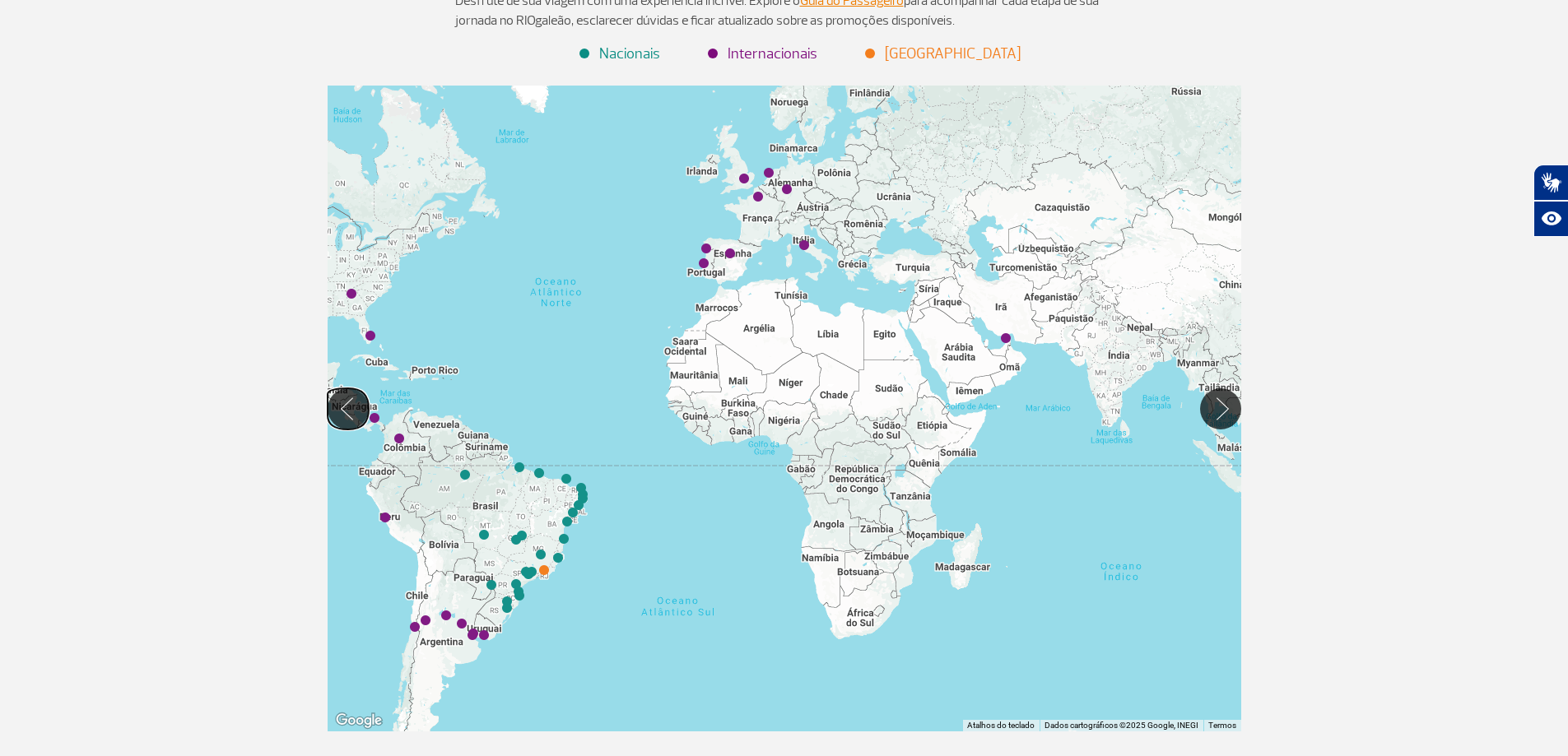
scroll to position [247, 0]
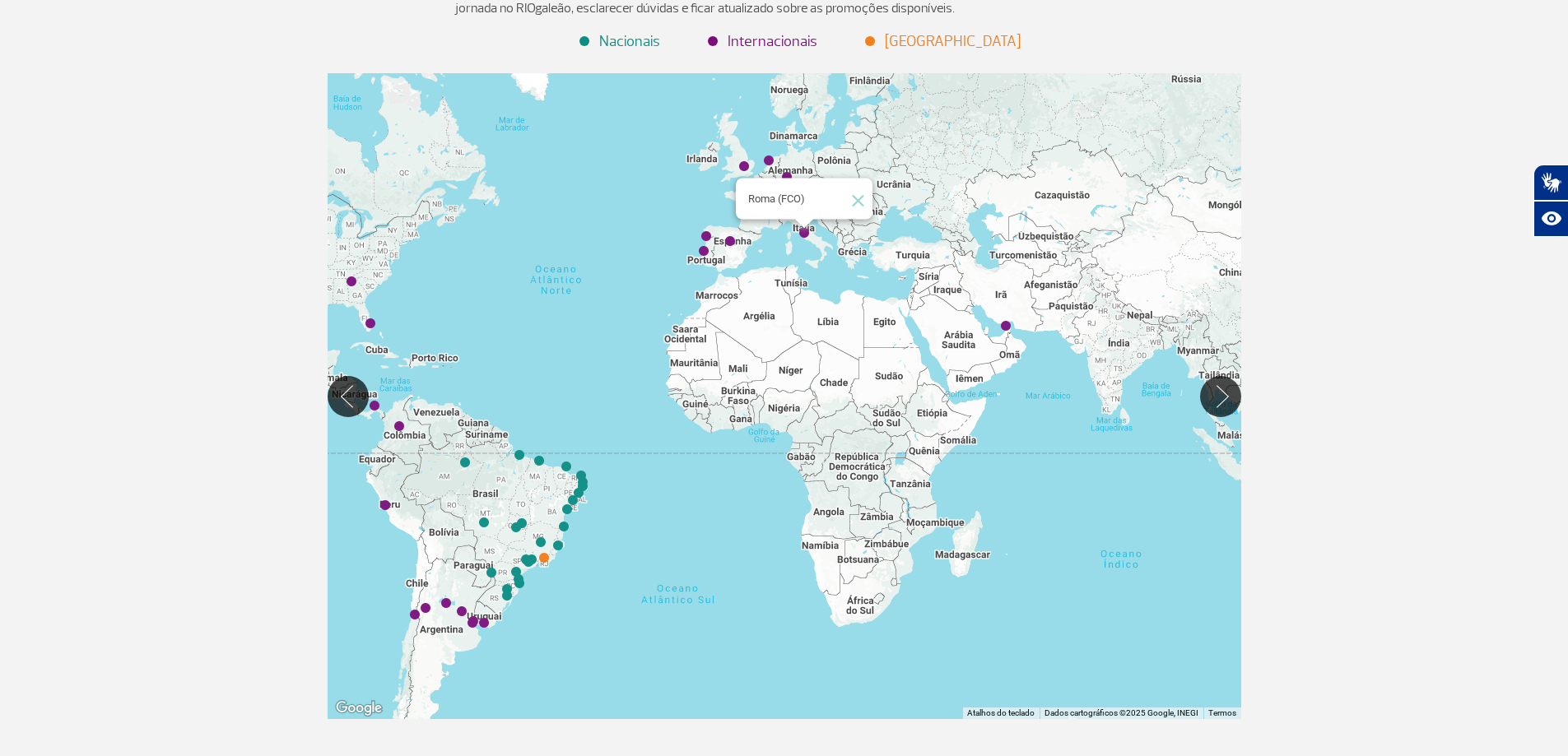
click at [803, 233] on img "Roma (FCO)" at bounding box center [803, 234] width 10 height 10
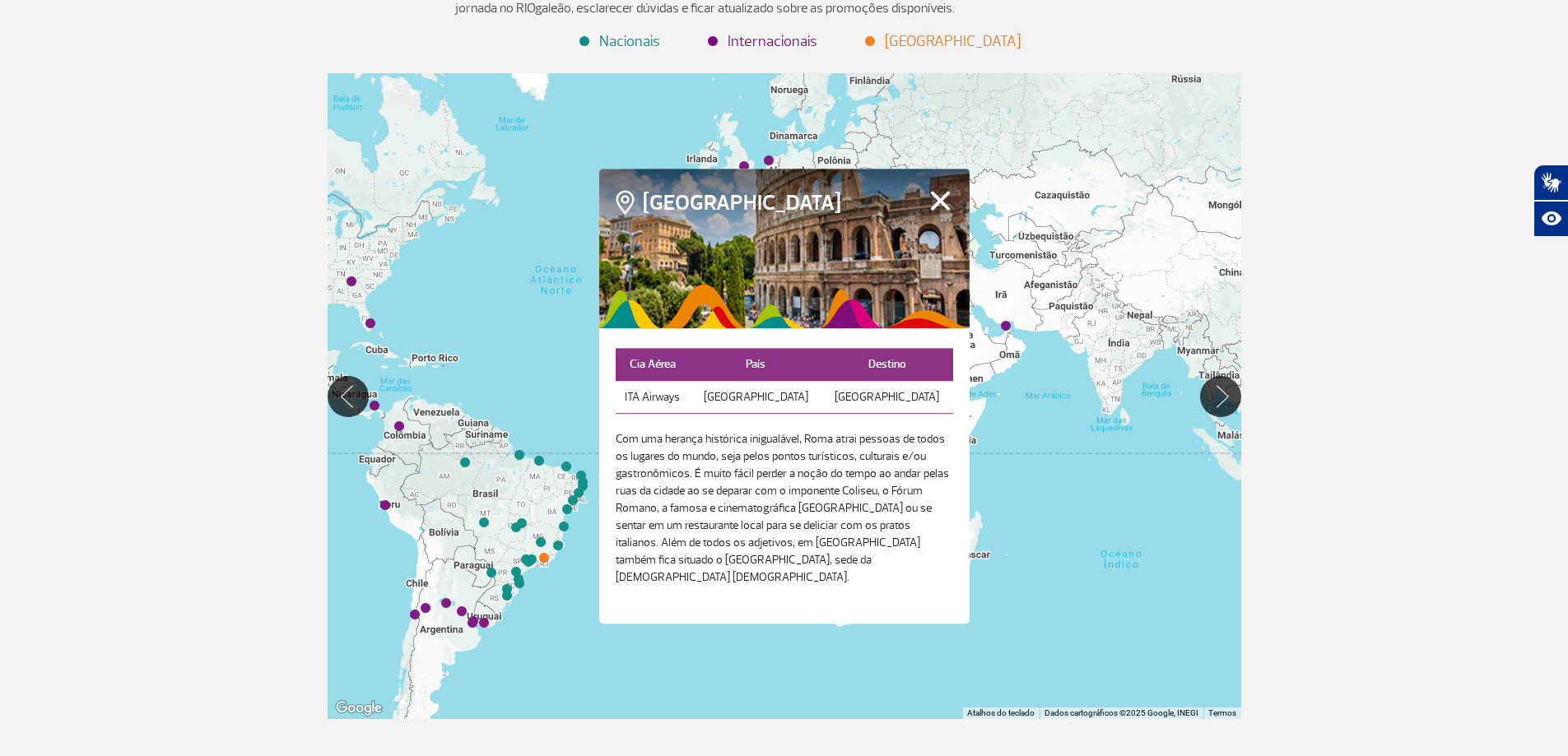
click at [1113, 531] on div "Para iniciar o trajeto, pressione as teclas de seta." at bounding box center [784, 396] width 914 height 646
click at [946, 207] on button "Fechar" at bounding box center [941, 200] width 26 height 21
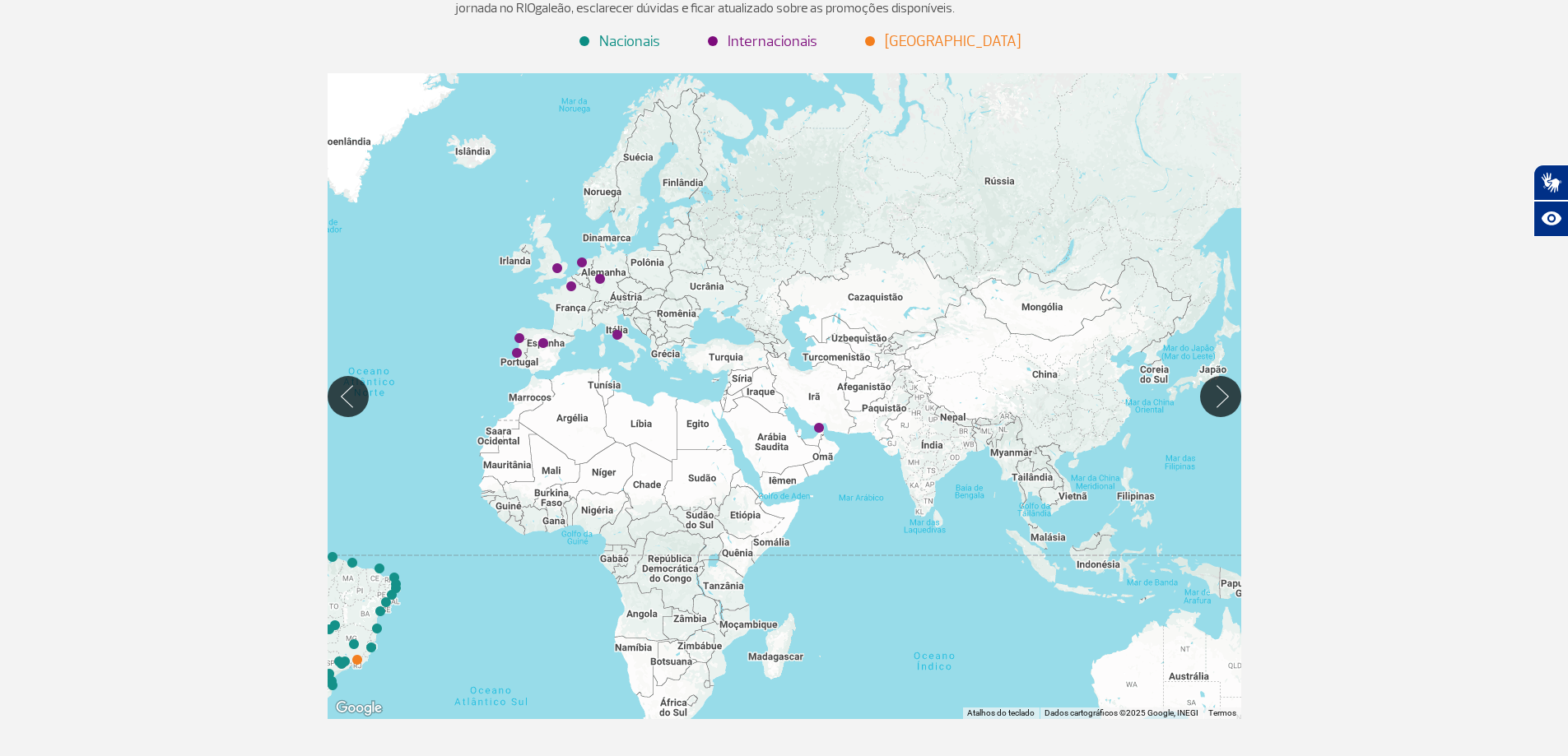
drag, startPoint x: 584, startPoint y: 222, endPoint x: 381, endPoint y: 317, distance: 224.1
click at [381, 317] on div at bounding box center [784, 396] width 914 height 646
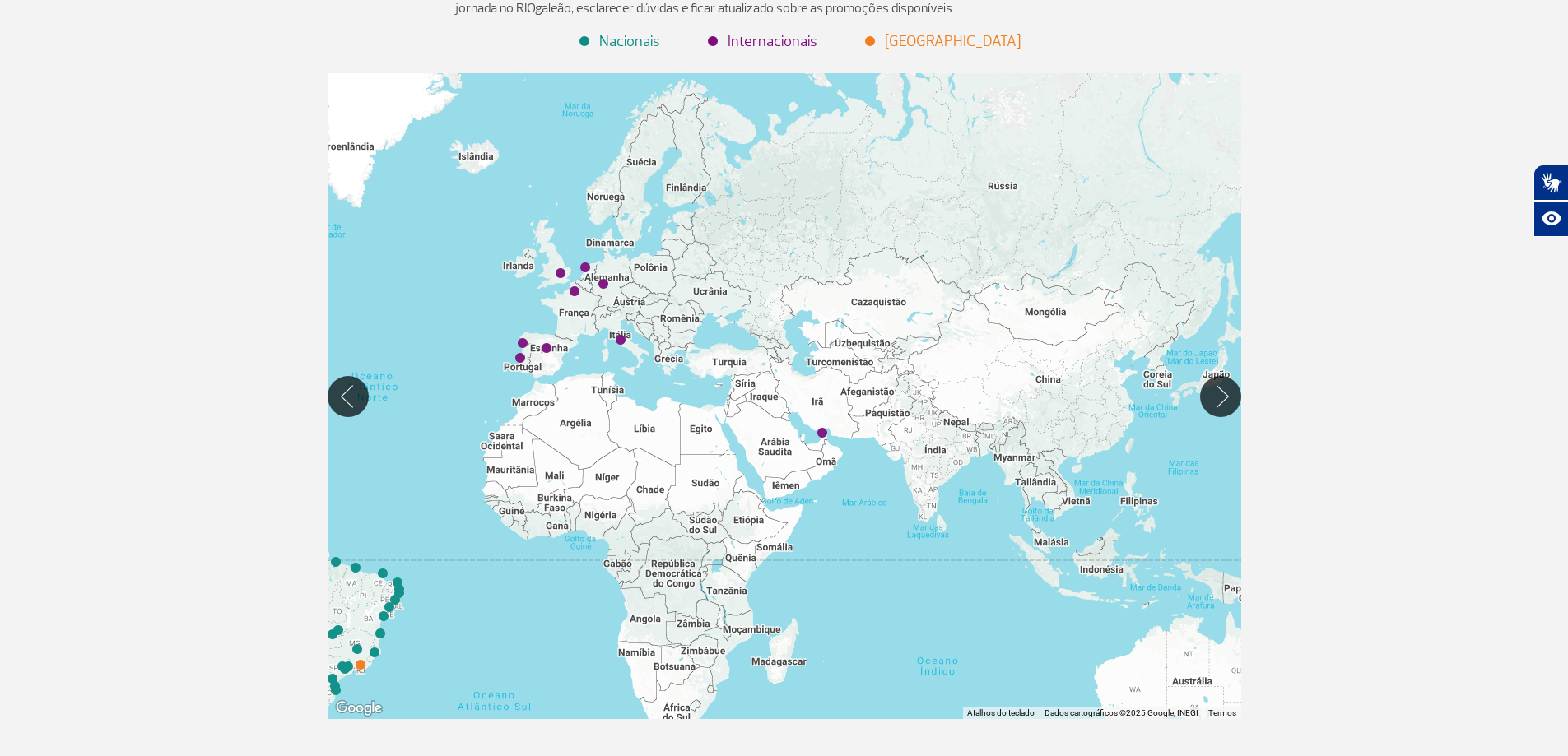
click at [1064, 208] on div at bounding box center [784, 396] width 914 height 646
